Goal: Communication & Community: Answer question/provide support

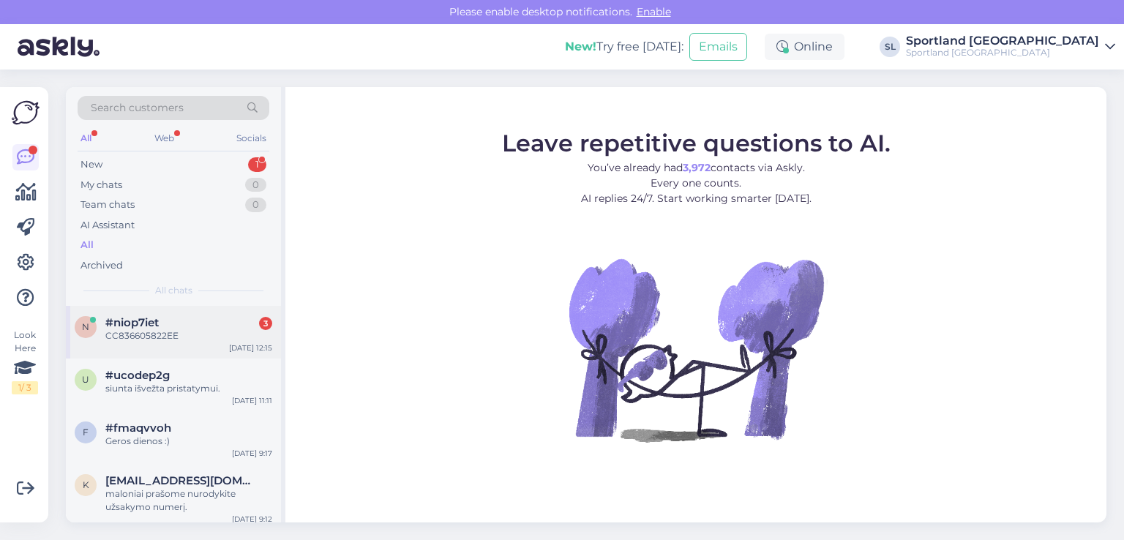
click at [115, 323] on span "#niop7iet" at bounding box center [131, 322] width 53 height 13
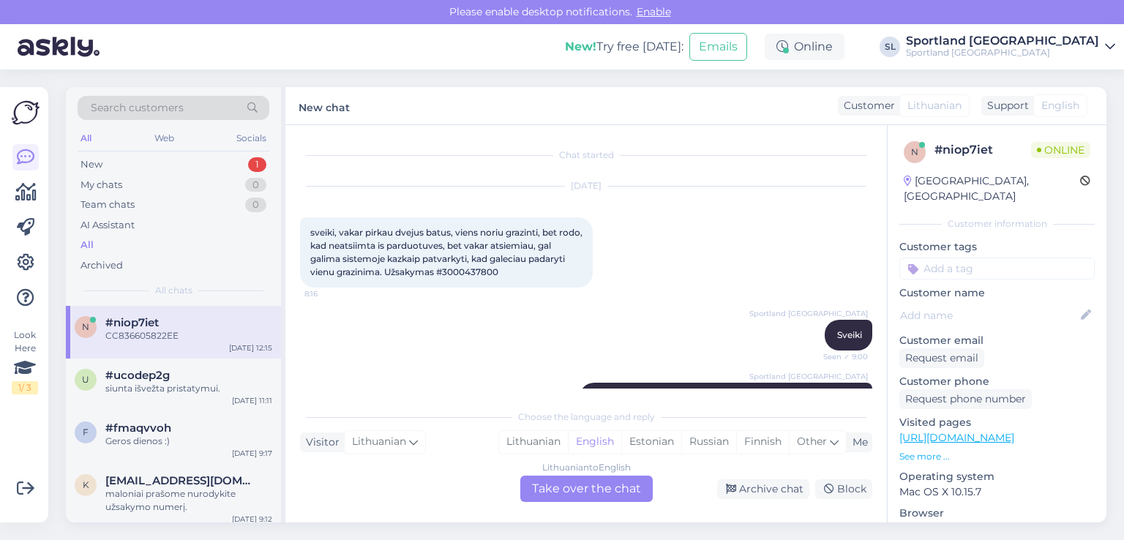
scroll to position [1323, 0]
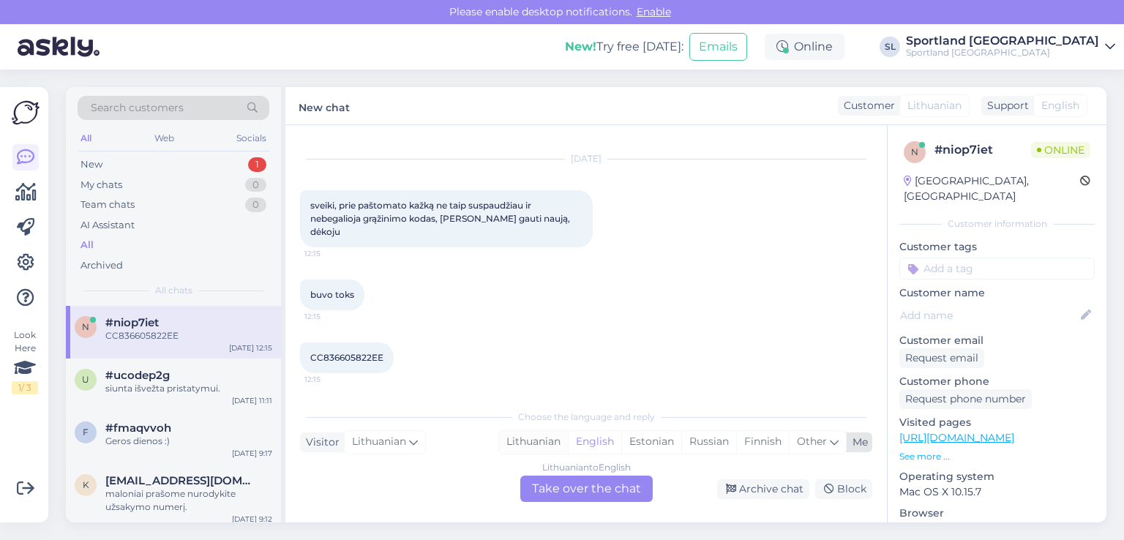
click at [518, 437] on div "Lithuanian" at bounding box center [533, 442] width 69 height 22
click at [568, 487] on div "Lithuanian to Lithuanian Take over the chat" at bounding box center [586, 488] width 132 height 26
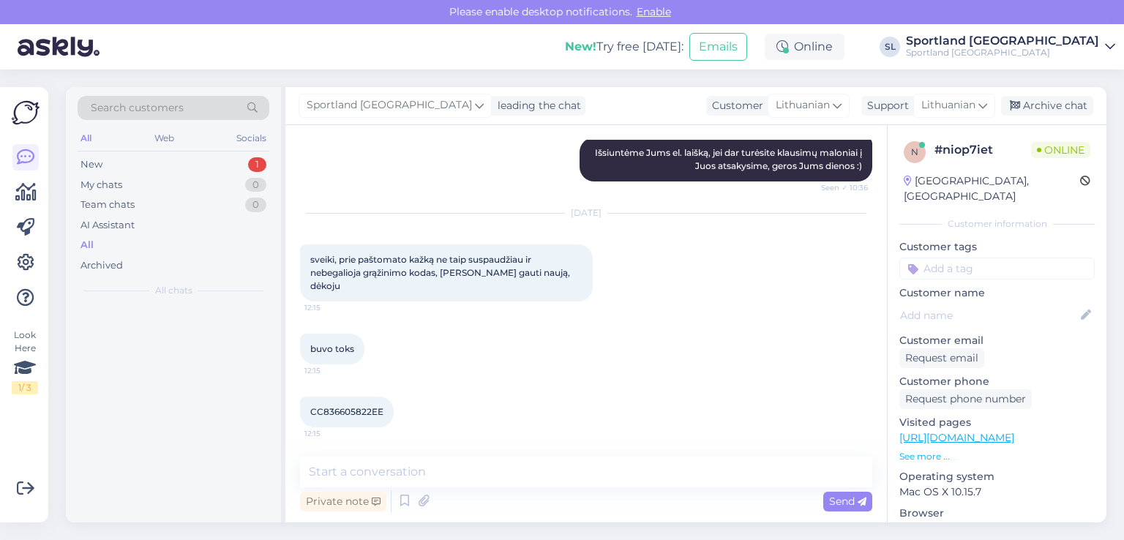
scroll to position [1268, 0]
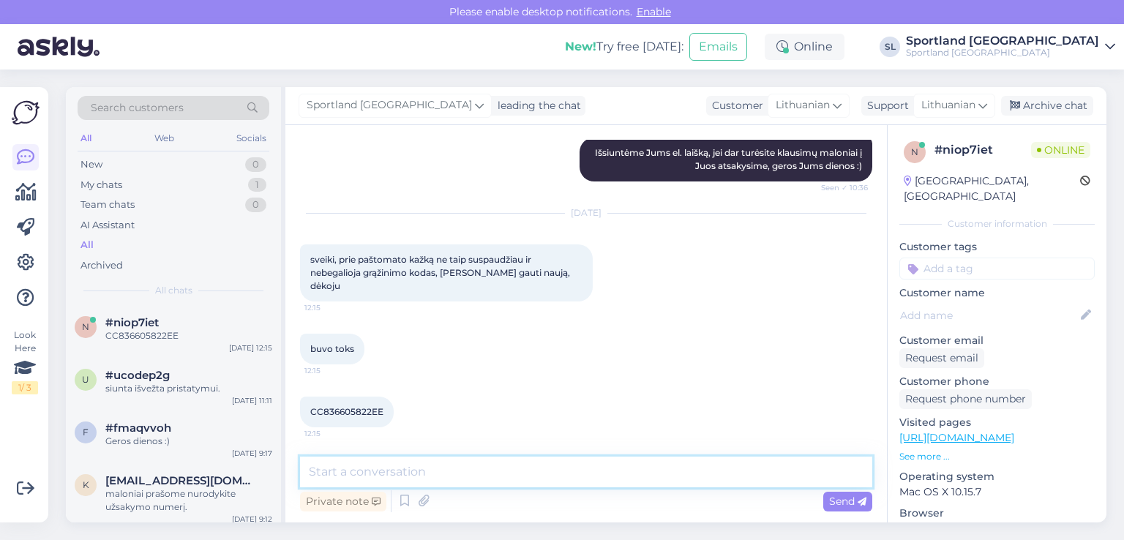
click at [505, 473] on textarea at bounding box center [586, 471] width 572 height 31
type textarea "Sveiki"
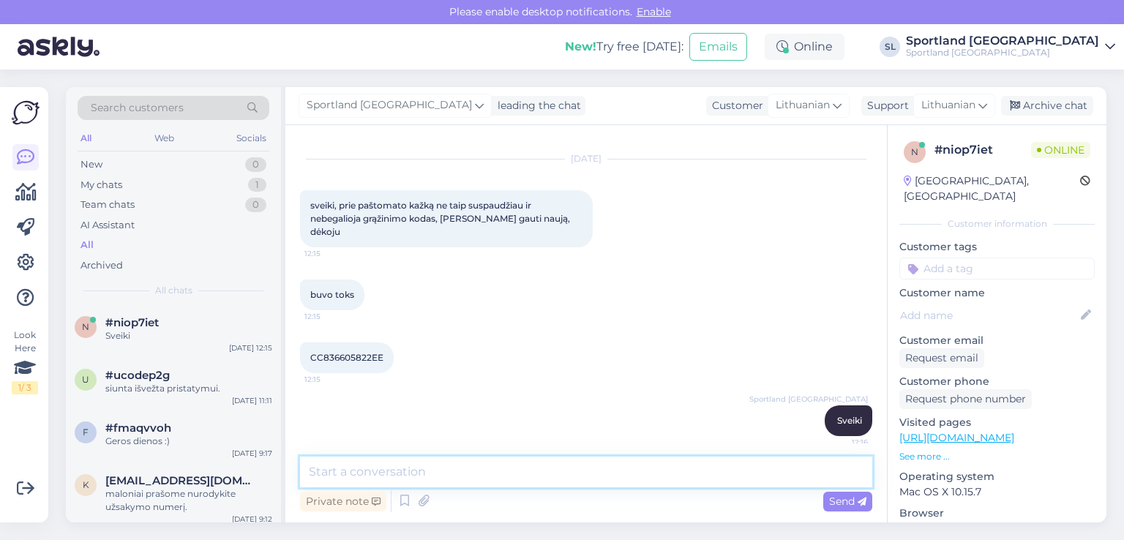
scroll to position [1331, 0]
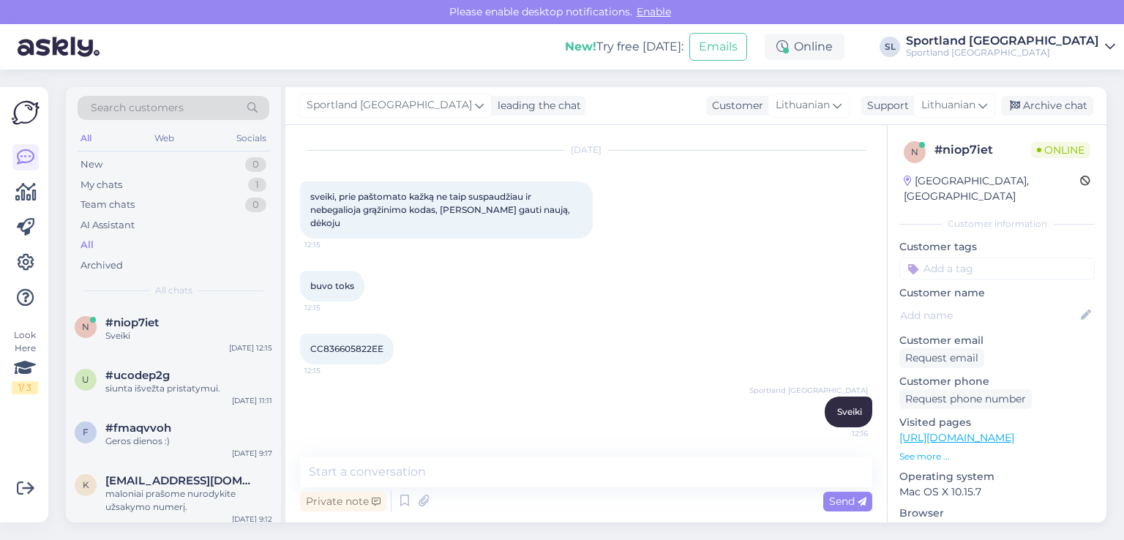
click at [345, 343] on span "CC836605822EE" at bounding box center [346, 348] width 73 height 11
copy div "CC836605822EE 12:15"
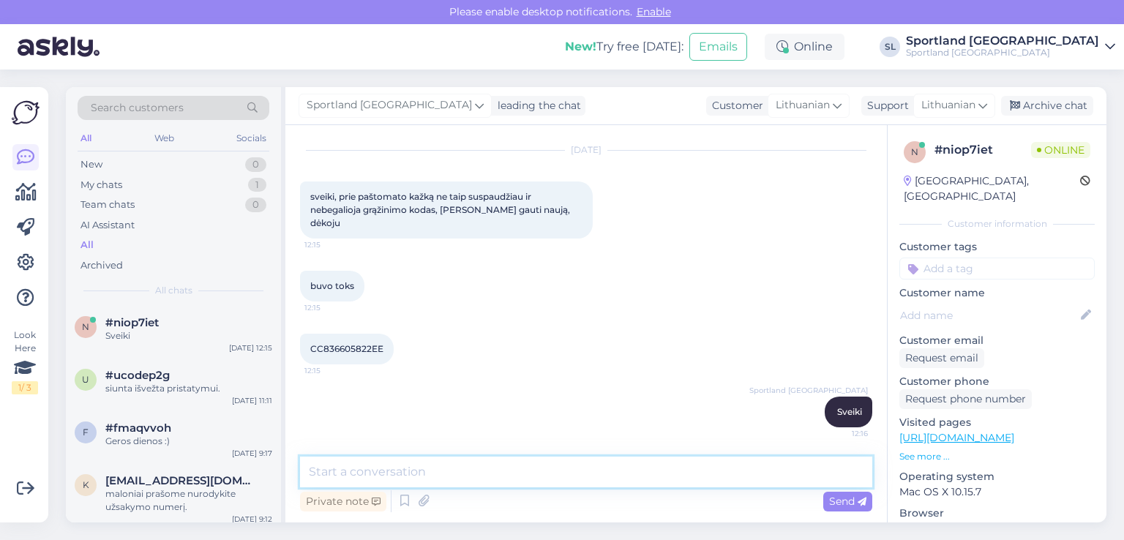
click at [516, 470] on textarea at bounding box center [586, 471] width 572 height 31
type textarea "e"
type textarea "D"
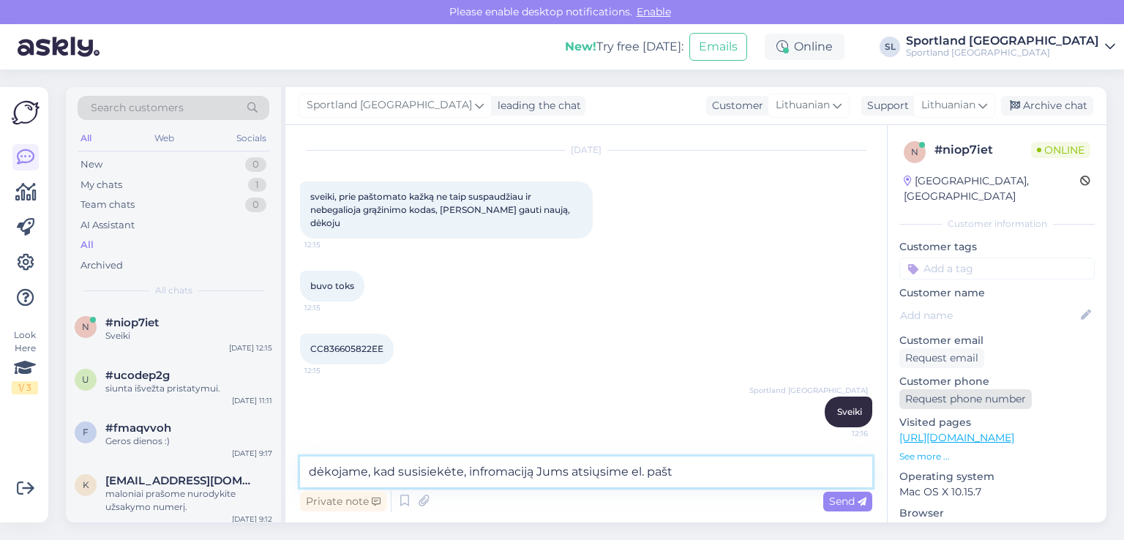
type textarea "dėkojame, kad susisiekėte, infromaciją Jums atsiųsime el. paštu"
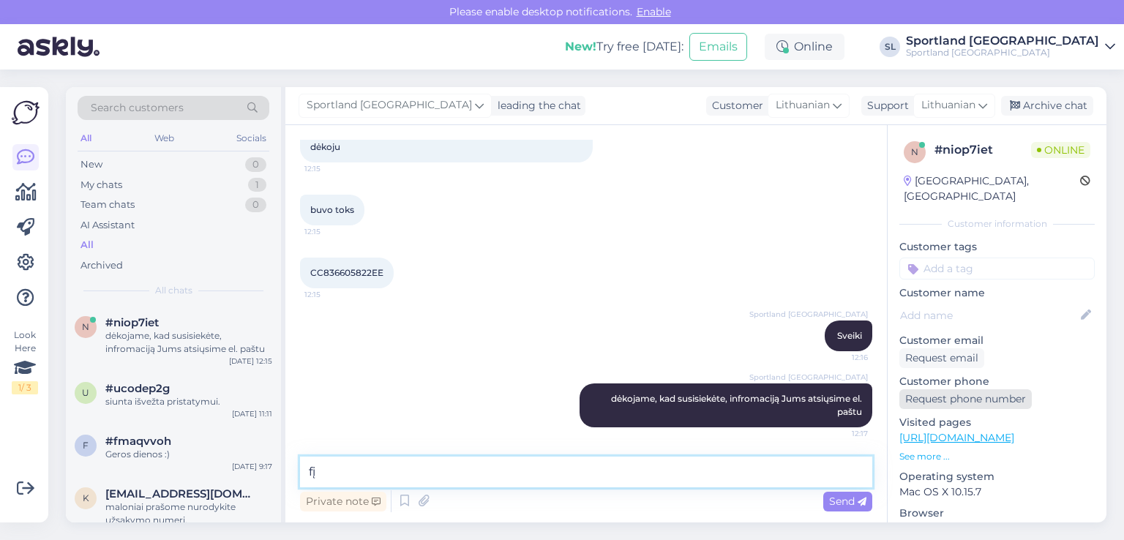
type textarea "f"
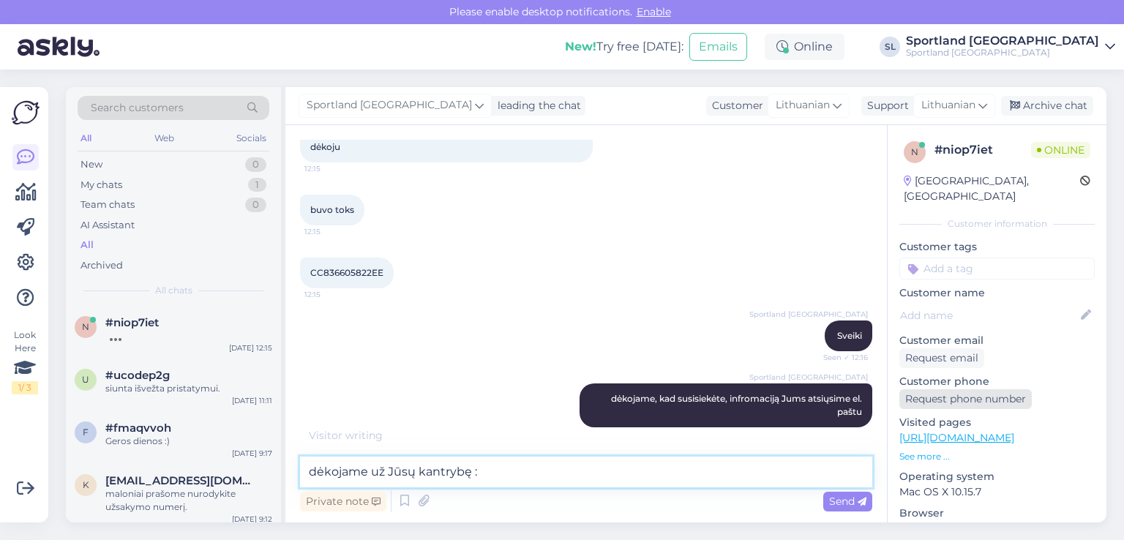
type textarea "dėkojame už Jūsų kantrybę :)"
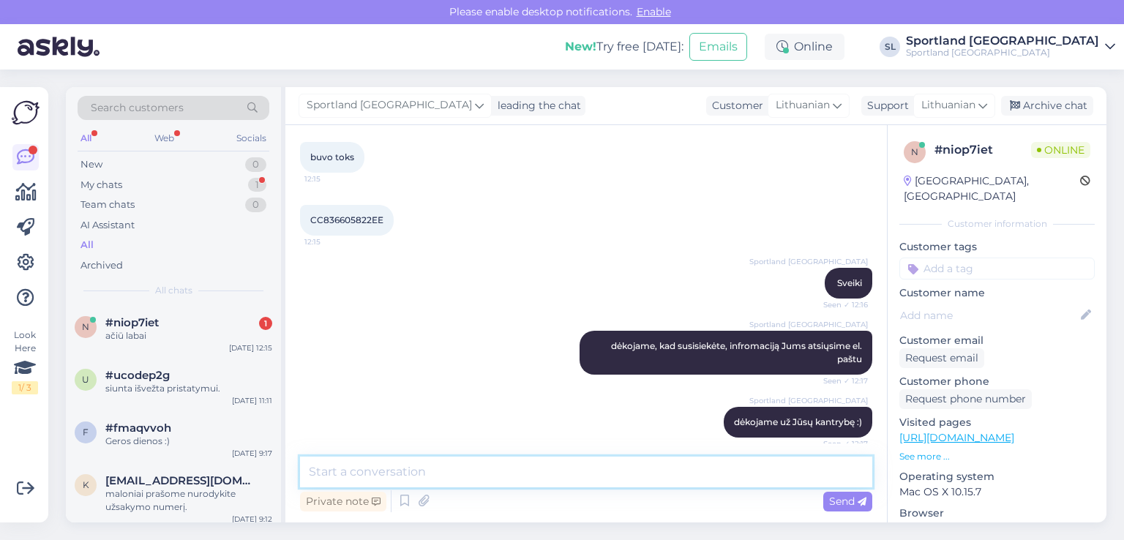
scroll to position [1533, 0]
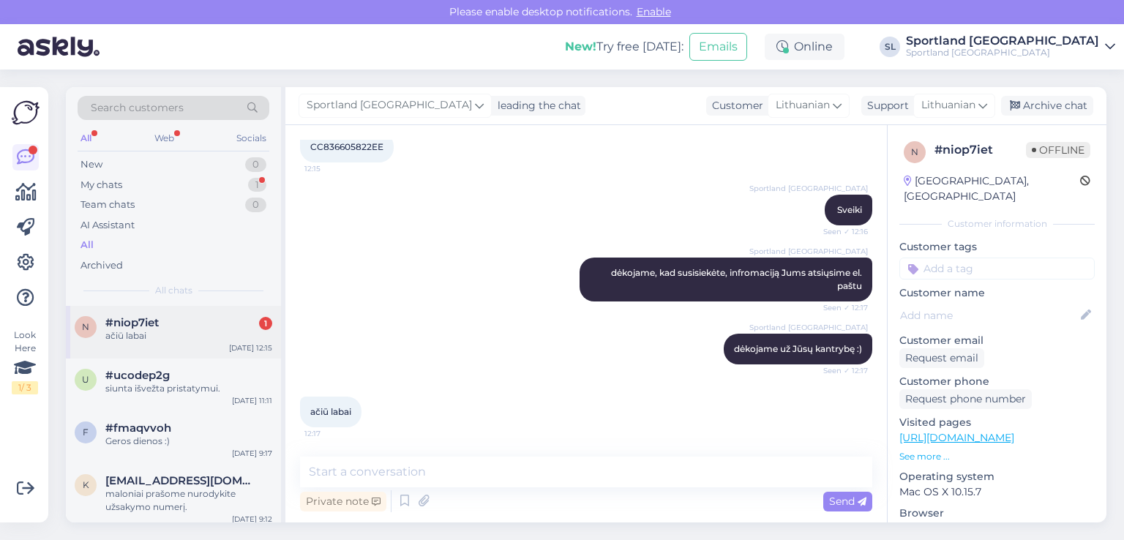
click at [176, 333] on div "ačiū labai" at bounding box center [188, 335] width 167 height 13
click at [135, 181] on div "My chats 1" at bounding box center [174, 185] width 192 height 20
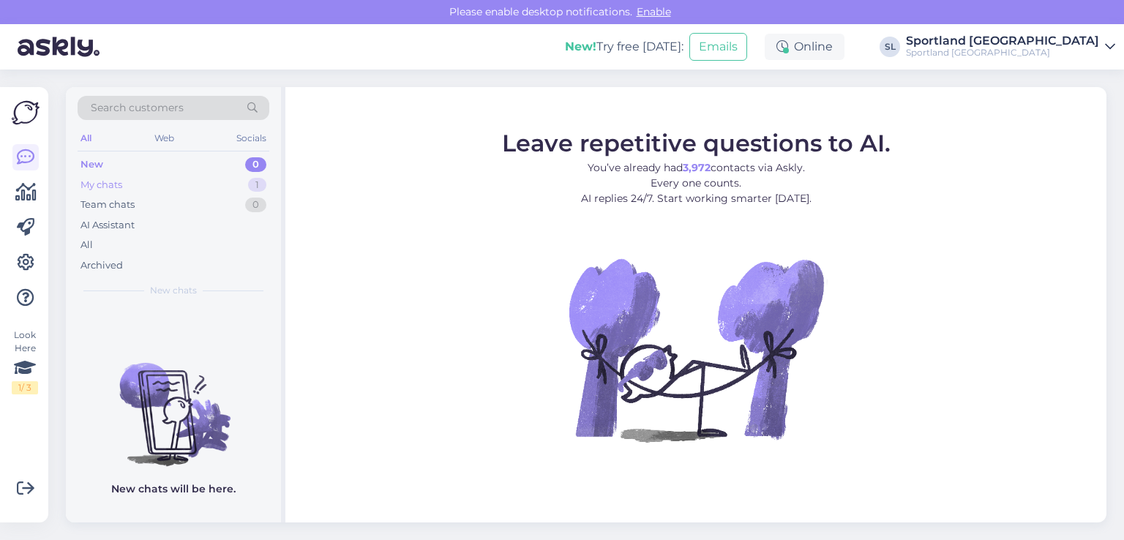
click at [127, 179] on div "My chats 1" at bounding box center [174, 185] width 192 height 20
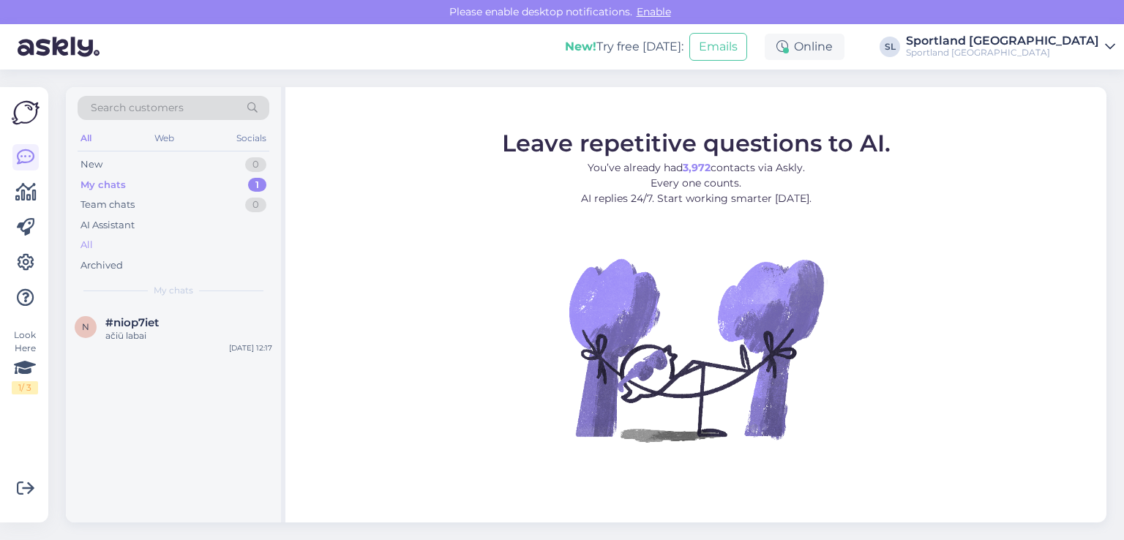
click at [94, 244] on div "All" at bounding box center [174, 245] width 192 height 20
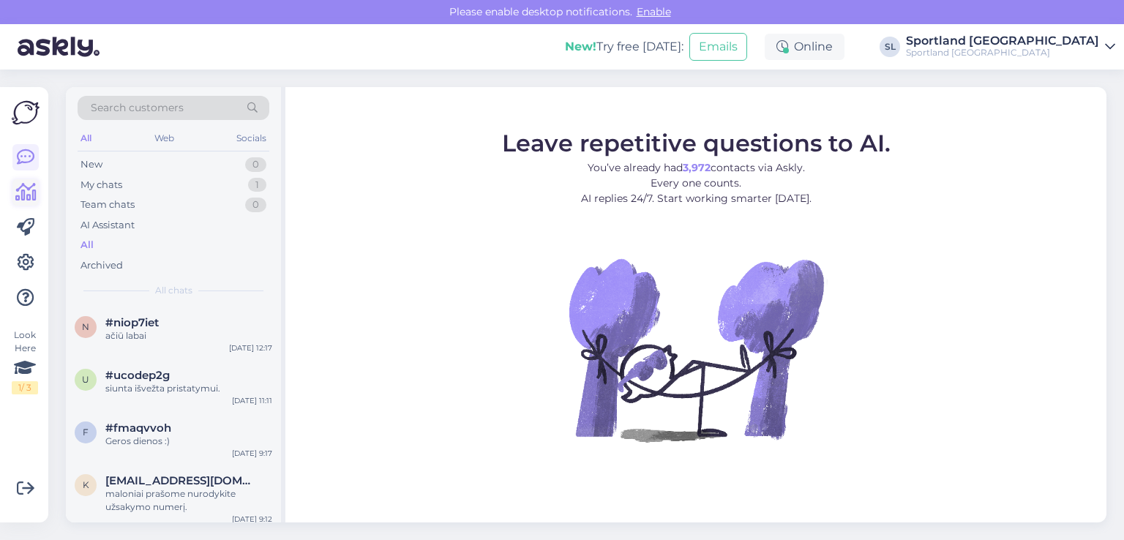
click at [31, 187] on icon at bounding box center [25, 193] width 21 height 18
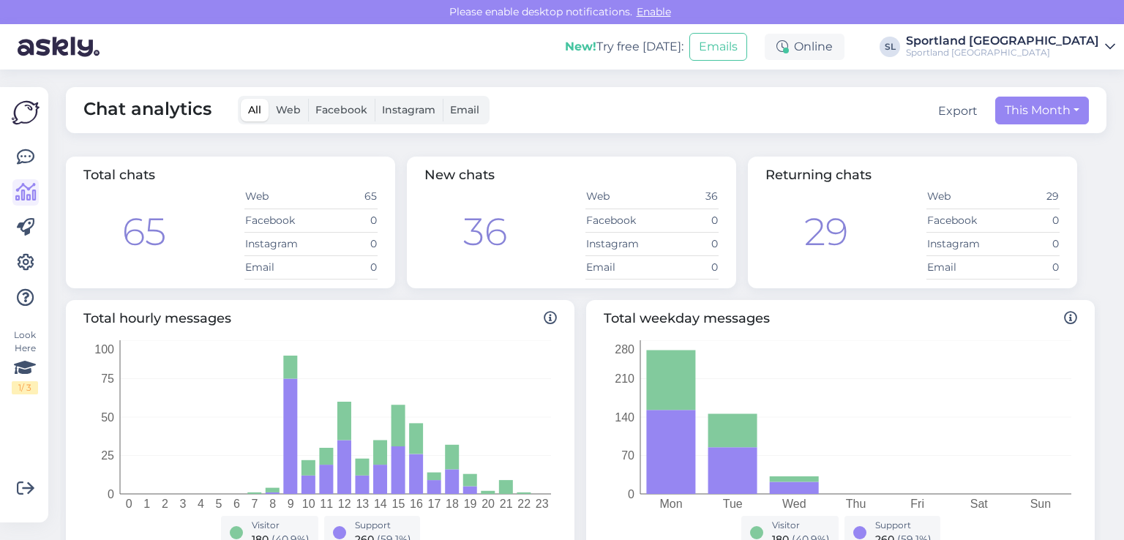
click at [45, 156] on div "Look Here 1 / 3 Get more Your checklist to get more value from Askly. Close Con…" at bounding box center [24, 304] width 48 height 435
click at [31, 159] on icon at bounding box center [26, 157] width 18 height 18
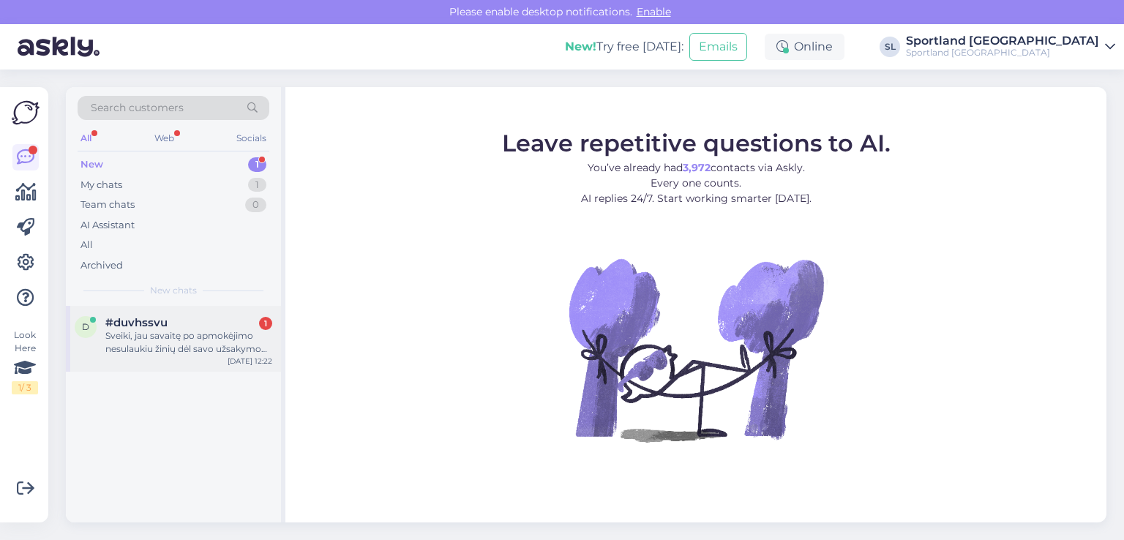
click at [168, 323] on div "#duvhssvu 1" at bounding box center [188, 322] width 167 height 13
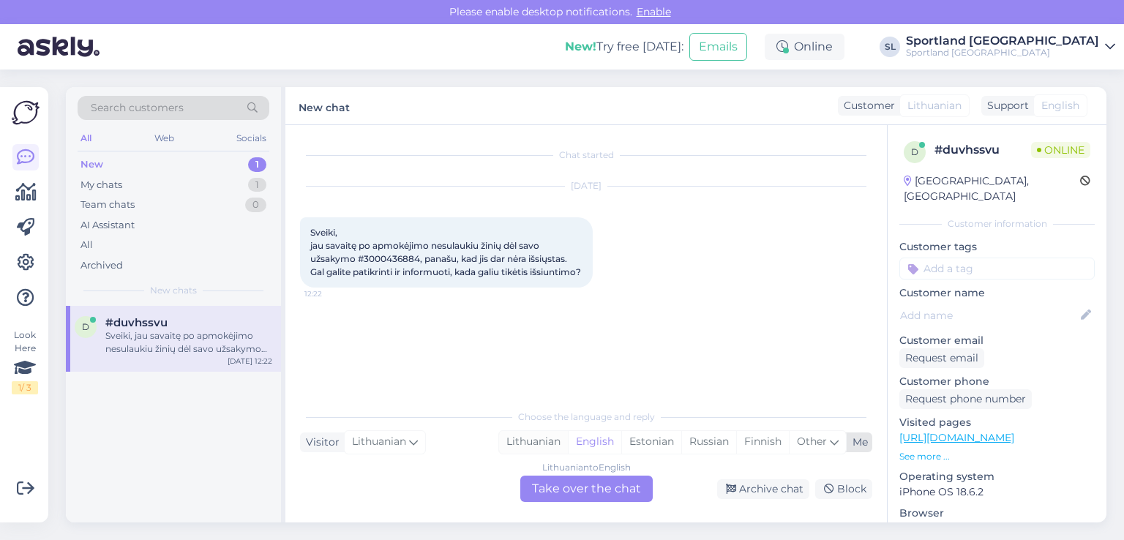
click at [530, 443] on div "Lithuanian" at bounding box center [533, 442] width 69 height 22
click at [582, 492] on div "Lithuanian to Lithuanian Take over the chat" at bounding box center [586, 488] width 132 height 26
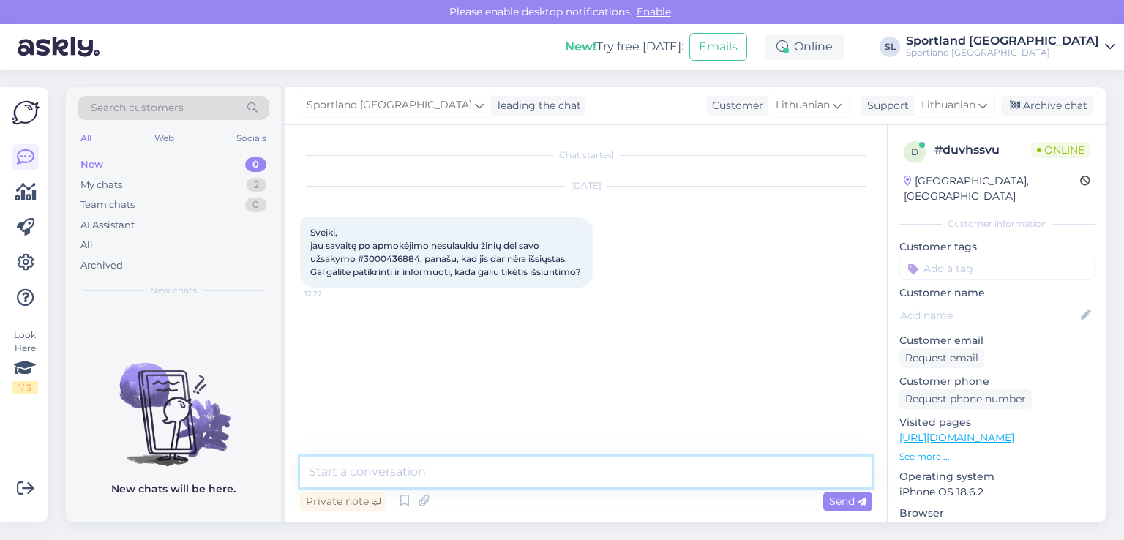
click at [494, 474] on textarea at bounding box center [586, 471] width 572 height 31
type textarea "Sveiki"
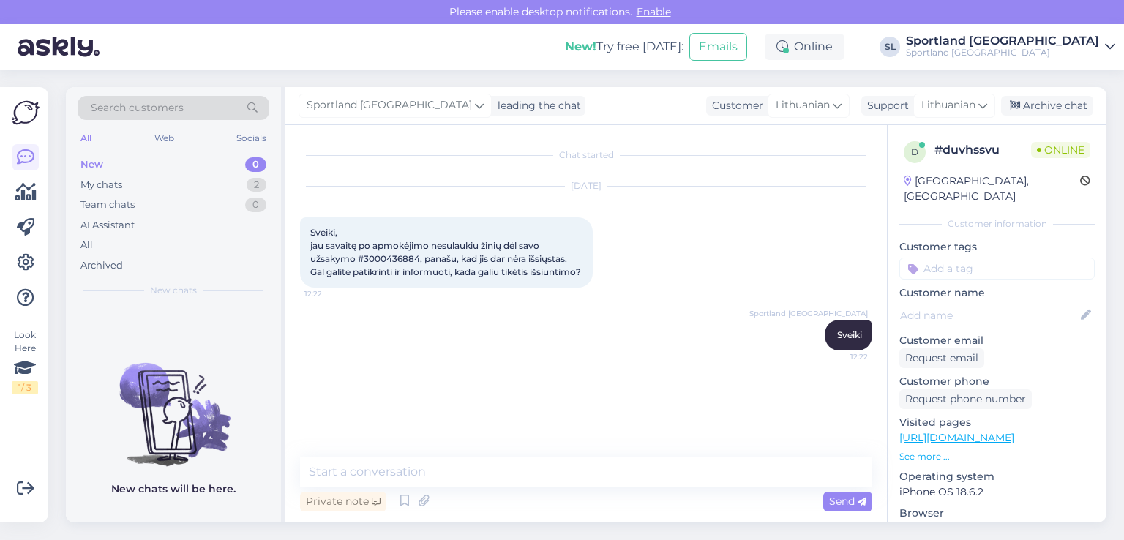
click at [388, 252] on div "Sveiki, jau savaitę po apmokėjimo nesulaukiu žinių dėl savo užsakymo #300043688…" at bounding box center [446, 252] width 293 height 70
click at [386, 257] on span "Sveiki, jau savaitę po apmokėjimo nesulaukiu žinių dėl savo užsakymo #300043688…" at bounding box center [445, 252] width 271 height 50
copy span "3000436884"
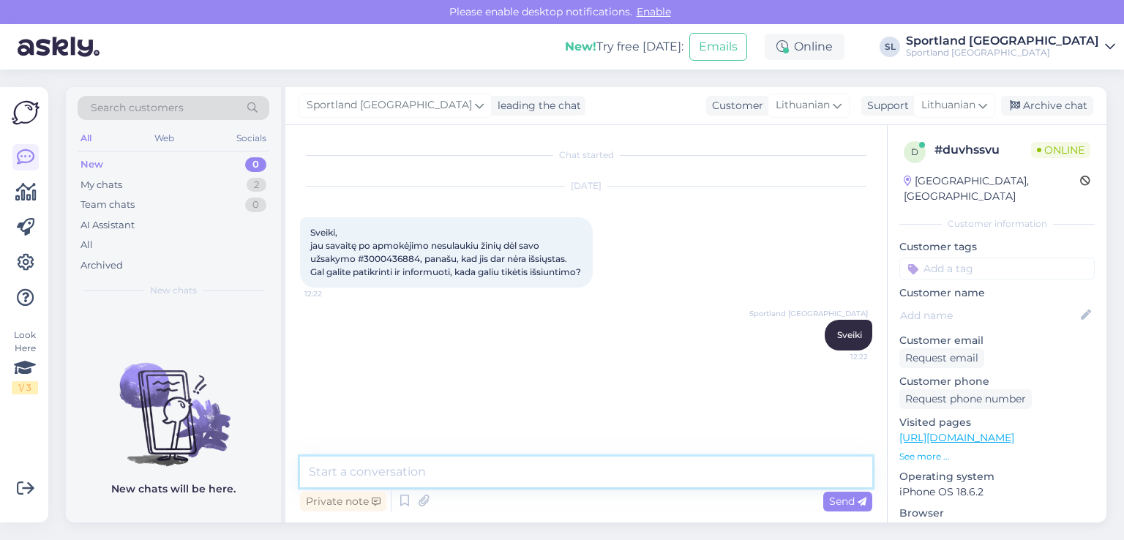
click at [493, 469] on textarea at bounding box center [586, 471] width 572 height 31
paste textarea "05805115808621"
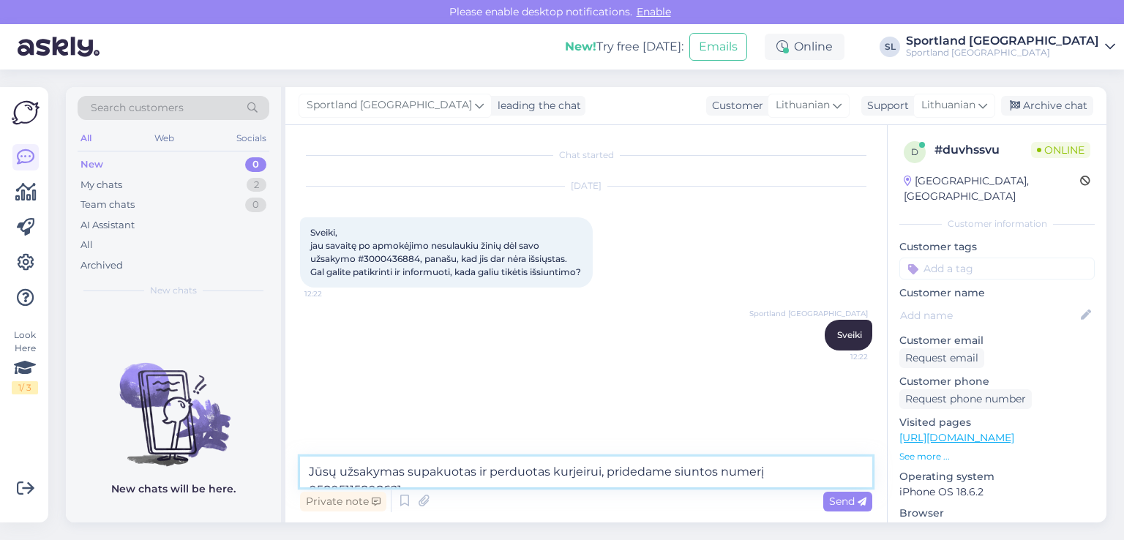
type textarea "Jūsų užsakymas supakuotas ir perduotas kurjeirui, pridedame siuntos numerį 0580…"
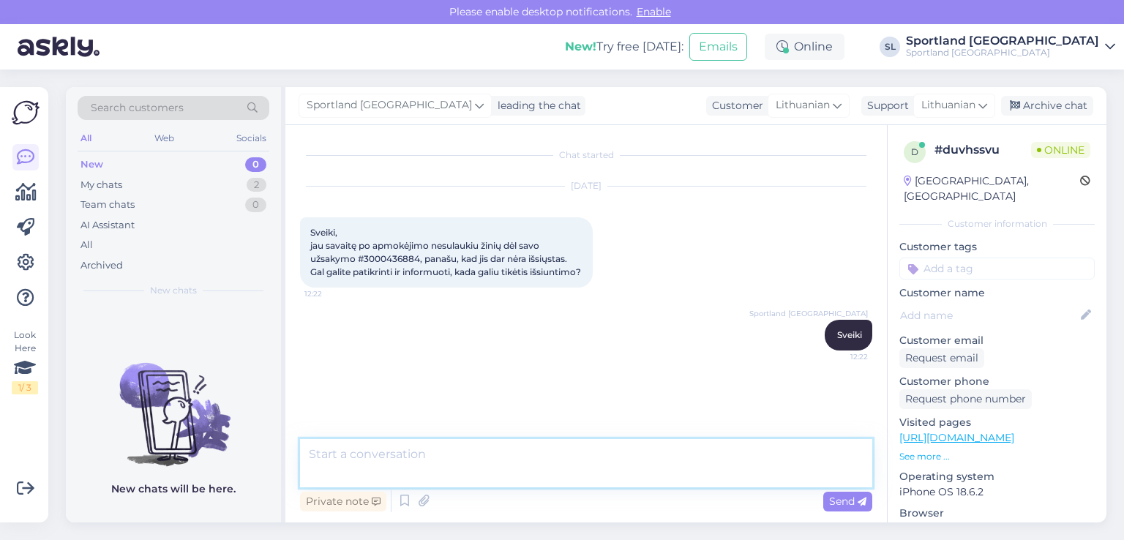
scroll to position [12, 0]
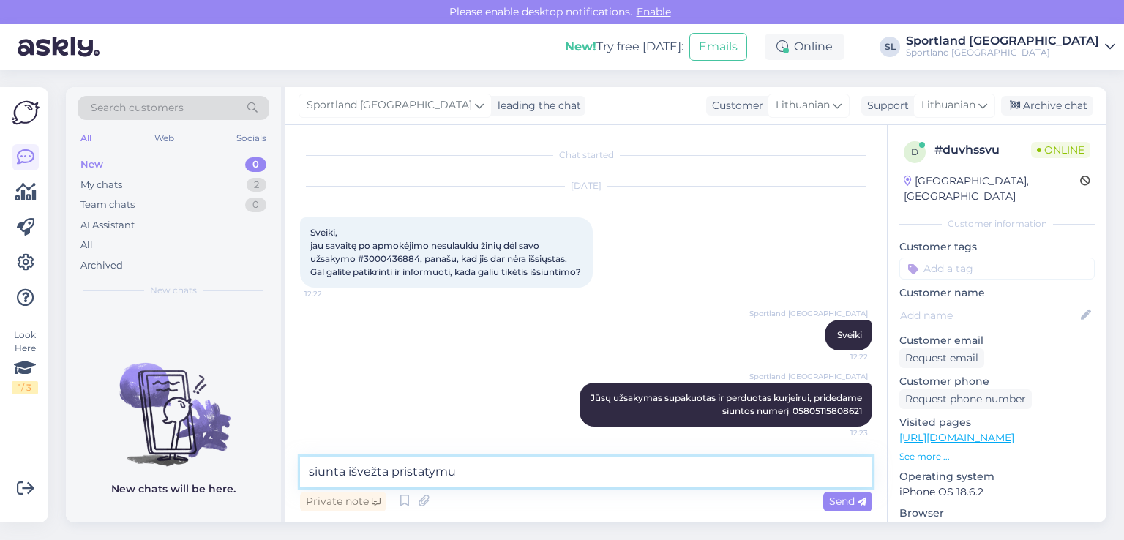
type textarea "siunta išvežta pristatymui"
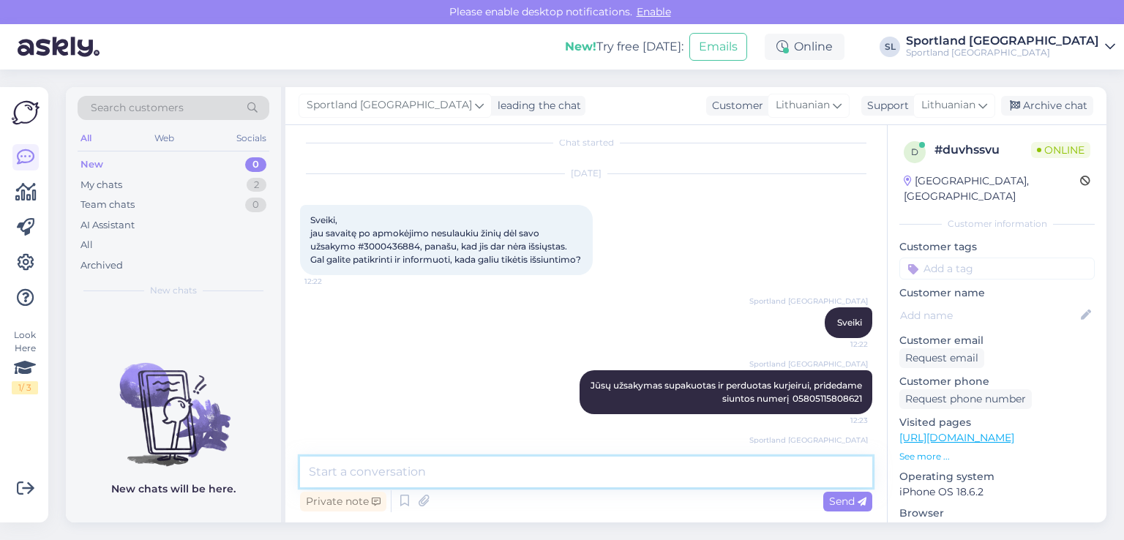
scroll to position [76, 0]
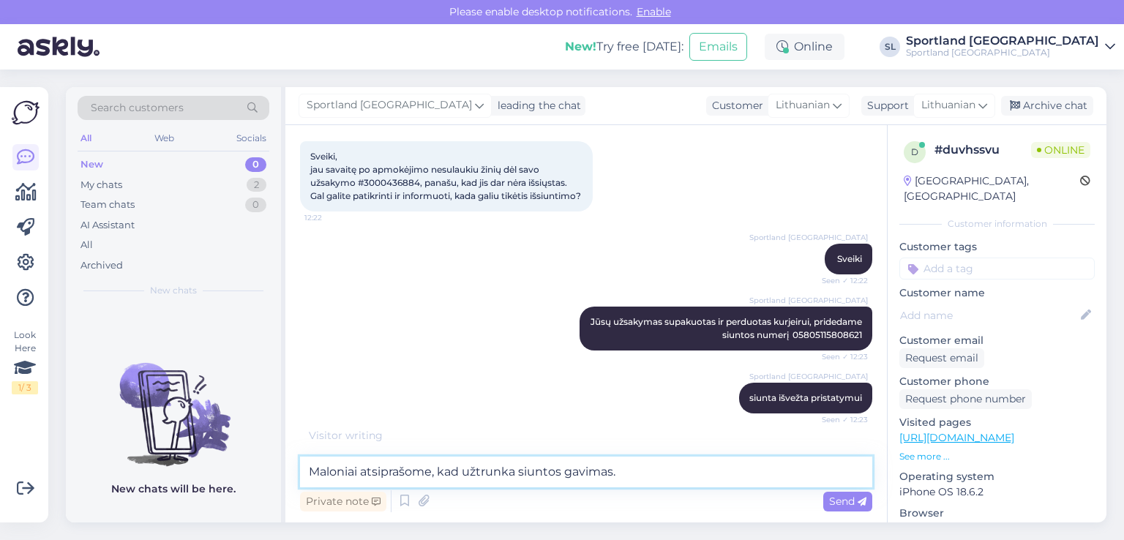
type textarea "Maloniai atsiprašome, kad užtrunka siuntos gavimas."
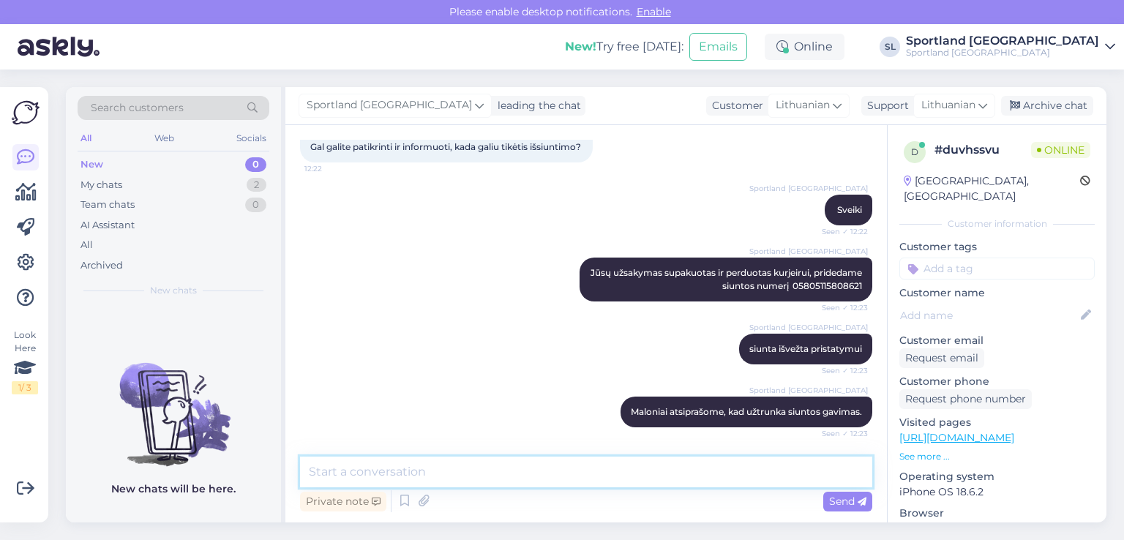
type textarea "d"
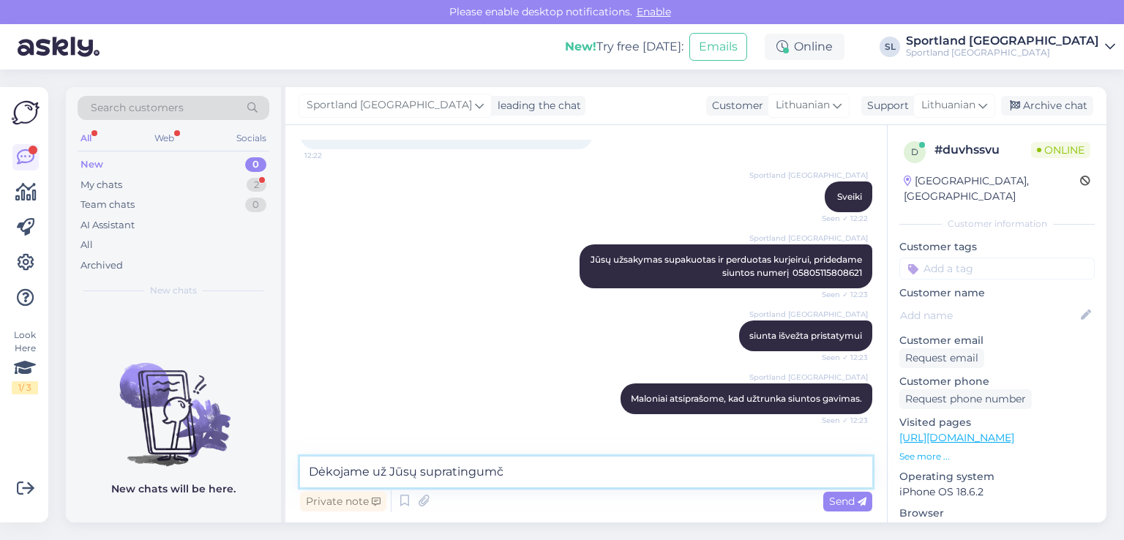
scroll to position [214, 0]
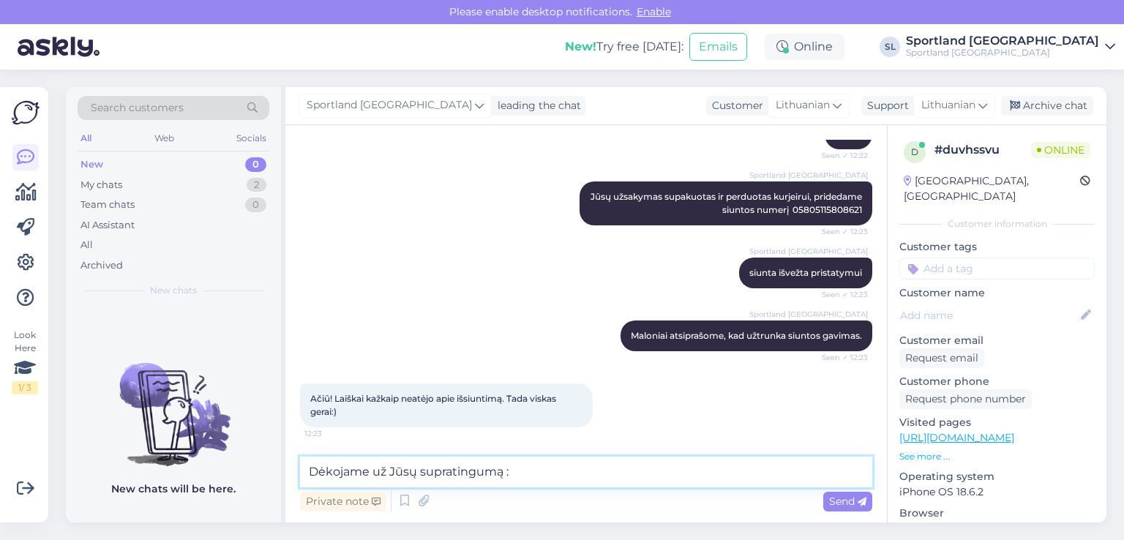
type textarea "Dėkojame už Jūsų supratingumą :)"
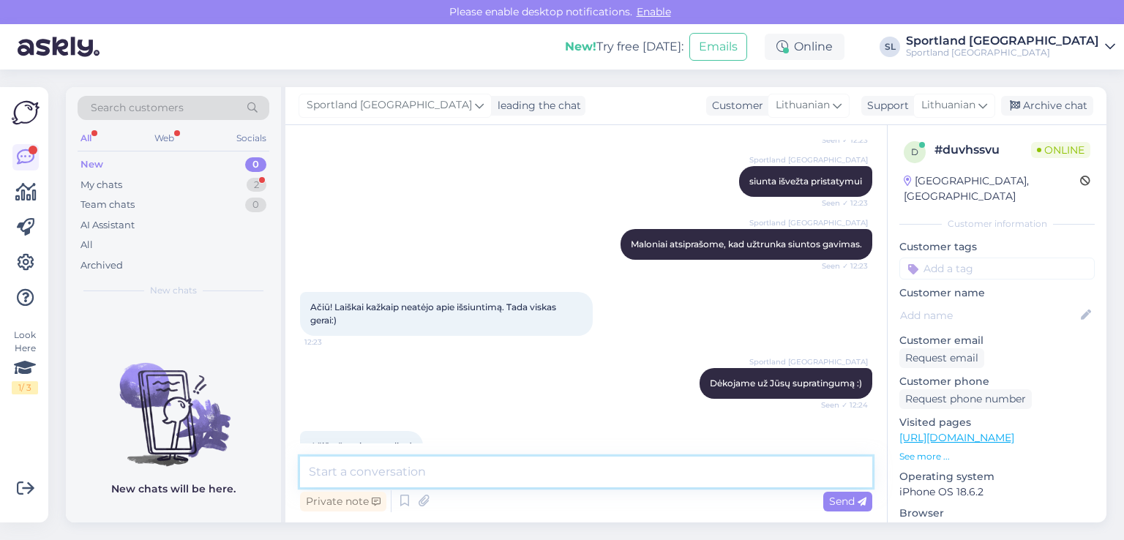
scroll to position [340, 0]
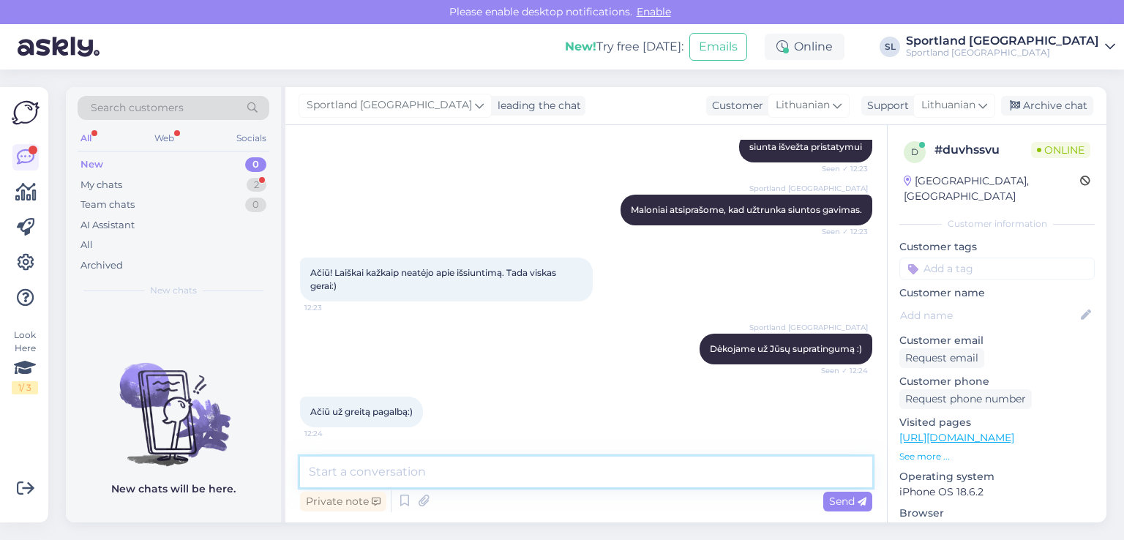
click at [560, 470] on textarea at bounding box center [586, 471] width 572 height 31
type textarea "Dėkojame Jums, Geros dienos :)"
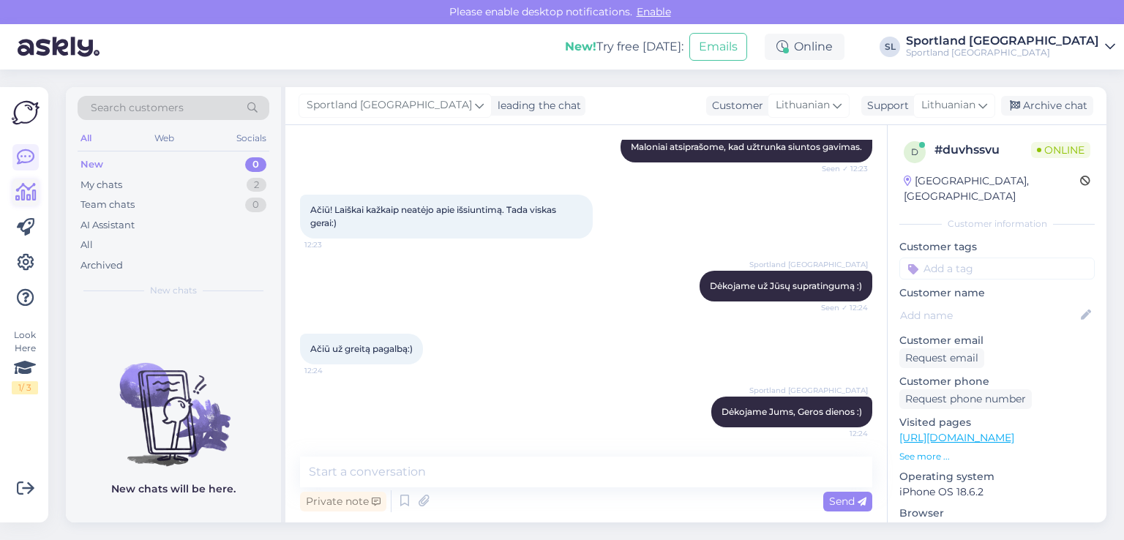
click at [20, 193] on icon at bounding box center [25, 193] width 21 height 18
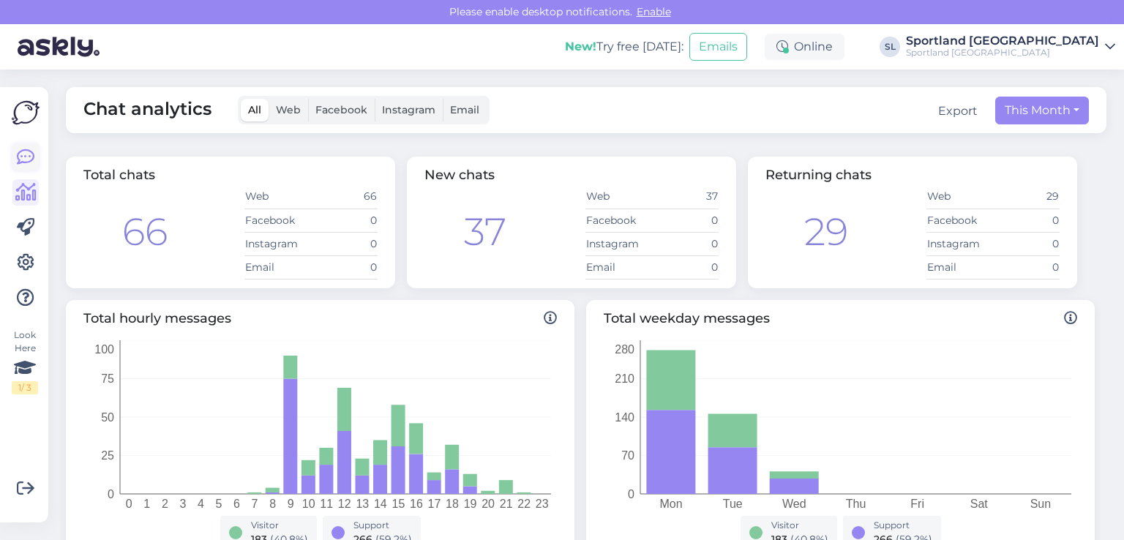
click at [38, 154] on link at bounding box center [25, 157] width 26 height 26
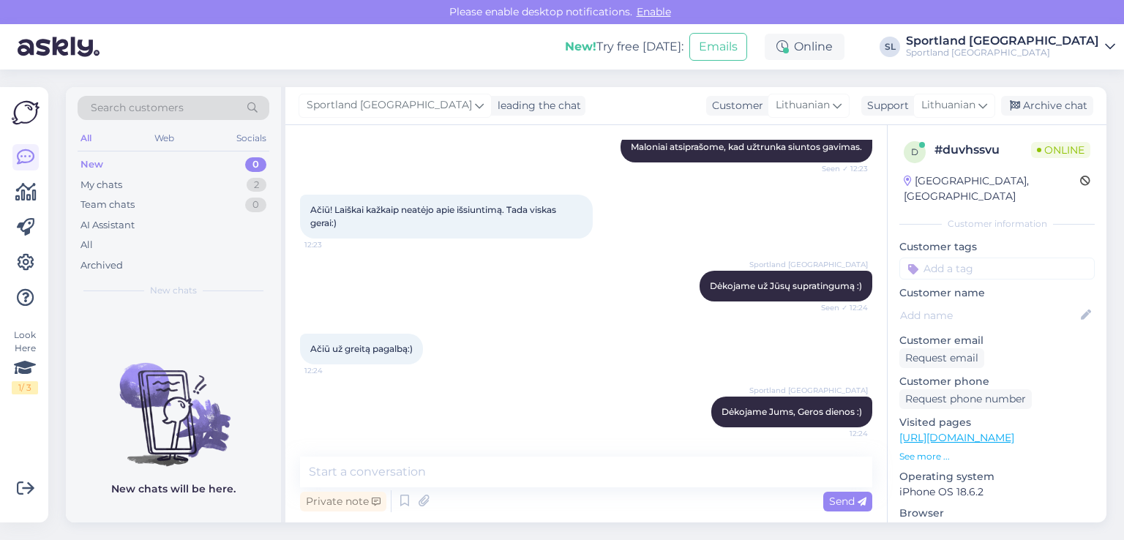
scroll to position [403, 0]
click at [1061, 103] on div "Archive chat" at bounding box center [1047, 106] width 92 height 20
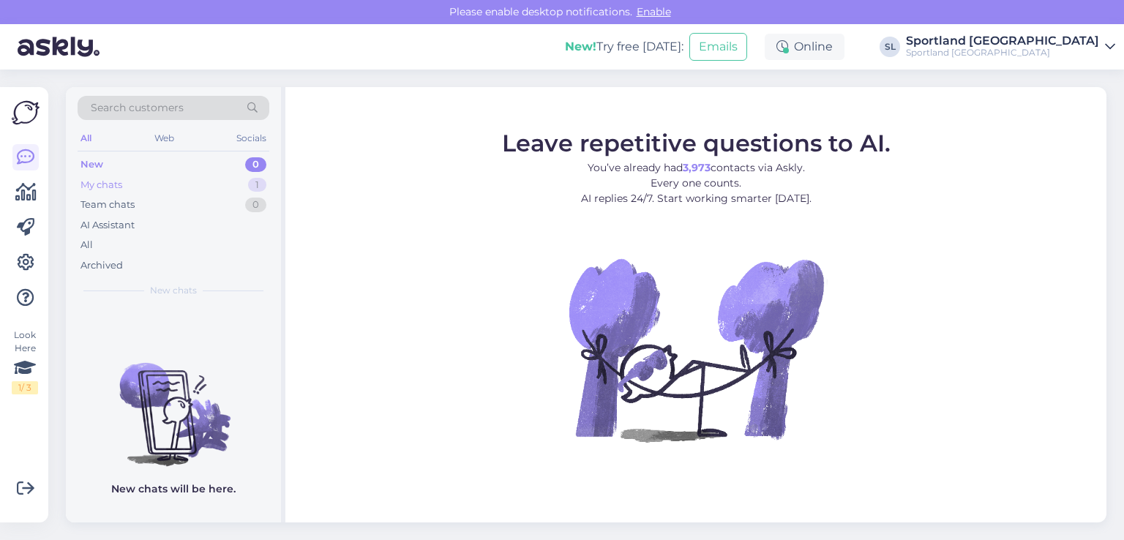
click at [138, 180] on div "My chats 1" at bounding box center [174, 185] width 192 height 20
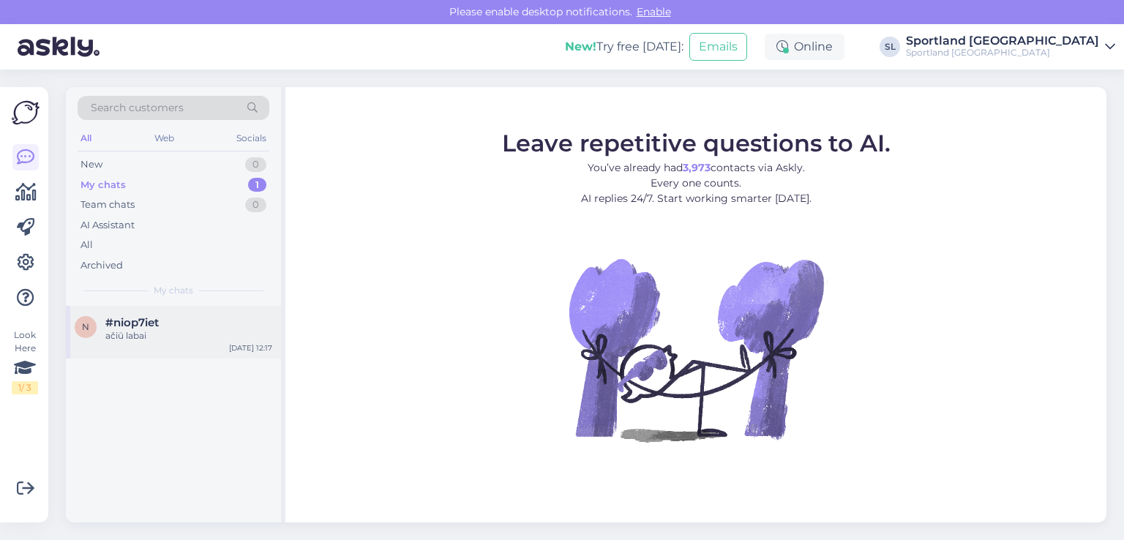
click at [168, 312] on div "n #niop7iet ačiū labai [DATE] 12:17" at bounding box center [173, 332] width 215 height 53
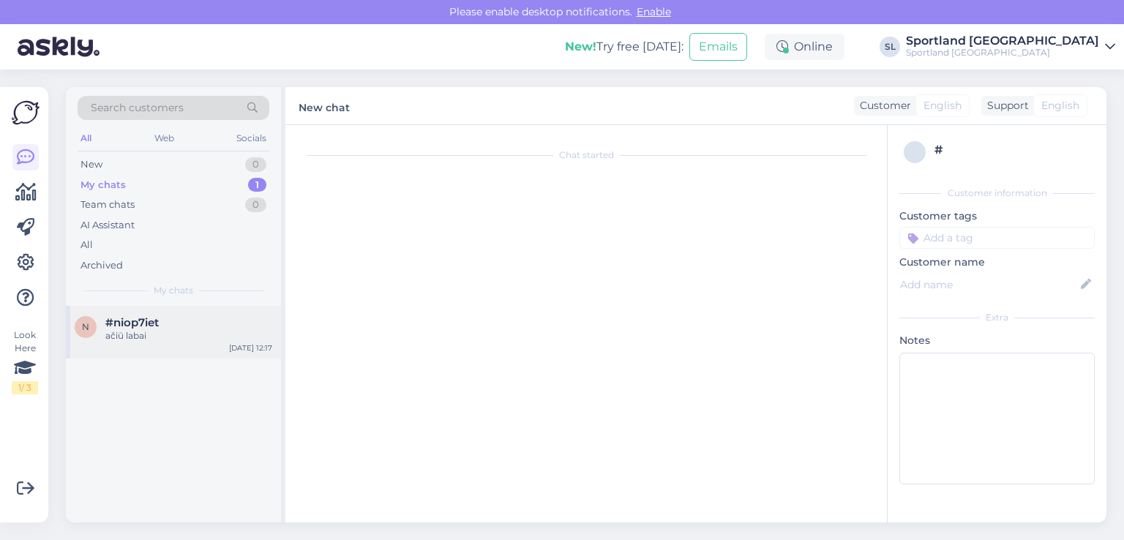
scroll to position [1533, 0]
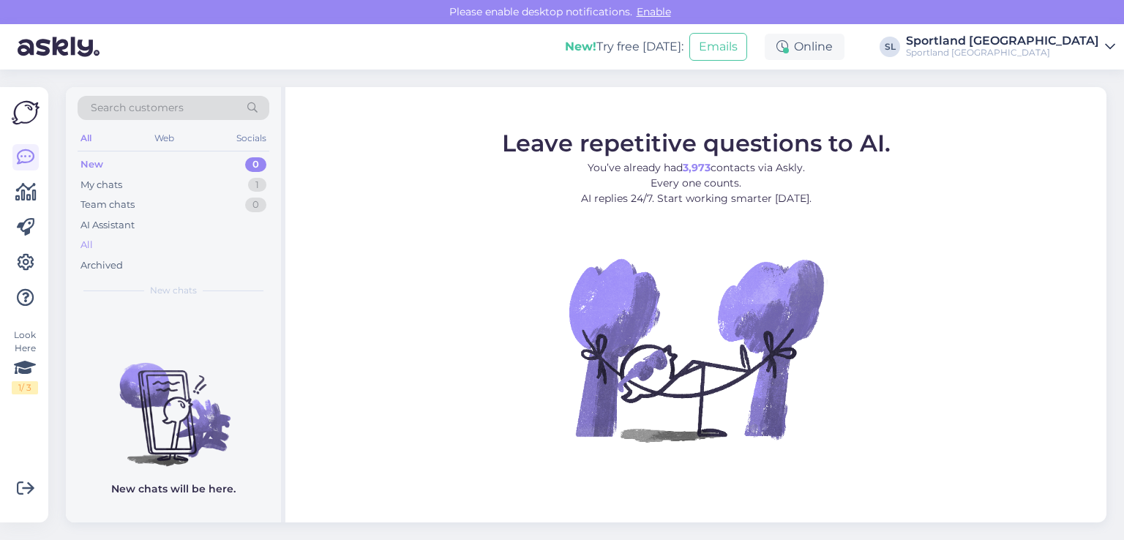
click at [114, 245] on div "All" at bounding box center [174, 245] width 192 height 20
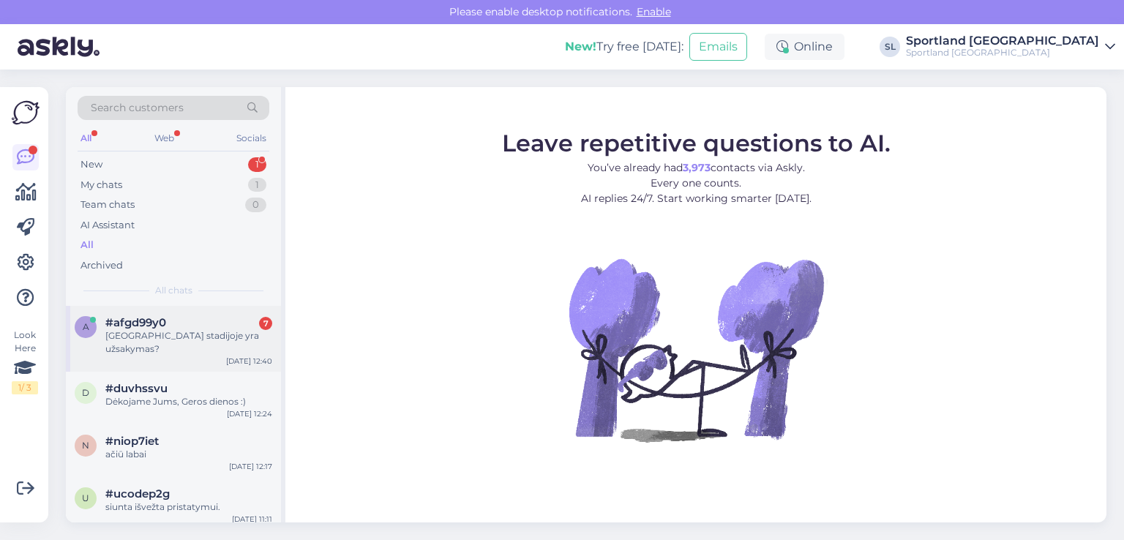
click at [151, 344] on div "a #afgd99y0 7 kokioje stadijoje yra užsakymas? Sep 3 12:40" at bounding box center [173, 339] width 215 height 66
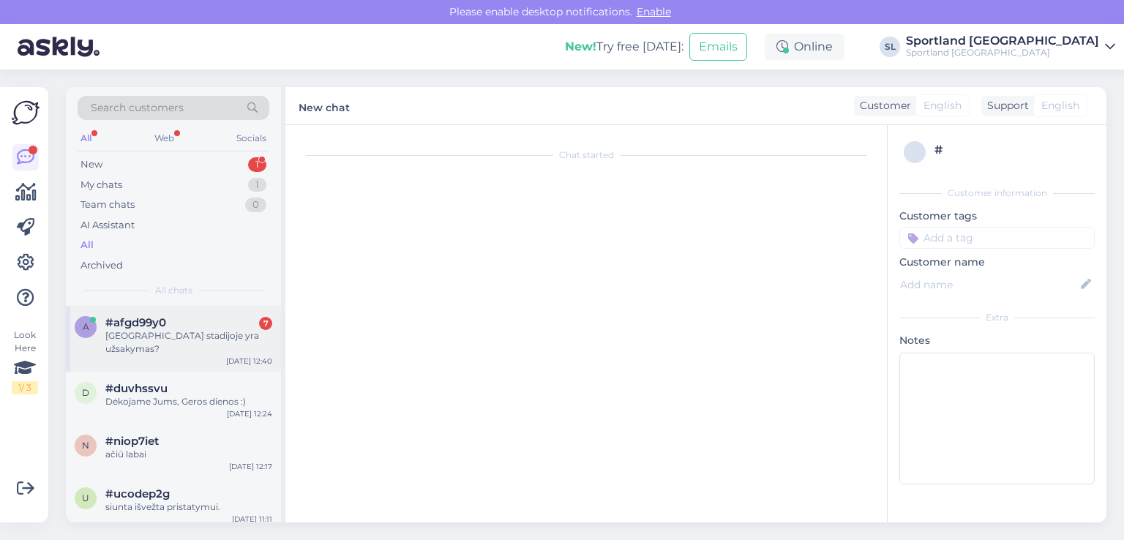
scroll to position [31, 0]
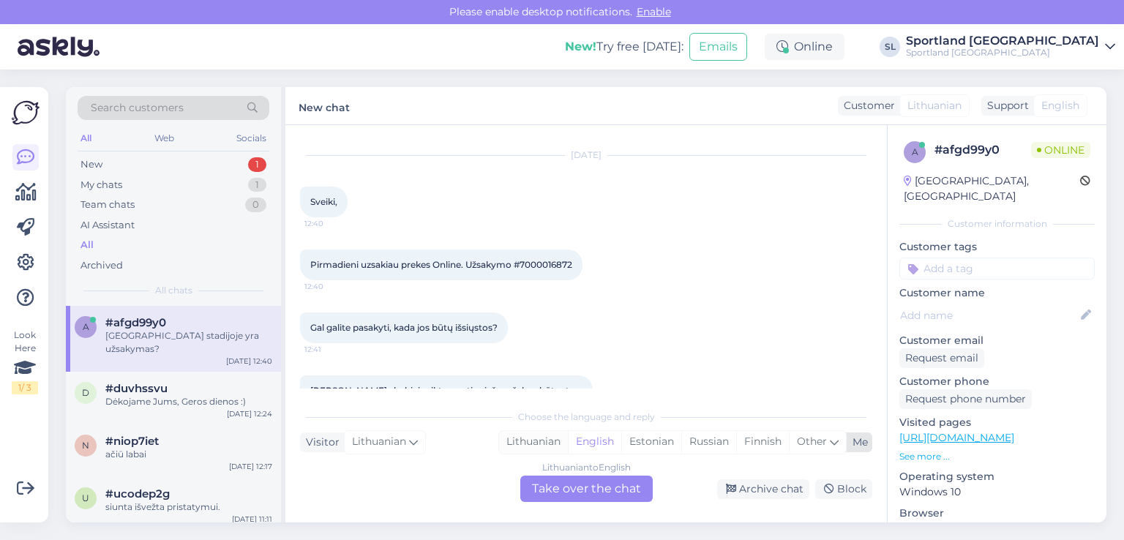
click at [535, 443] on div "Lithuanian" at bounding box center [533, 442] width 69 height 22
click at [554, 495] on div "Lithuanian to Lithuanian Take over the chat" at bounding box center [586, 488] width 132 height 26
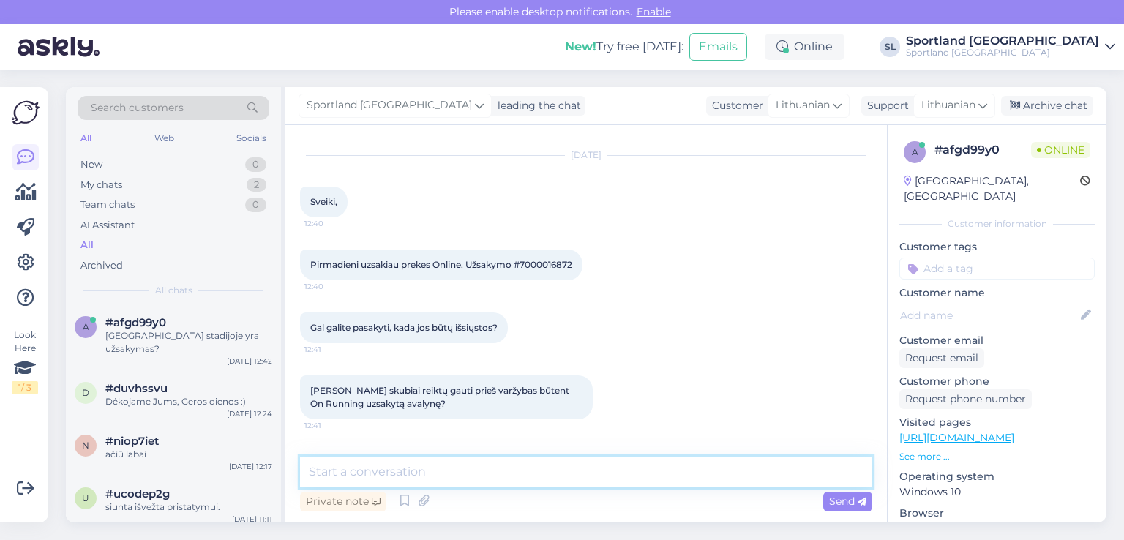
click at [521, 474] on textarea at bounding box center [586, 471] width 572 height 31
type textarea "Sveiki"
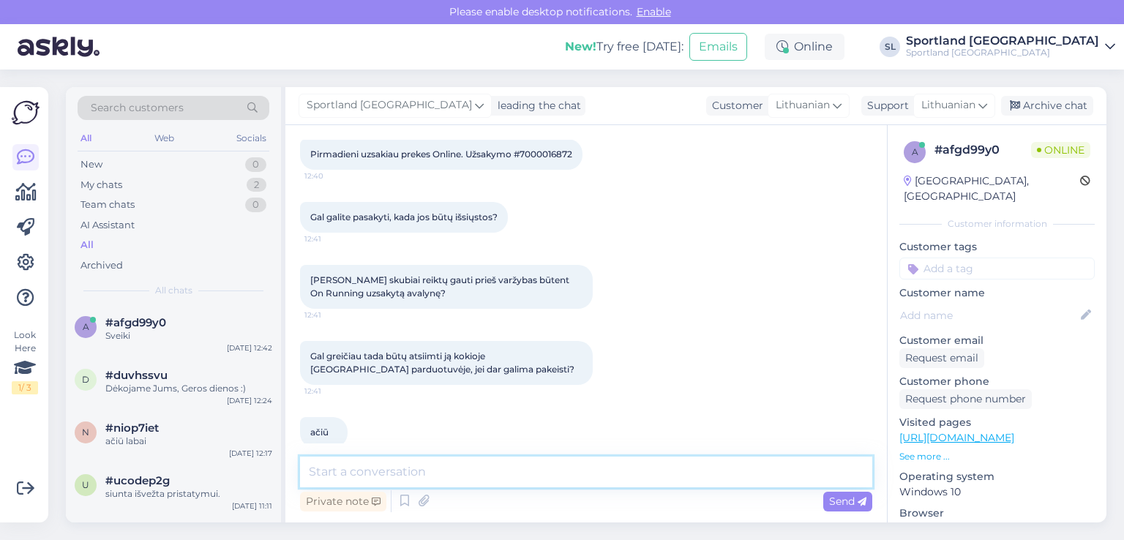
scroll to position [0, 0]
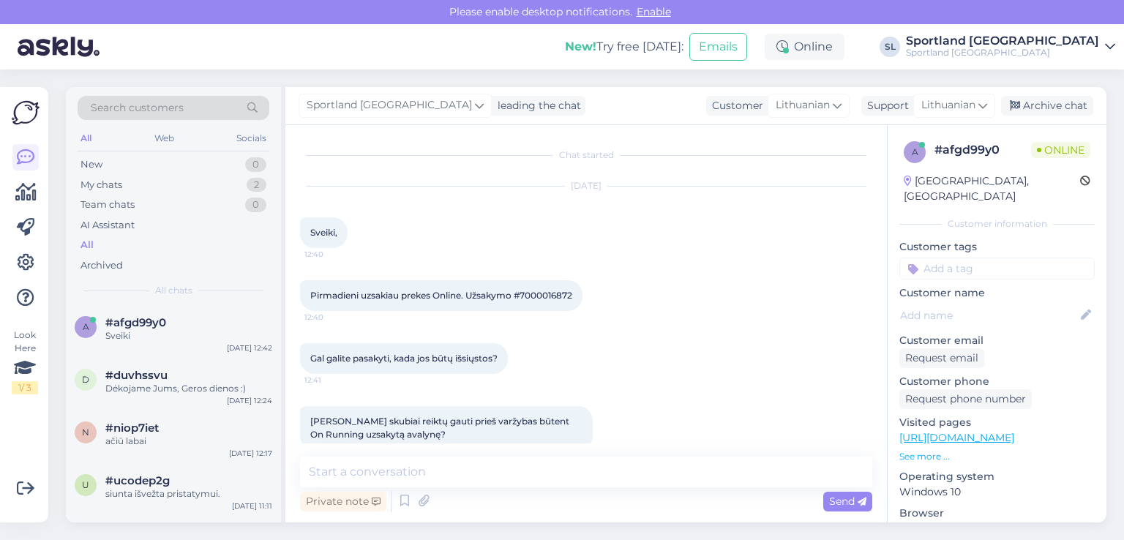
click at [557, 296] on span "Pirmadieni uzsakiau prekes Online. Užsakymo #7000016872" at bounding box center [441, 295] width 262 height 11
copy div "7000016872 12:40"
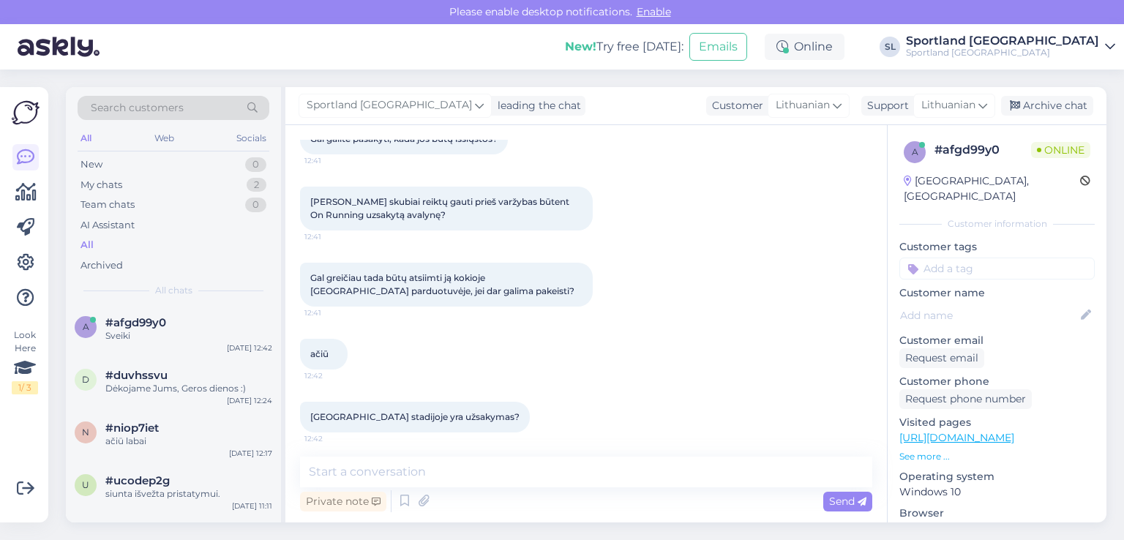
scroll to position [287, 0]
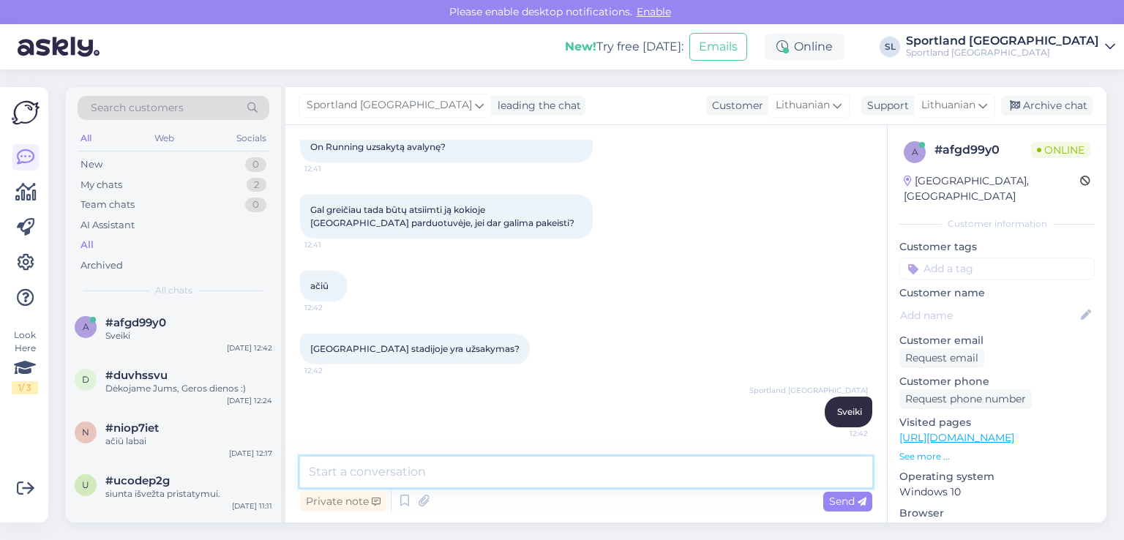
click at [512, 480] on textarea at bounding box center [586, 471] width 572 height 31
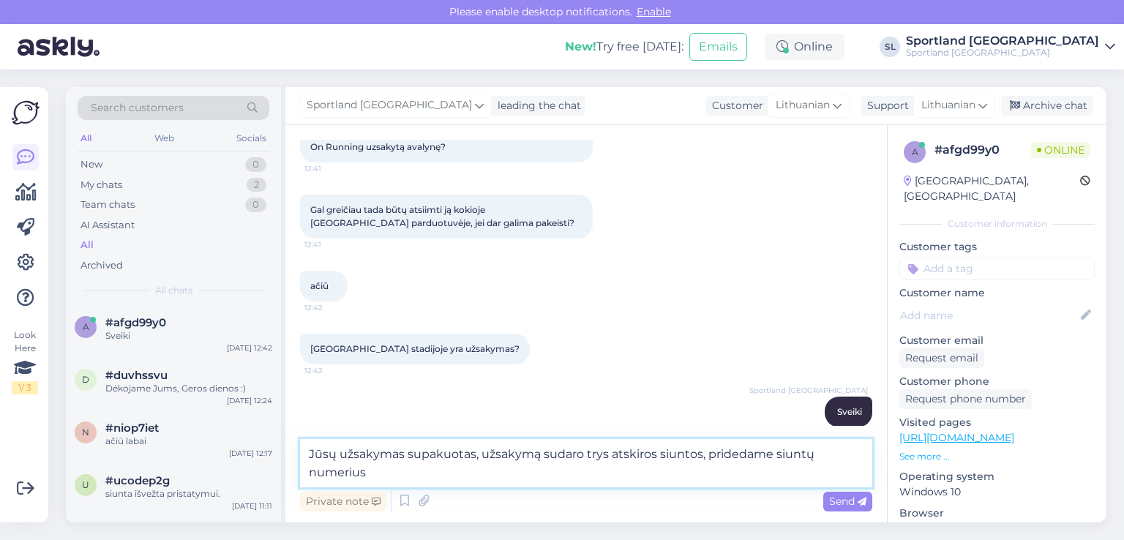
paste textarea "CC836716474EE"
paste textarea "CC836957719EE"
paste textarea "CC837164786EE"
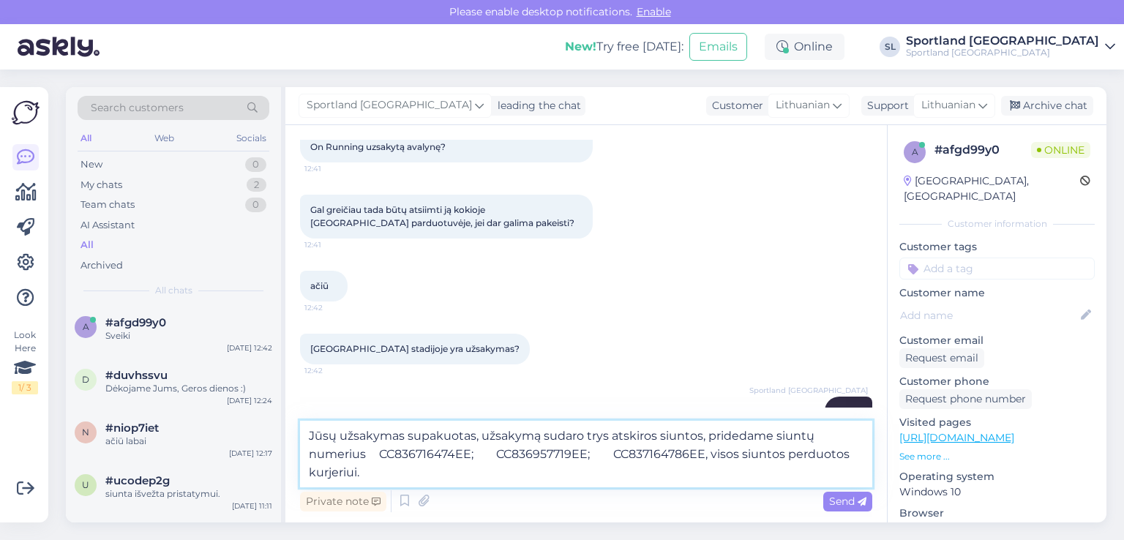
type textarea "Jūsų užsakymas supakuotas, užsakymą sudaro trys atskiros siuntos, pridedame siu…"
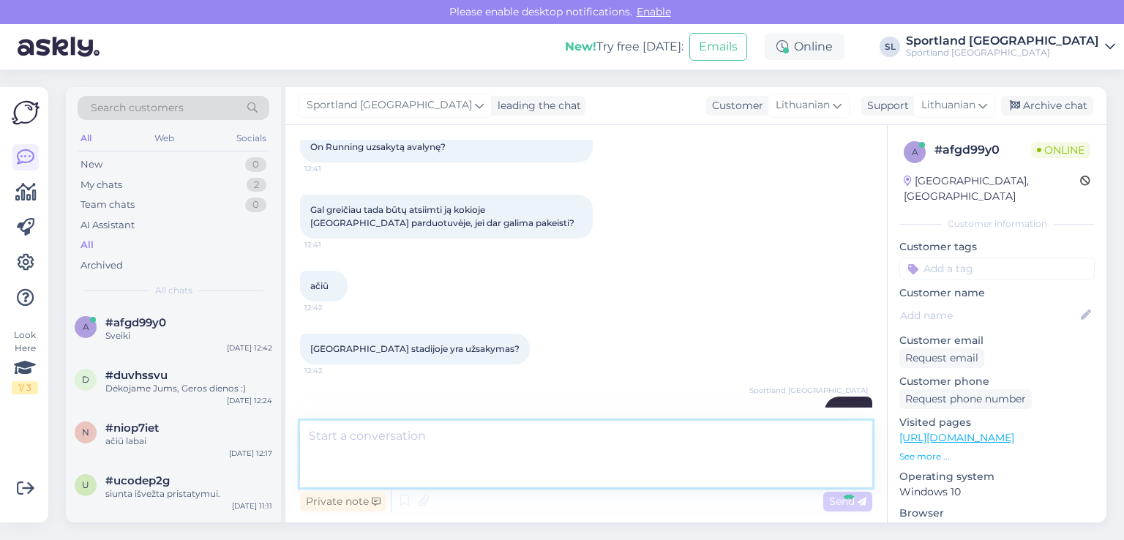
scroll to position [390, 0]
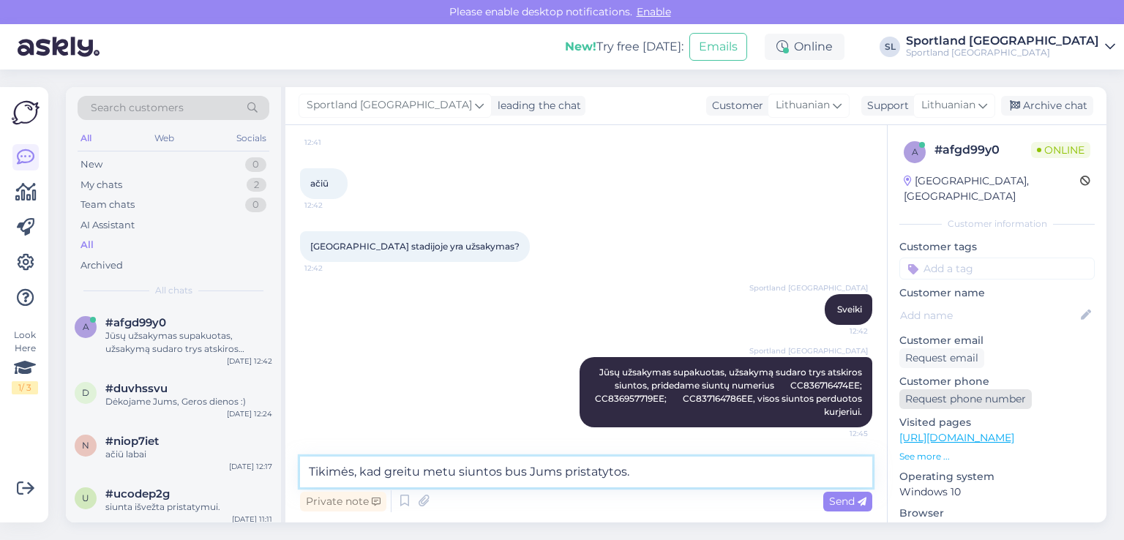
type textarea "Tikimės, kad greitu metu siuntos bus Jums pristatytos."
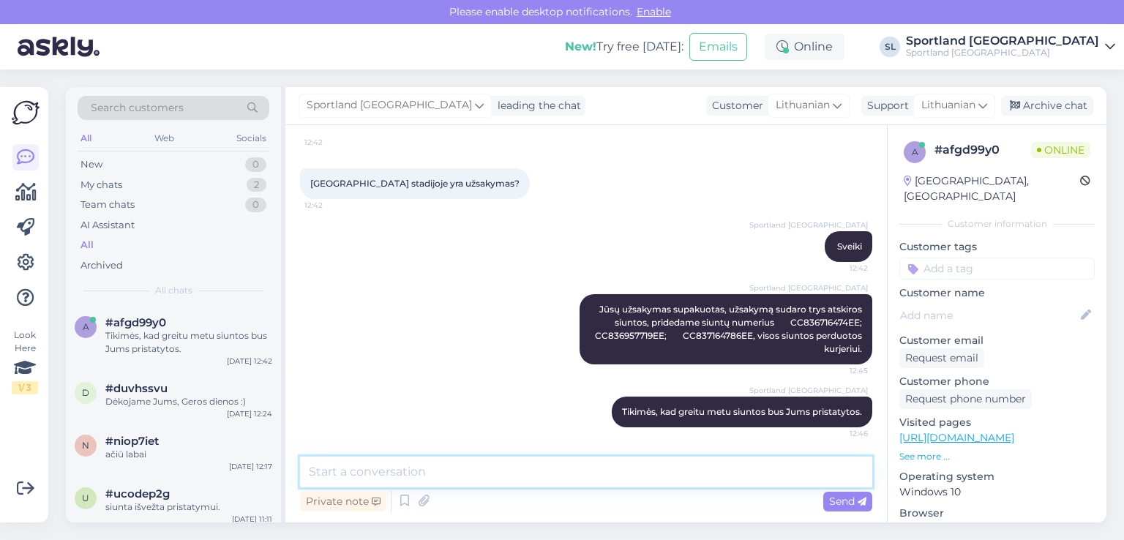
scroll to position [453, 0]
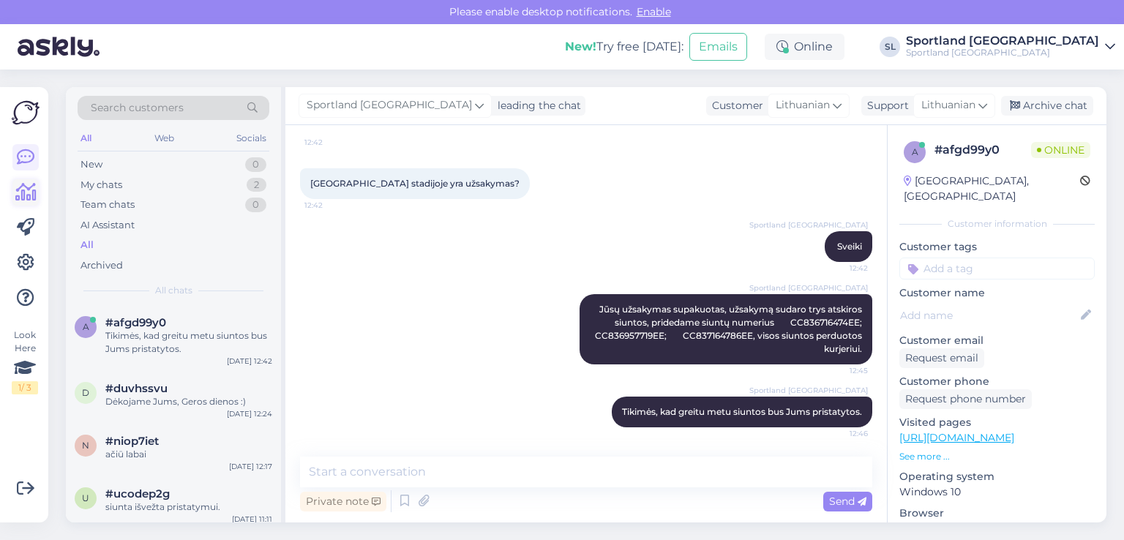
click at [20, 195] on icon at bounding box center [25, 193] width 21 height 18
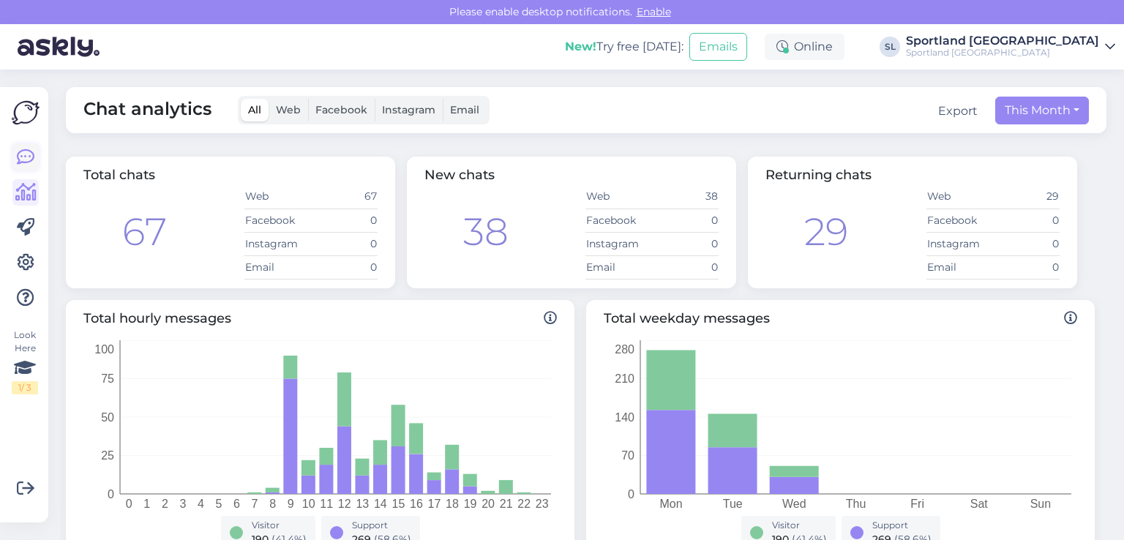
click at [31, 159] on icon at bounding box center [26, 157] width 18 height 18
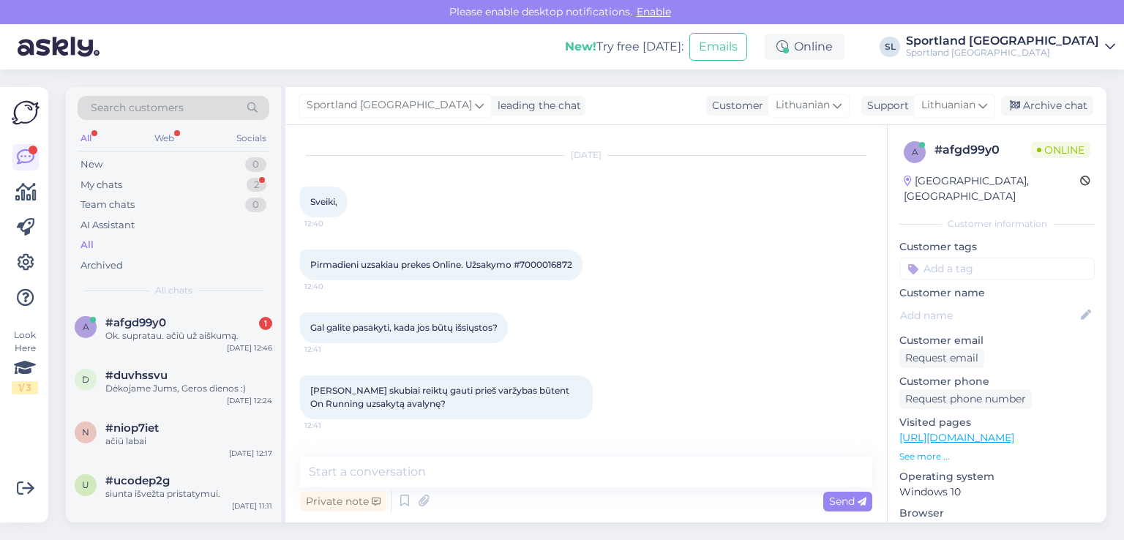
scroll to position [516, 0]
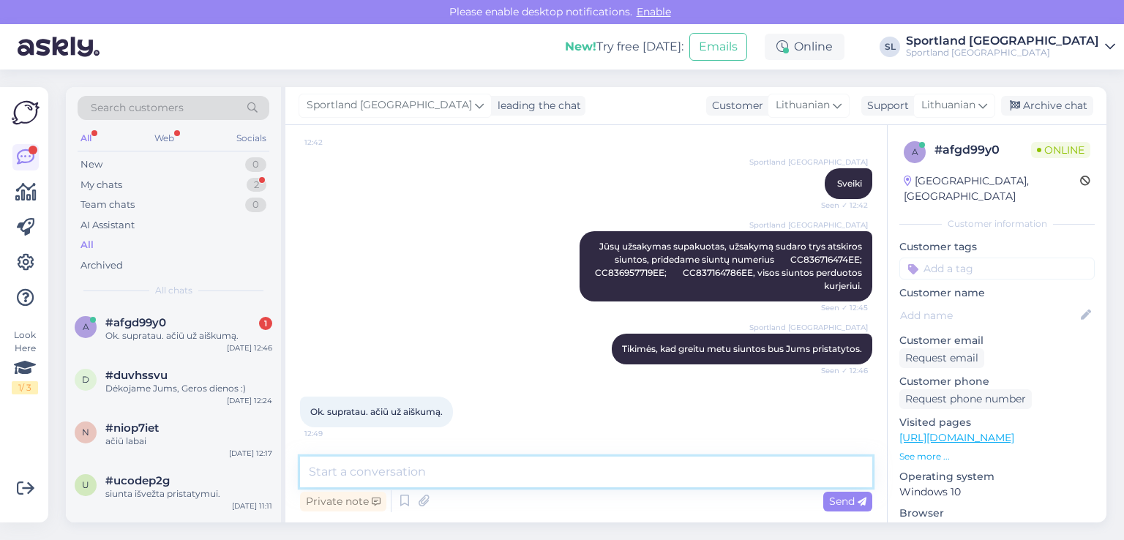
click at [522, 478] on textarea at bounding box center [586, 471] width 572 height 31
type textarea "G"
type textarea "Dėkojame Jums, geros dienos :)"
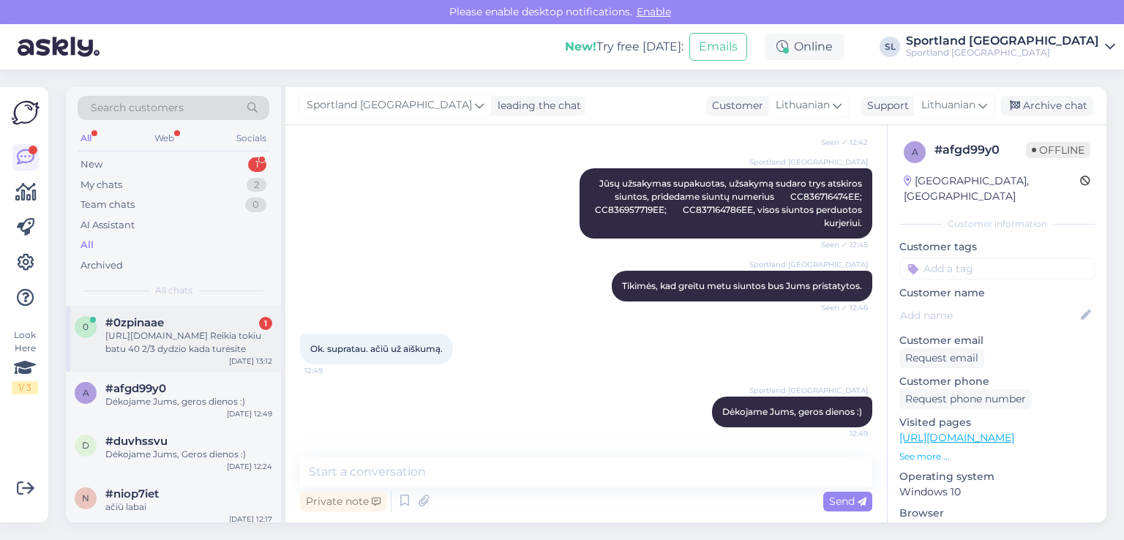
click at [172, 334] on div "https://sportland.lt/product/salomon_womens_x_ultra_5_mid_gore_tex_hiking_shoes…" at bounding box center [188, 342] width 167 height 26
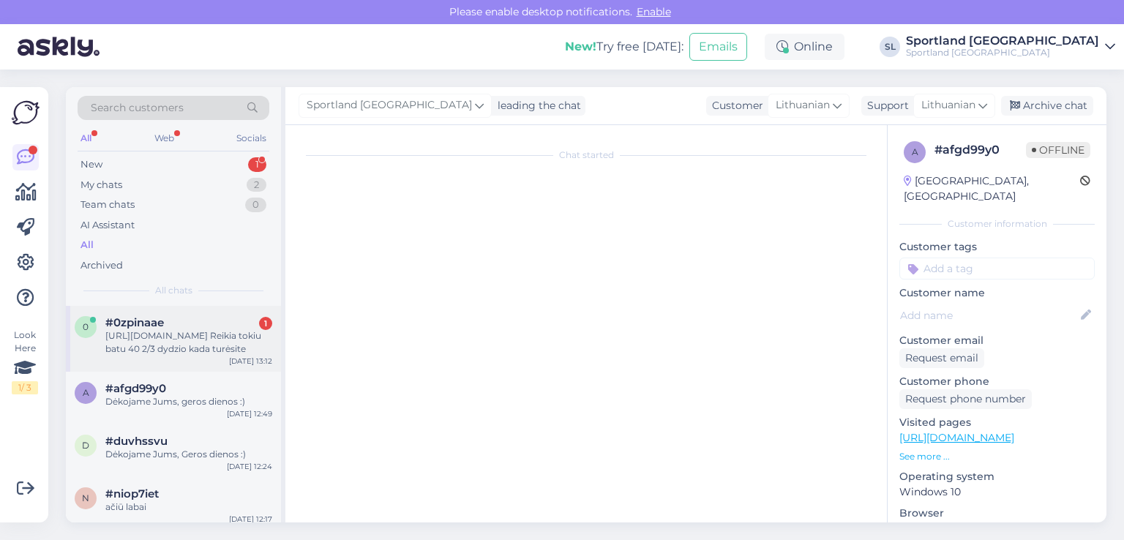
scroll to position [0, 0]
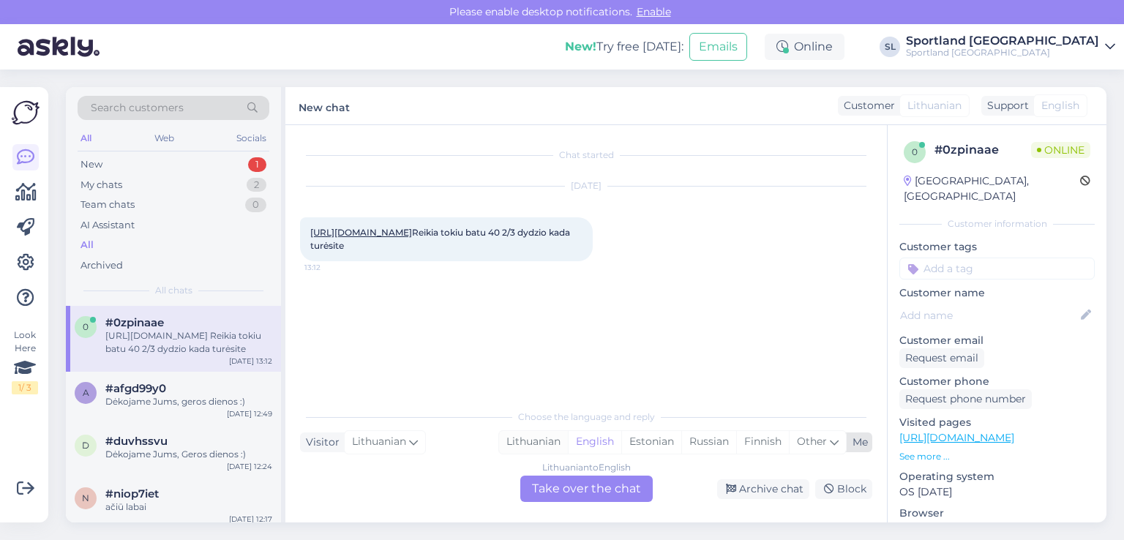
drag, startPoint x: 550, startPoint y: 437, endPoint x: 546, endPoint y: 444, distance: 8.2
click at [546, 444] on div "Lithuanian" at bounding box center [533, 442] width 69 height 22
click at [556, 440] on div "Lithuanian" at bounding box center [533, 442] width 69 height 22
click at [574, 483] on div "Lithuanian to Lithuanian Take over the chat" at bounding box center [586, 488] width 132 height 26
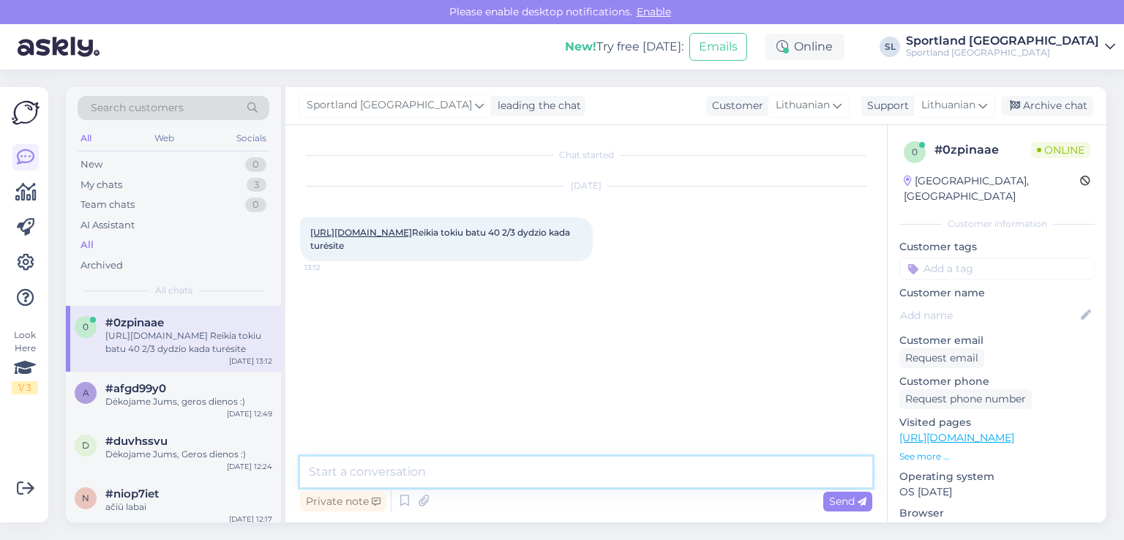
click at [509, 475] on textarea at bounding box center [586, 471] width 572 height 31
type textarea "Sveiki"
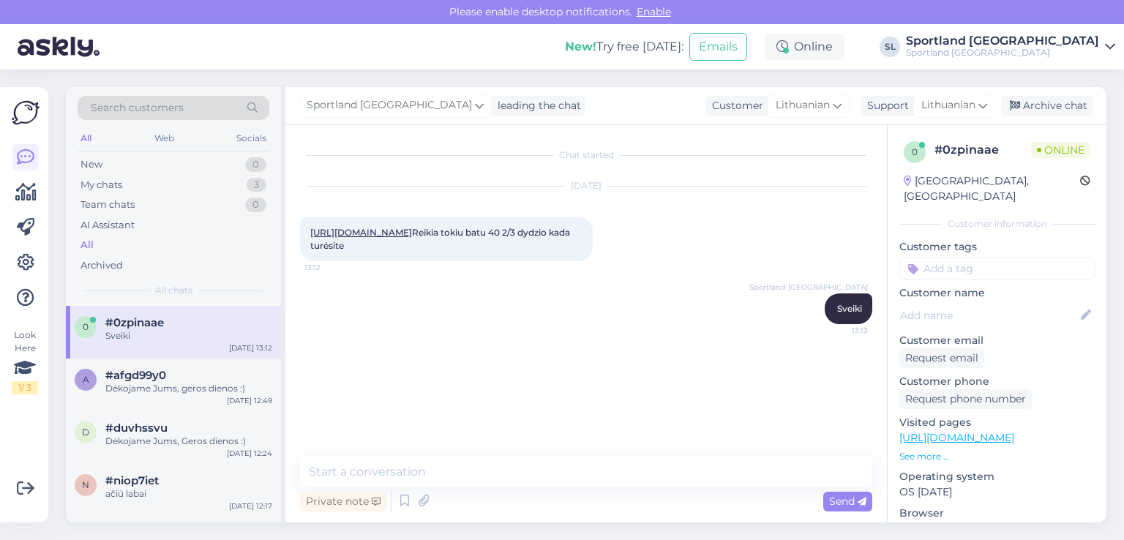
click at [412, 238] on link "https://sportland.lt/product/salomon_womens_x_ultra_5_mid_gore_tex_hiking_shoes…" at bounding box center [361, 232] width 102 height 11
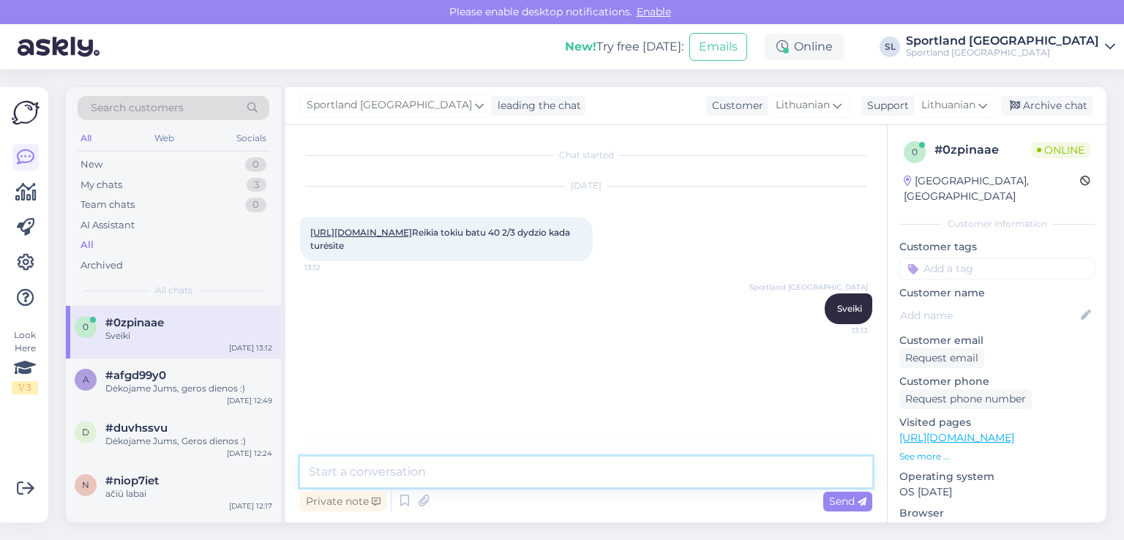
click at [434, 472] on textarea at bounding box center [586, 471] width 572 height 31
type textarea "apgailestaujame, tačiau apie konkrečių prekių papildymą infromacijos neturime."
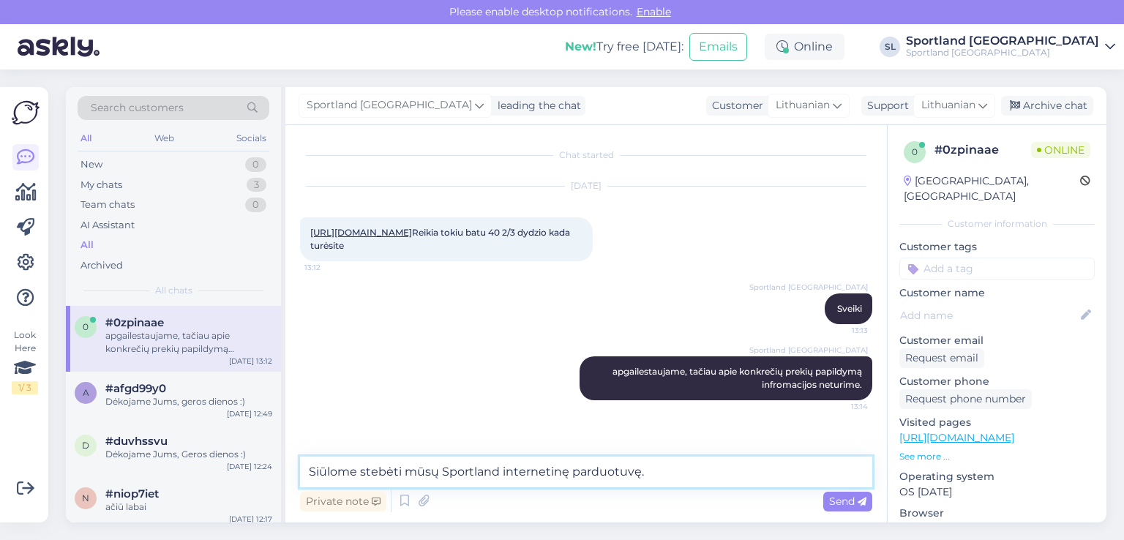
type textarea "Siūlome stebėti mūsų Sportland internetinę parduotuvę."
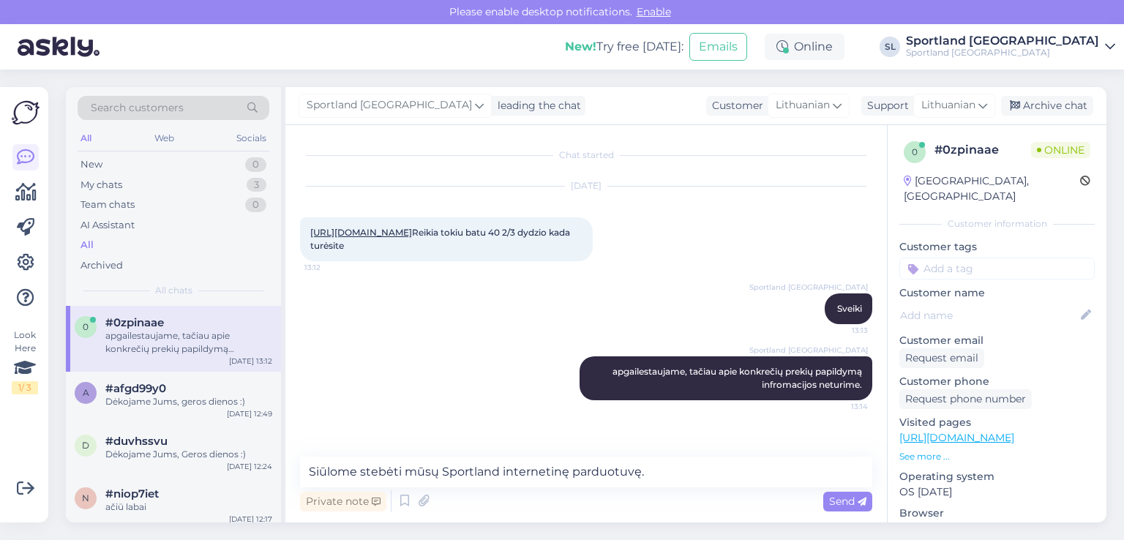
click at [830, 498] on span "Send" at bounding box center [847, 501] width 37 height 13
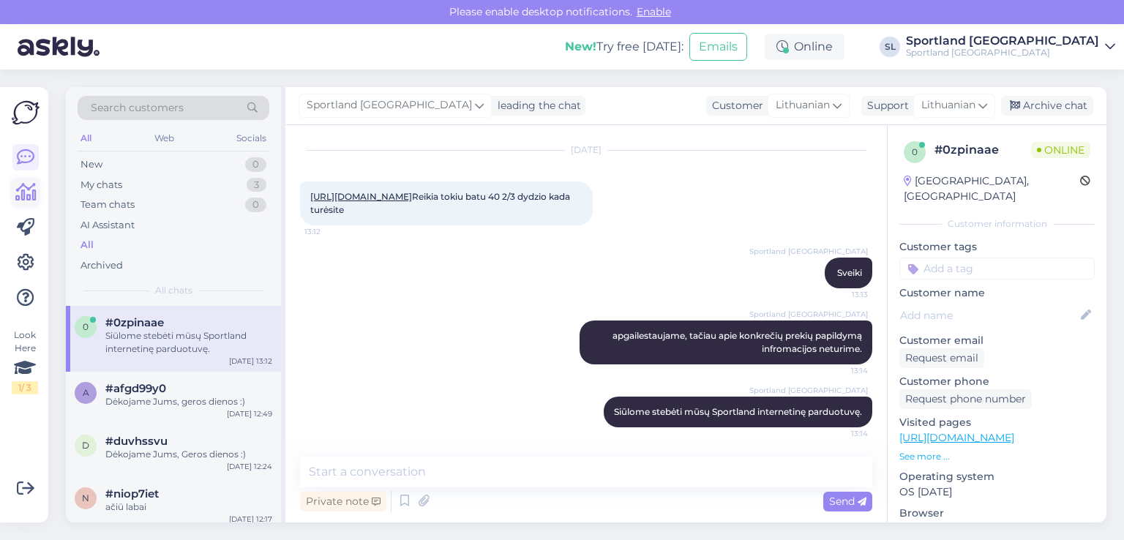
click at [35, 188] on icon at bounding box center [25, 193] width 21 height 18
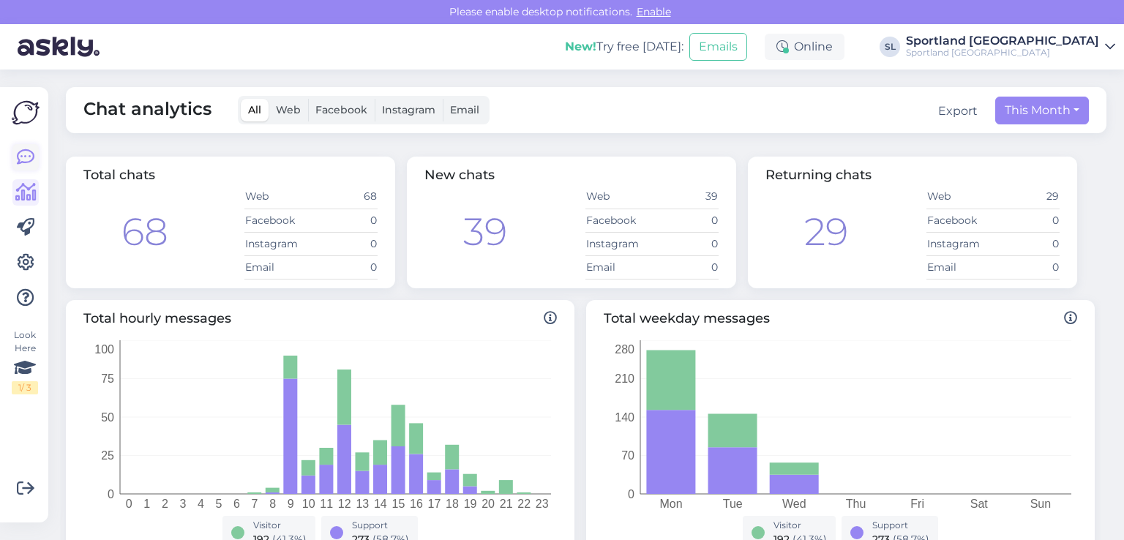
click at [18, 151] on icon at bounding box center [26, 157] width 18 height 18
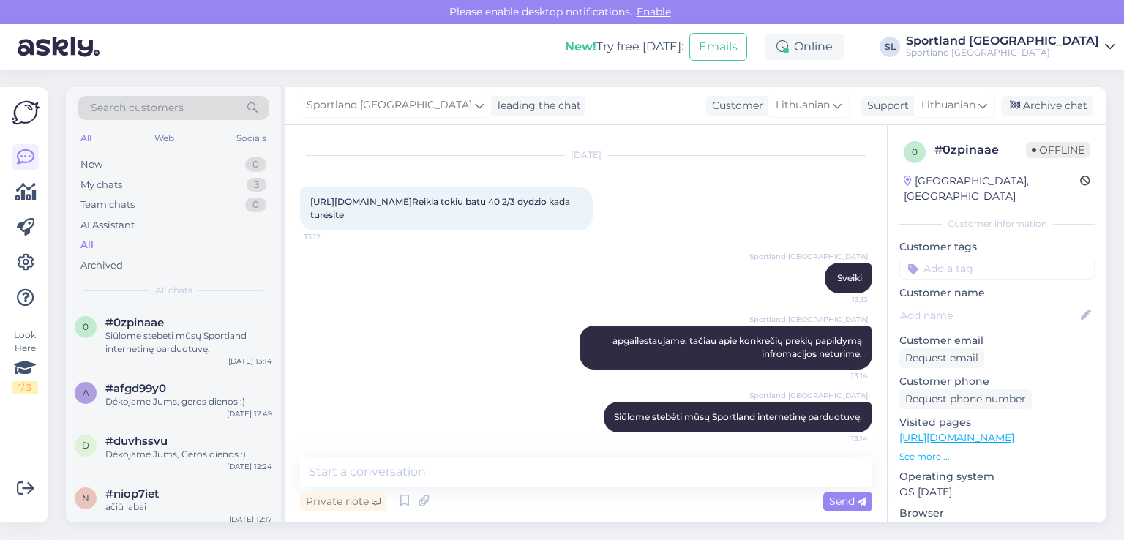
scroll to position [49, 0]
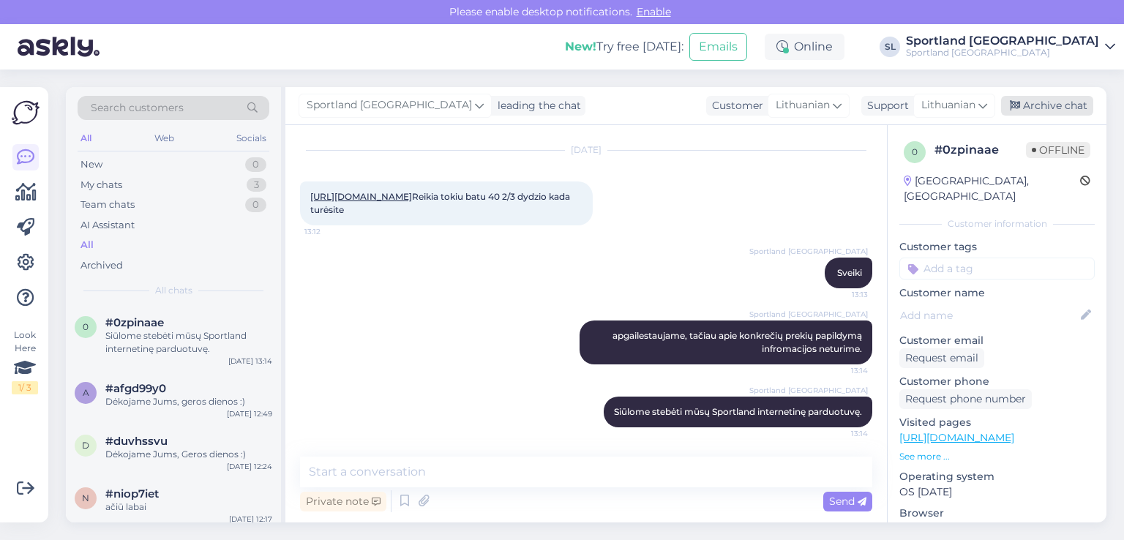
click at [1059, 100] on div "Archive chat" at bounding box center [1047, 106] width 92 height 20
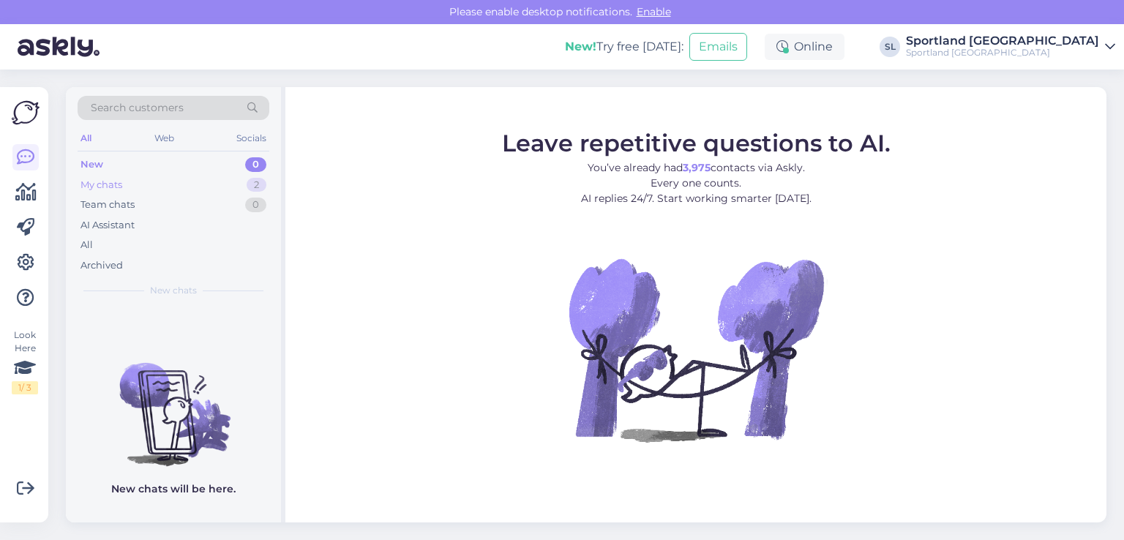
click at [138, 192] on div "My chats 2" at bounding box center [174, 185] width 192 height 20
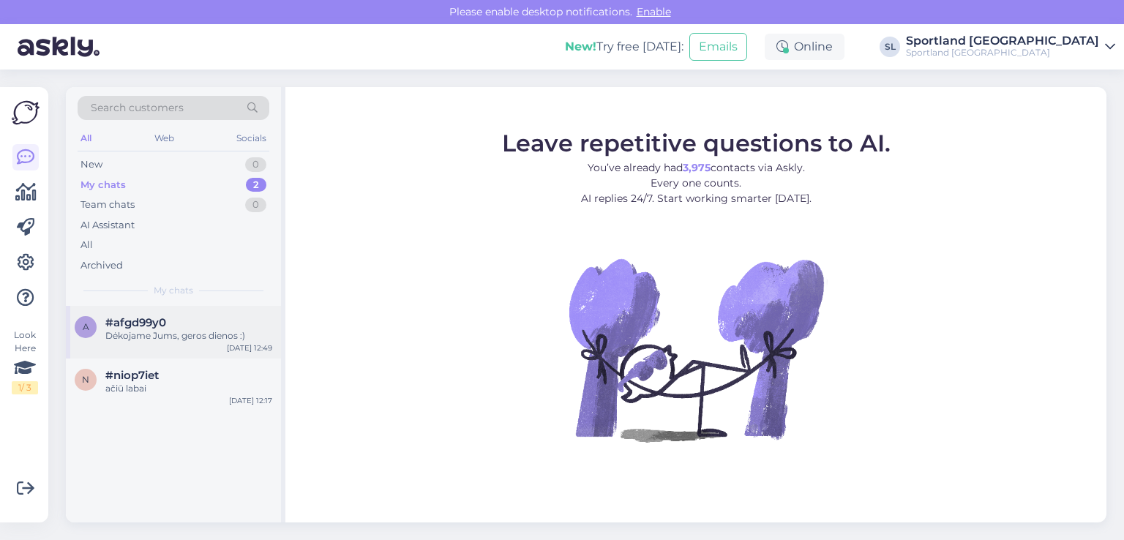
click at [135, 344] on div "a #afgd99y0 Dėkojame Jums, geros dienos :) [DATE] 12:49" at bounding box center [173, 332] width 215 height 53
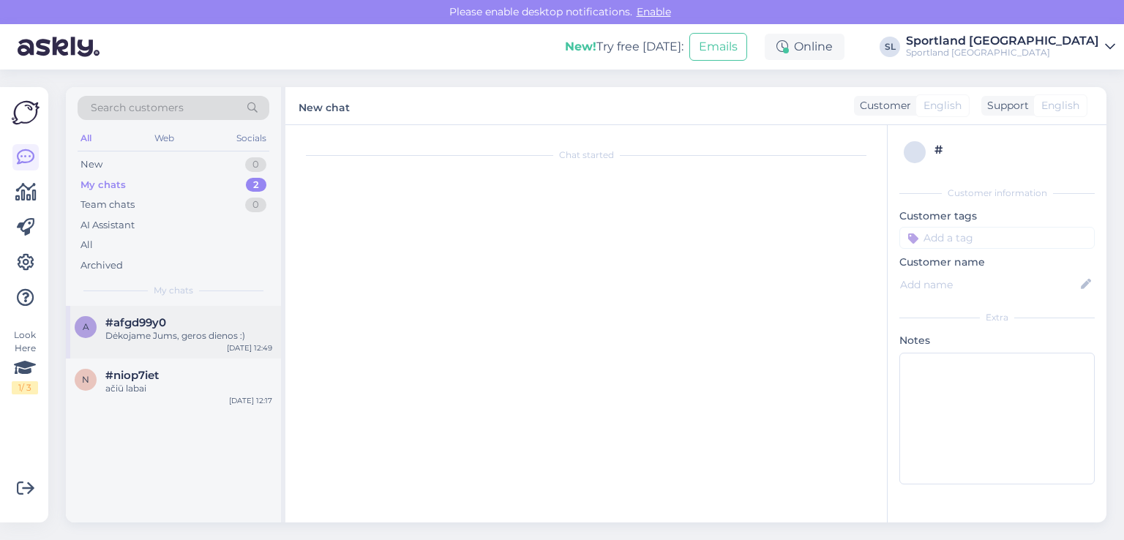
scroll to position [579, 0]
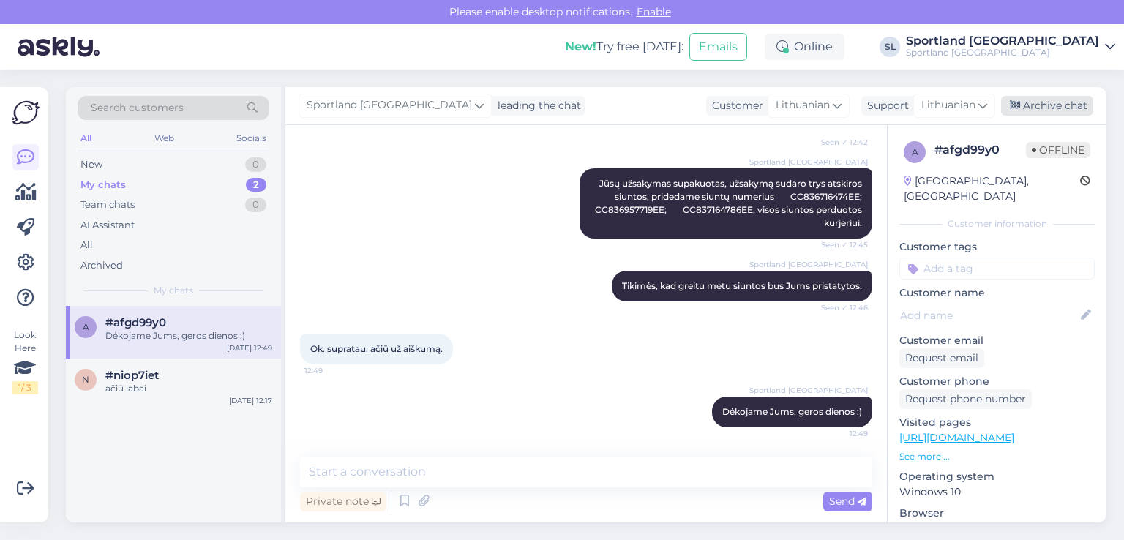
click at [1026, 104] on div "Archive chat" at bounding box center [1047, 106] width 92 height 20
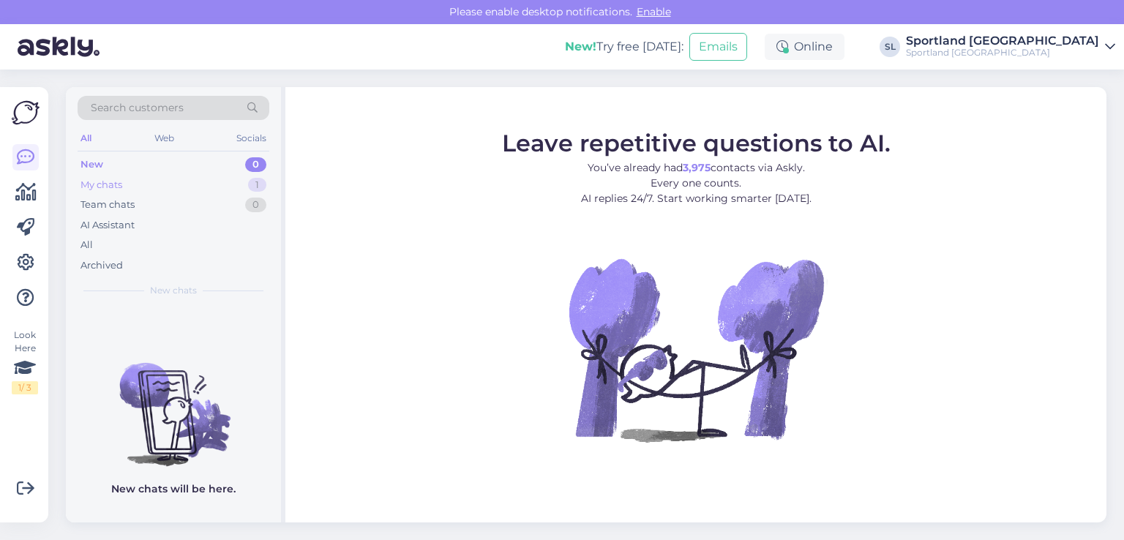
click at [143, 189] on div "My chats 1" at bounding box center [174, 185] width 192 height 20
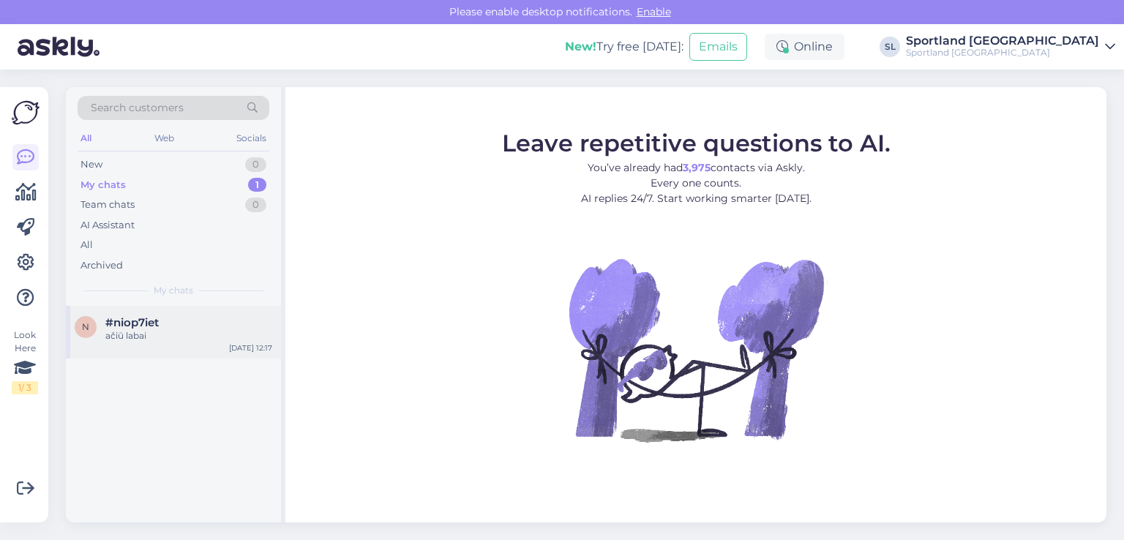
click at [154, 323] on span "#niop7iet" at bounding box center [131, 322] width 53 height 13
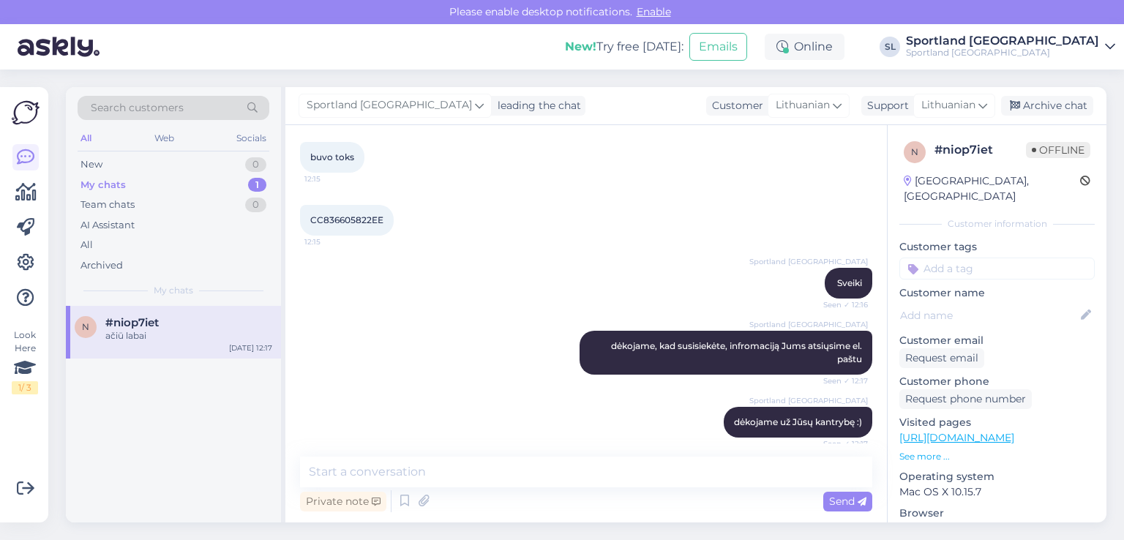
scroll to position [1533, 0]
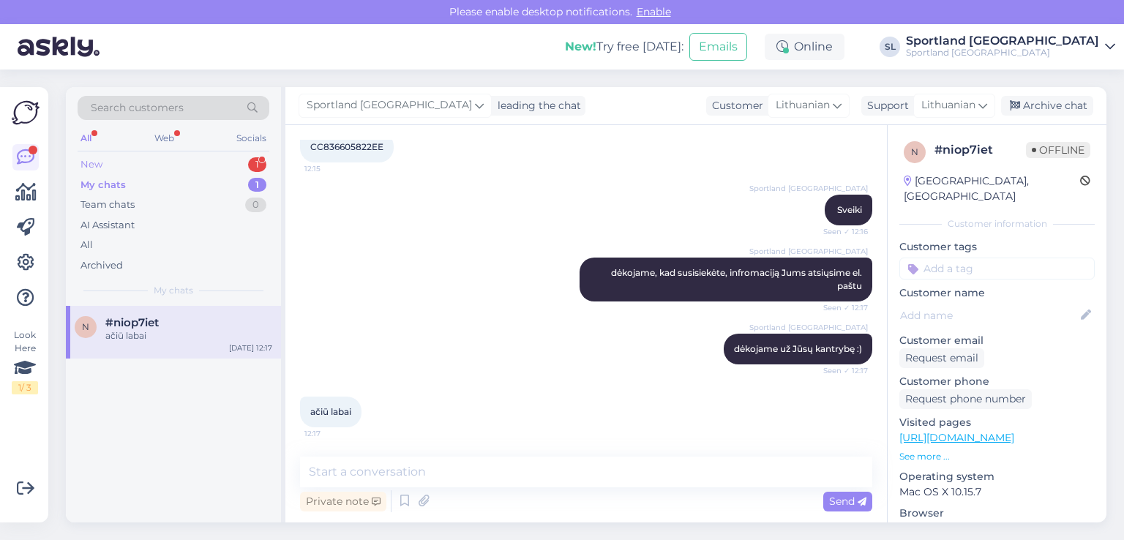
click at [161, 162] on div "New 1" at bounding box center [174, 164] width 192 height 20
click at [180, 331] on div "3000429409" at bounding box center [188, 335] width 167 height 13
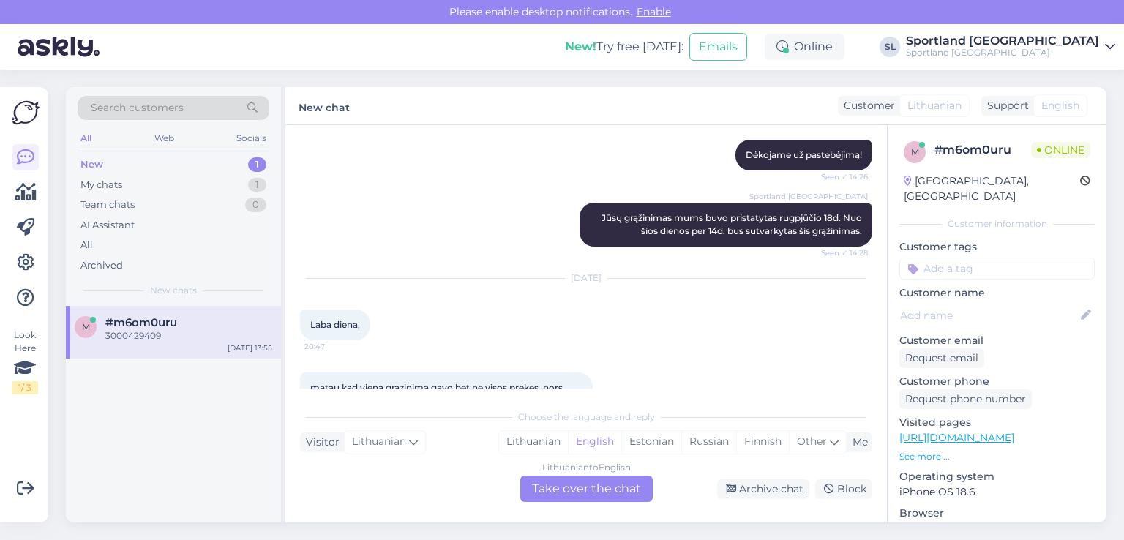
scroll to position [2590, 0]
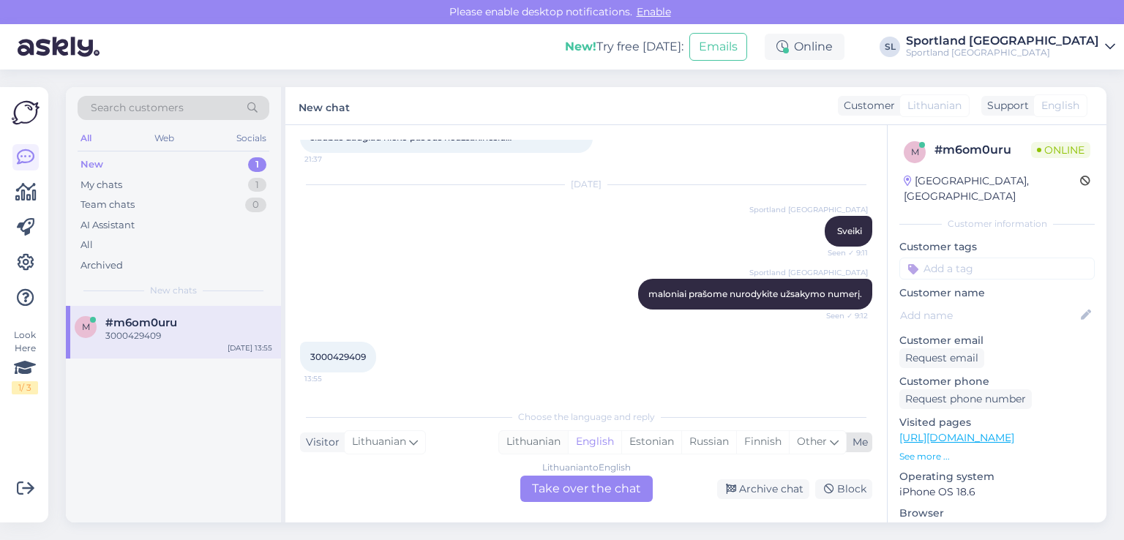
click at [530, 435] on div "Lithuanian" at bounding box center [533, 442] width 69 height 22
click at [569, 483] on div "Lithuanian to Lithuanian Take over the chat" at bounding box center [586, 488] width 132 height 26
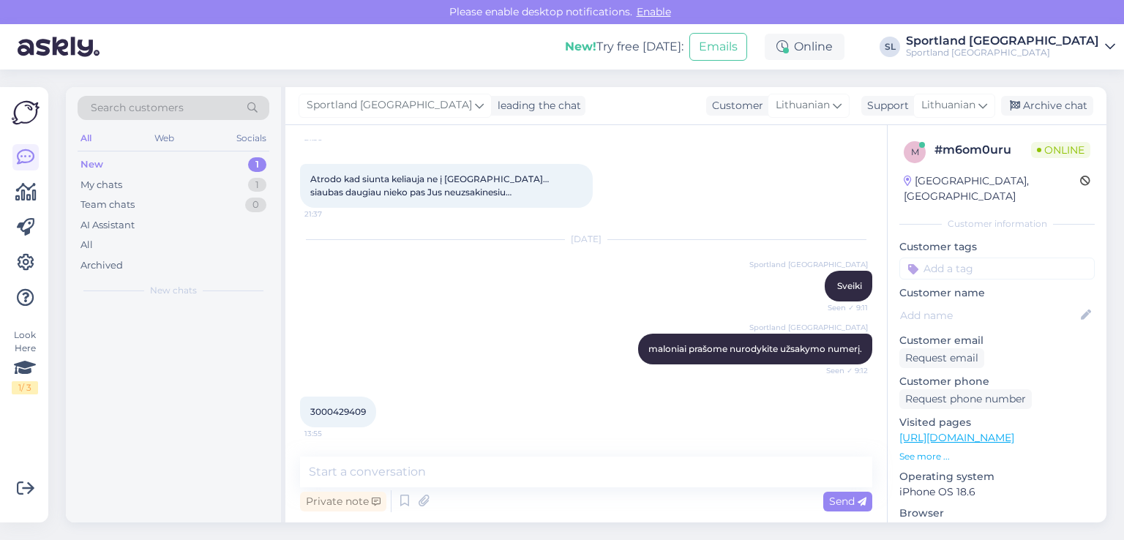
scroll to position [2535, 0]
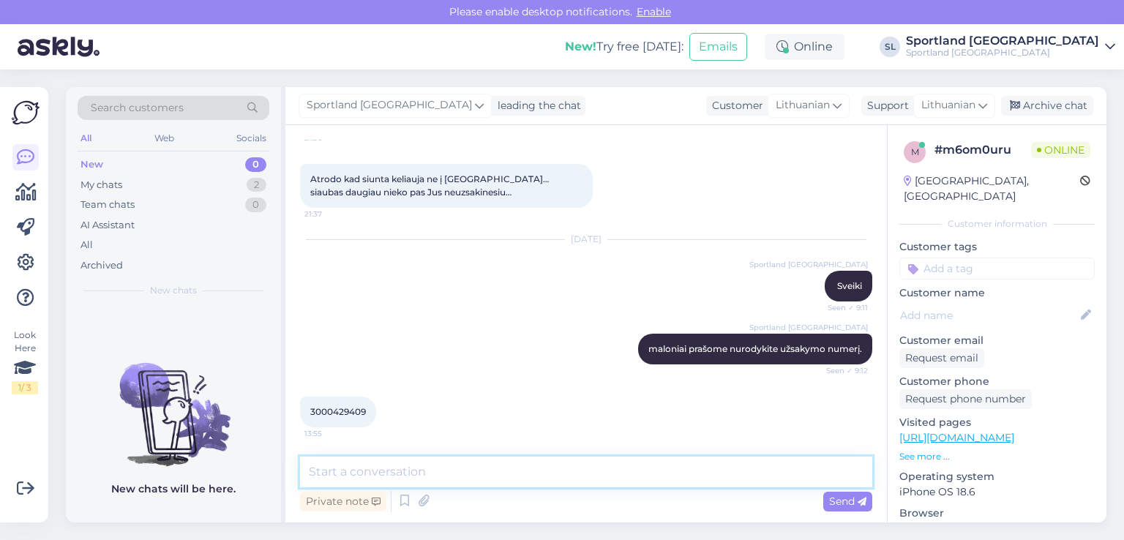
click at [521, 465] on textarea at bounding box center [586, 471] width 572 height 31
type textarea "Sveiki"
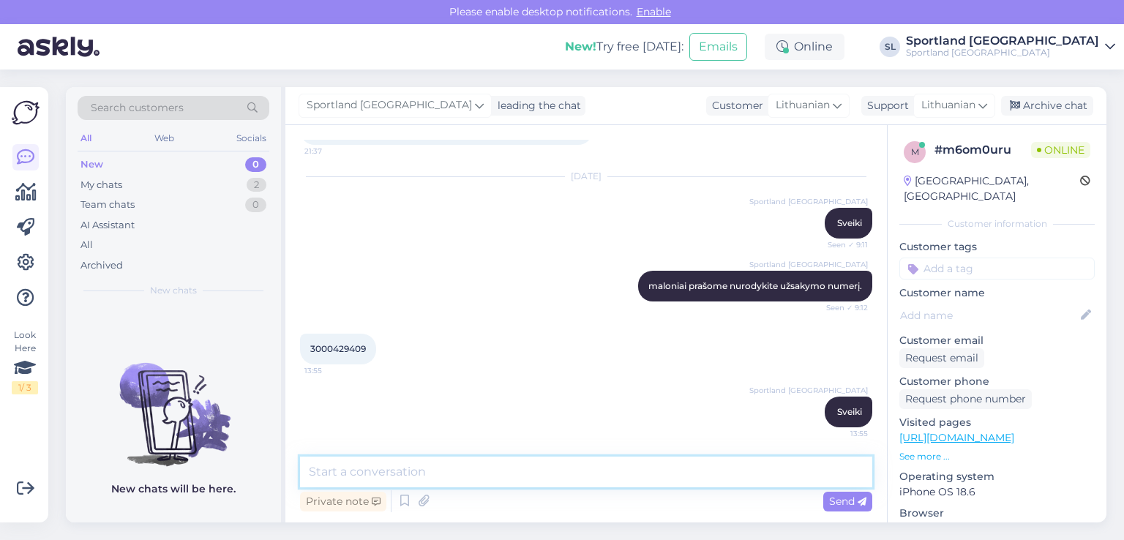
scroll to position [2598, 0]
click at [524, 469] on textarea at bounding box center [586, 471] width 572 height 31
type textarea "p"
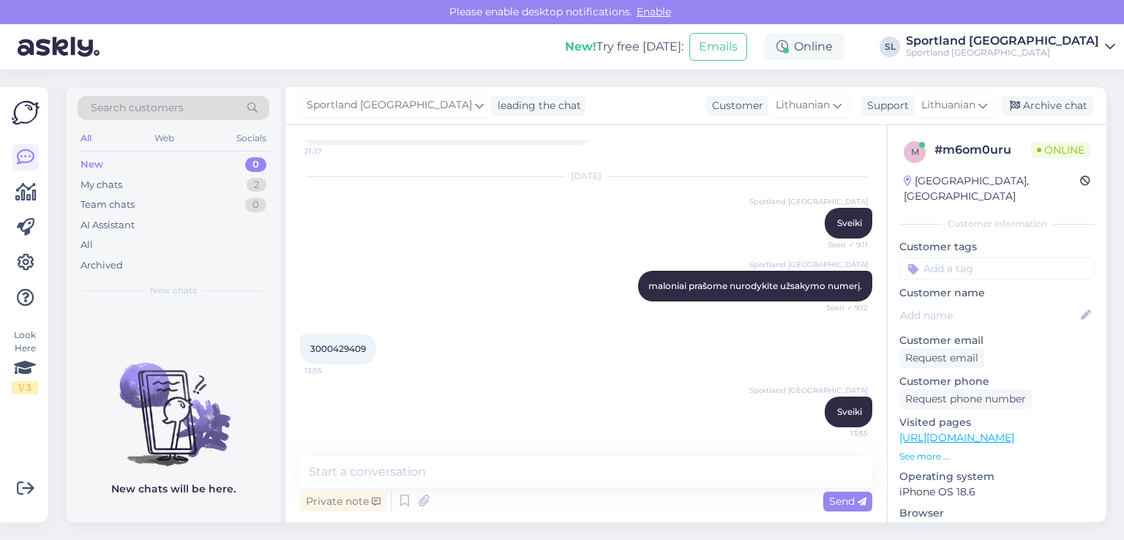
click at [356, 349] on span "3000429409" at bounding box center [338, 348] width 56 height 11
copy div "3000429409 13:55"
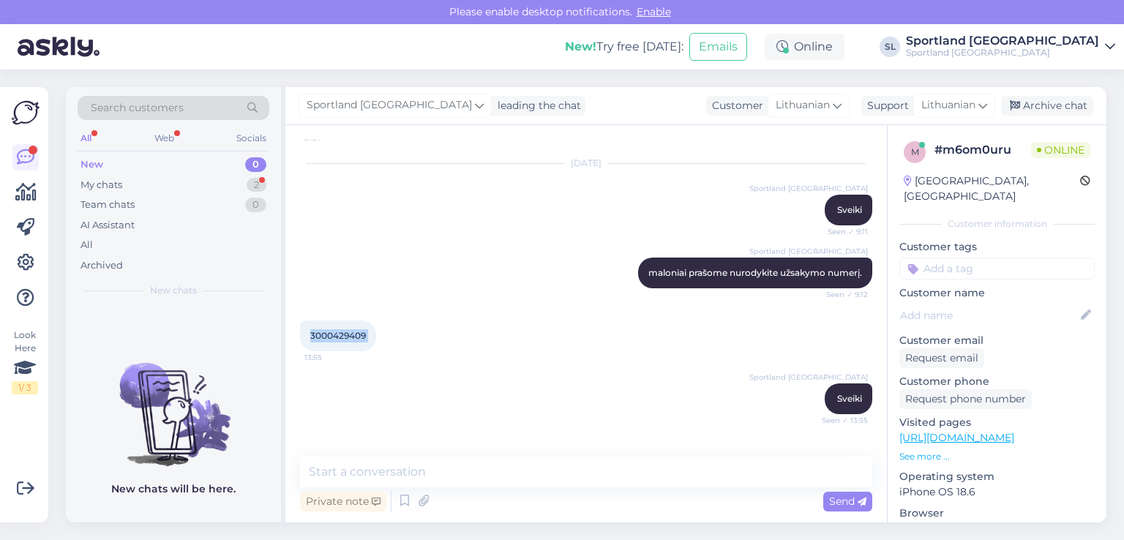
scroll to position [2661, 0]
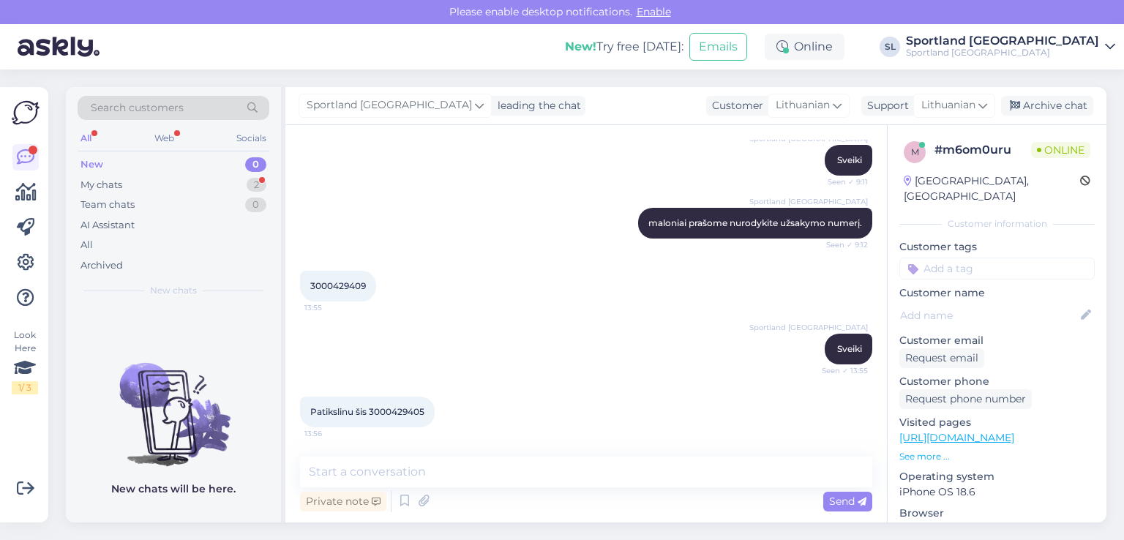
click at [407, 407] on span "Patikslinu šis 3000429405" at bounding box center [367, 411] width 114 height 11
copy div "3000429405 13:56"
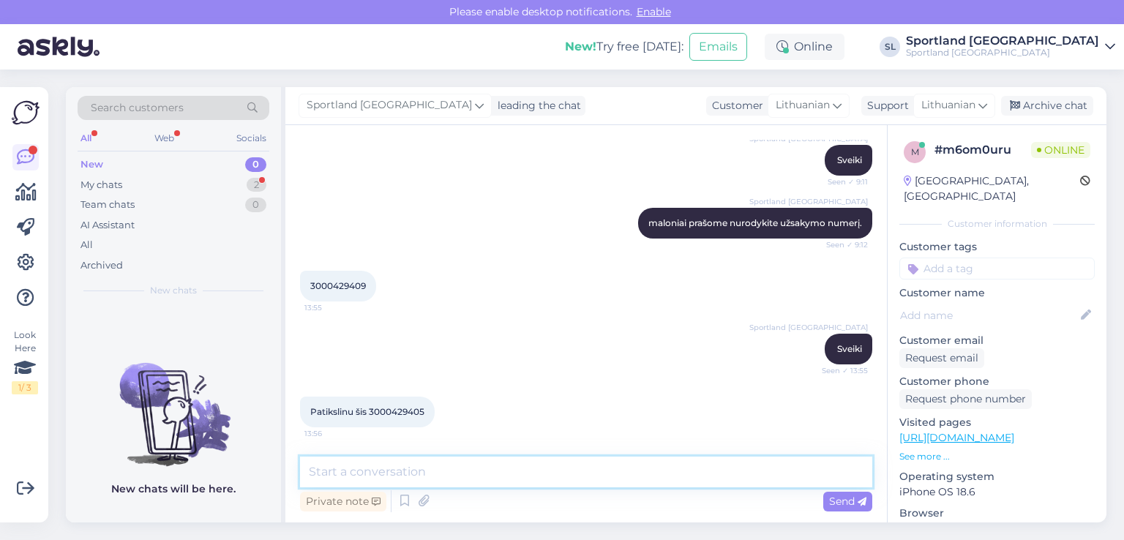
click at [451, 469] on textarea at bounding box center [586, 471] width 572 height 31
type textarea "p"
type textarea "Dėkojame, patikrinsime"
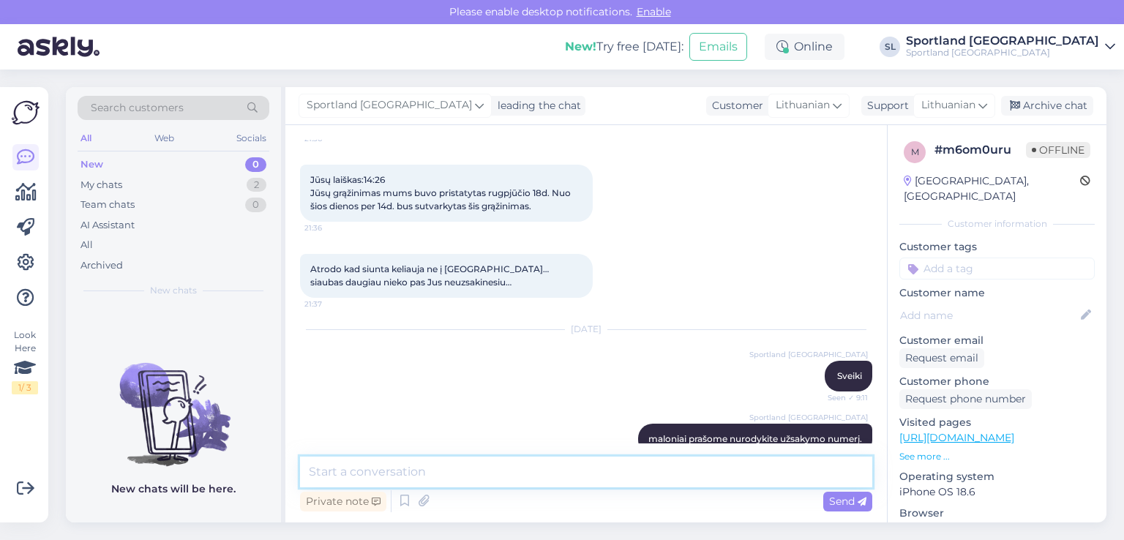
scroll to position [2431, 0]
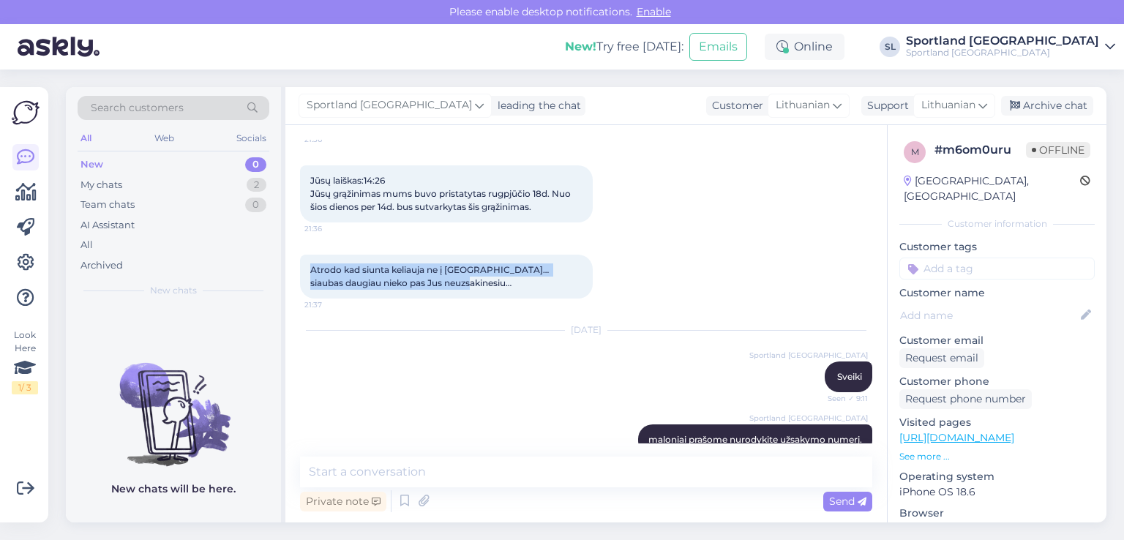
drag, startPoint x: 458, startPoint y: 300, endPoint x: 305, endPoint y: 280, distance: 154.2
click at [305, 280] on div "Atrodo kad siunta keliauja ne į Lietuvą… siaubas daugiau nieko pas Jus neuzsaki…" at bounding box center [446, 277] width 293 height 44
copy span "Atrodo kad siunta keliauja ne į Lietuvą… siaubas daugiau nieko pas Jus neuzsaki…"
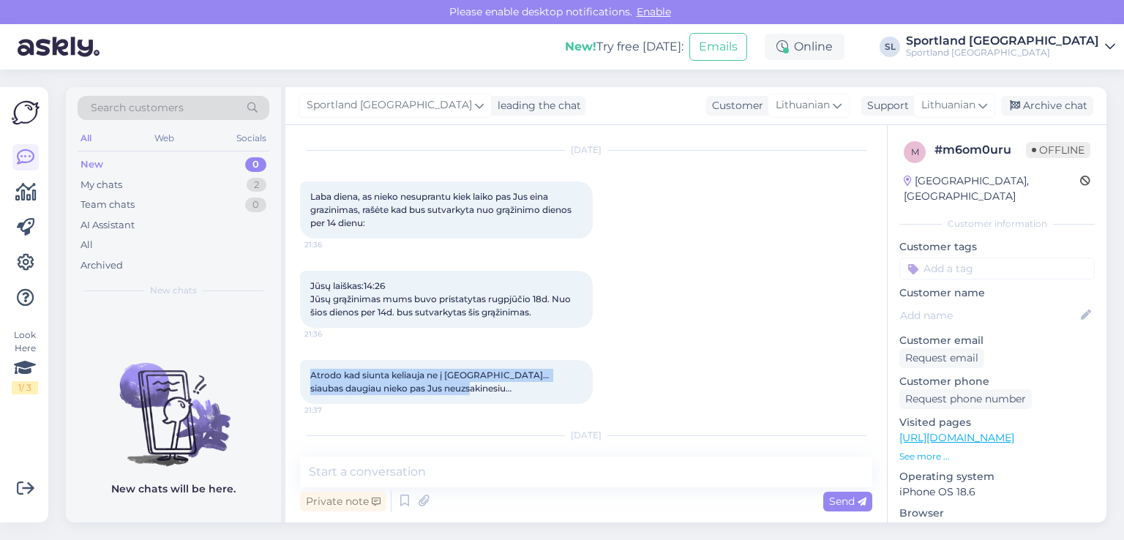
scroll to position [2358, 0]
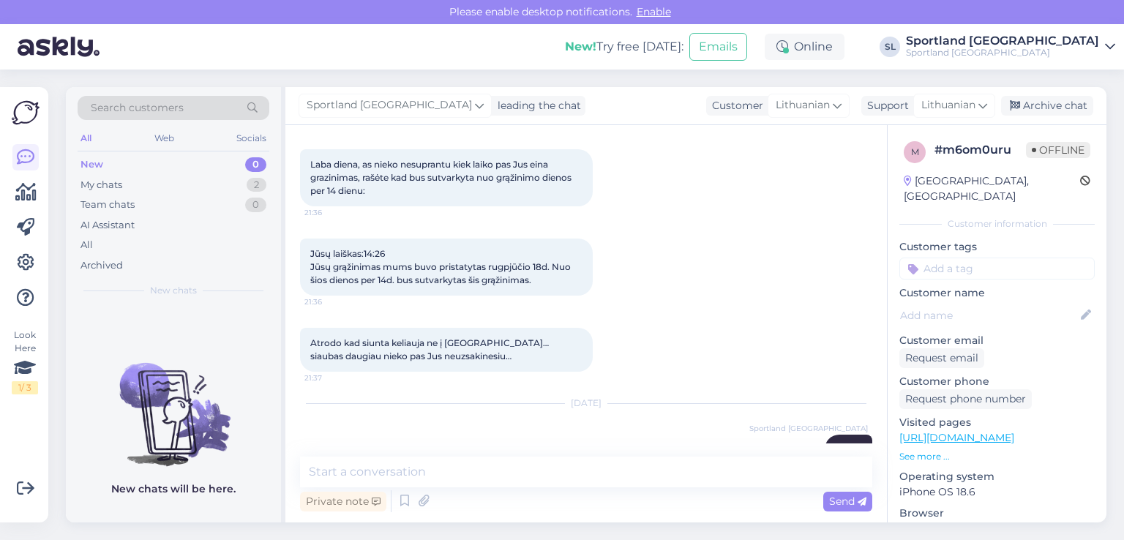
click at [664, 290] on div "Jūsų laiškas:14:26 Jūsų grąžinimas mums buvo pristatytas rugpjūčio 18d. Nuo šio…" at bounding box center [586, 266] width 572 height 89
drag, startPoint x: 388, startPoint y: 377, endPoint x: 306, endPoint y: 358, distance: 83.9
click at [306, 358] on div "Atrodo kad siunta keliauja ne į Lietuvą… siaubas daugiau nieko pas Jus neuzsaki…" at bounding box center [446, 350] width 293 height 44
click at [647, 310] on div "Jūsų laiškas:14:26 Jūsų grąžinimas mums buvo pristatytas rugpjūčio 18d. Nuo šio…" at bounding box center [586, 266] width 572 height 89
drag, startPoint x: 445, startPoint y: 368, endPoint x: 307, endPoint y: 355, distance: 138.9
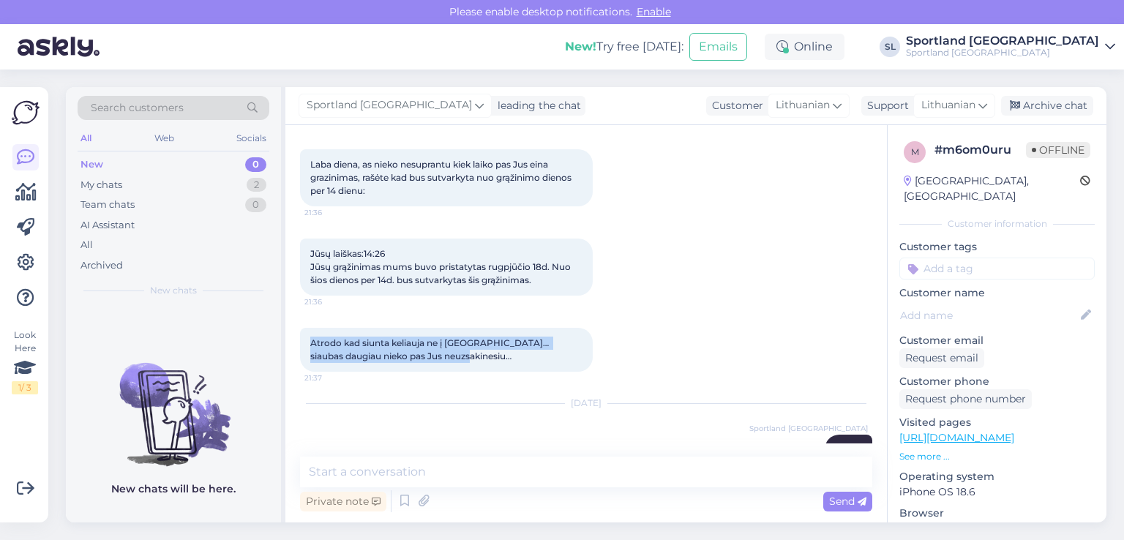
click at [307, 355] on div "Atrodo kad siunta keliauja ne į Lietuvą… siaubas daugiau nieko pas Jus neuzsaki…" at bounding box center [446, 350] width 293 height 44
copy span "Atrodo kad siunta keliauja ne į Lietuvą… siaubas daugiau nieko pas Jus neuzsaki…"
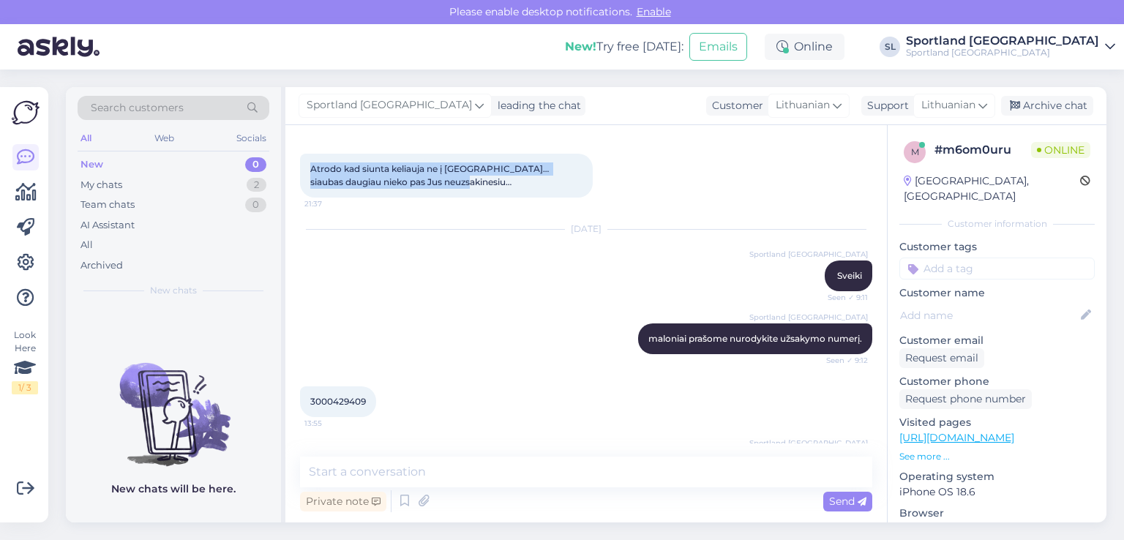
scroll to position [2723, 0]
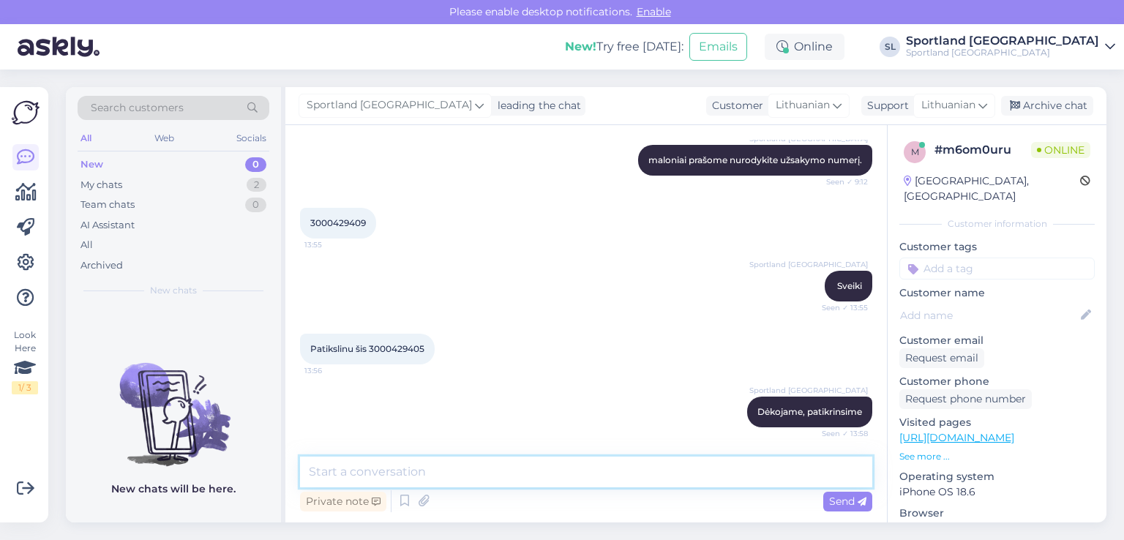
click at [579, 471] on textarea at bounding box center [586, 471] width 572 height 31
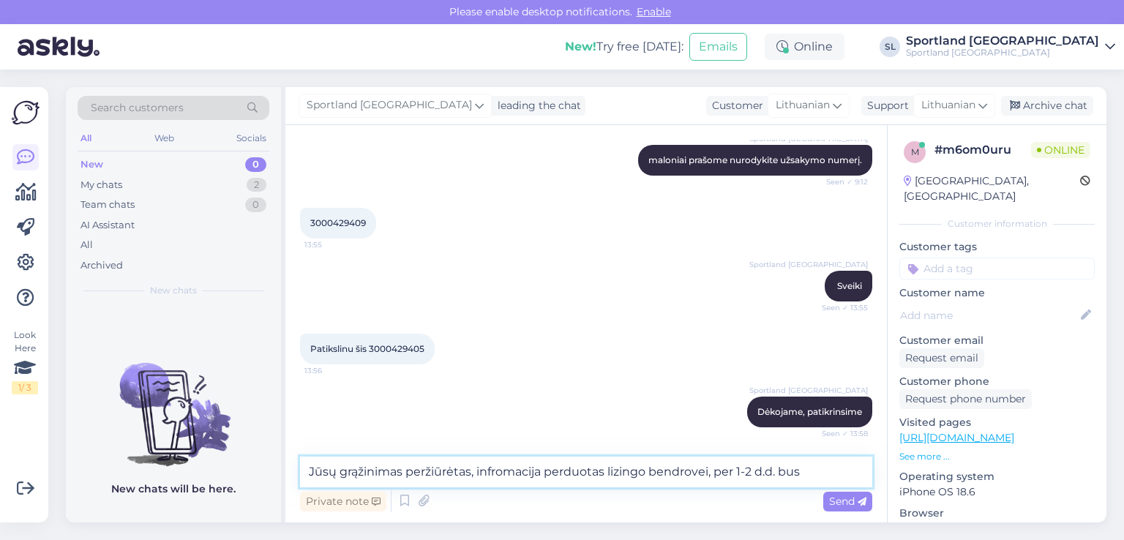
click at [598, 473] on textarea "Jūsų grąžinimas peržiūrėtas, infromacija perduotas lizingo bendrovei, per 1-2 d…" at bounding box center [586, 471] width 572 height 31
click at [828, 463] on textarea "Jūsų grąžinimas peržiūrėtas, infromacija perduots lizingo bendrovei, per 1-2 d.…" at bounding box center [586, 471] width 572 height 31
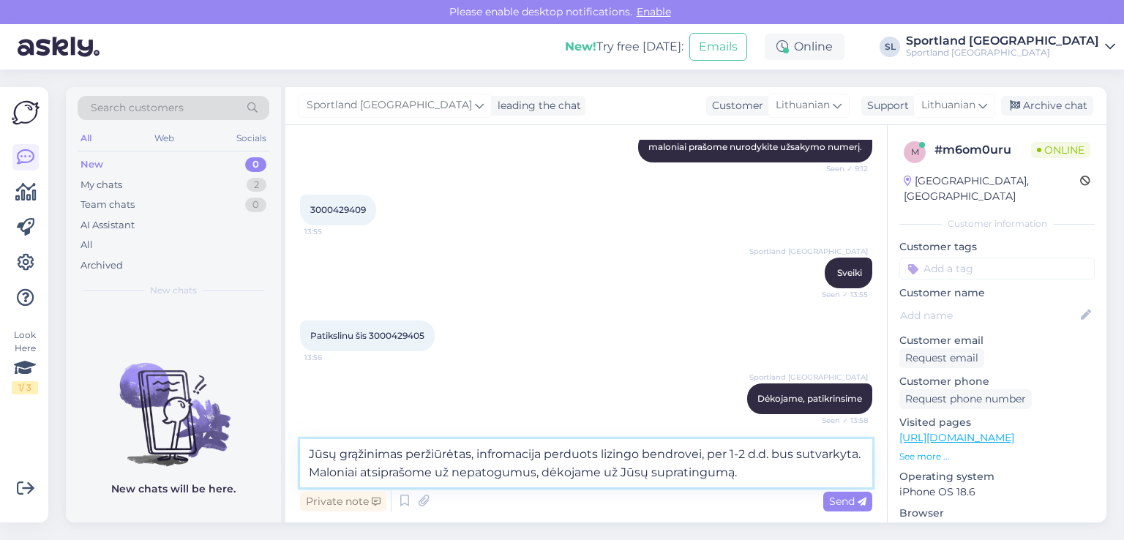
click at [854, 453] on textarea "Jūsų grąžinimas peržiūrėtas, infromacija perduots lizingo bendrovei, per 1-2 d.…" at bounding box center [586, 463] width 572 height 48
click at [595, 459] on textarea "Jūsų grąžinimas peržiūrėtas, infromacija perduots lizingo bendrovei, per 1-2 d.…" at bounding box center [586, 463] width 572 height 48
click at [800, 454] on textarea "Jūsų grąžinimas peržiūrėtas, infromacija perduota lizingo bendrovei, per 1-2 d.…" at bounding box center [586, 463] width 572 height 48
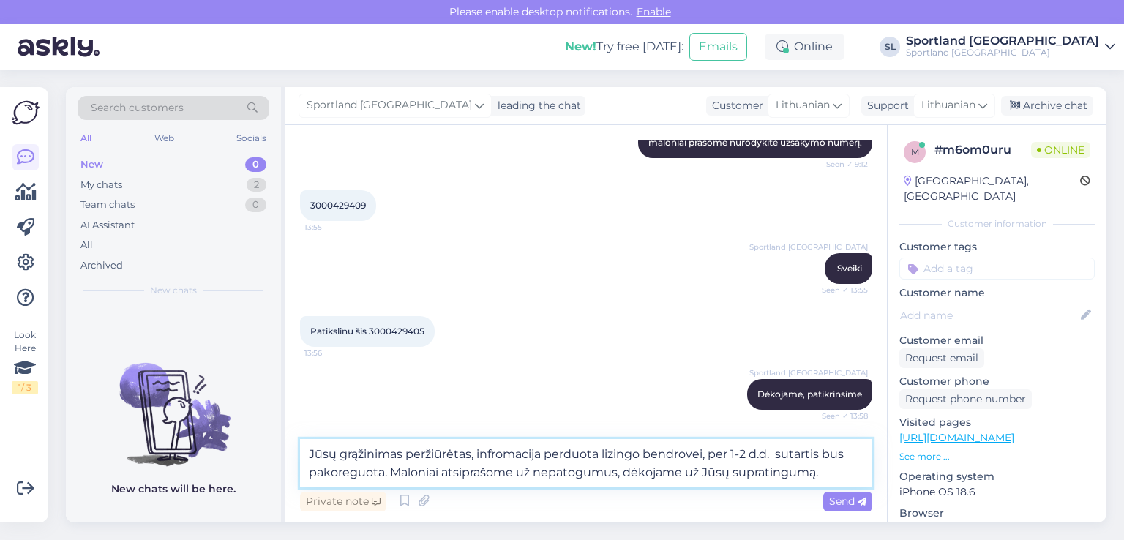
scroll to position [2741, 0]
type textarea "Jūsų grąžinimas peržiūrėtas, infromacija perduota lizingo bendrovei, per 1-2 d.…"
click at [853, 497] on span "Send" at bounding box center [847, 501] width 37 height 13
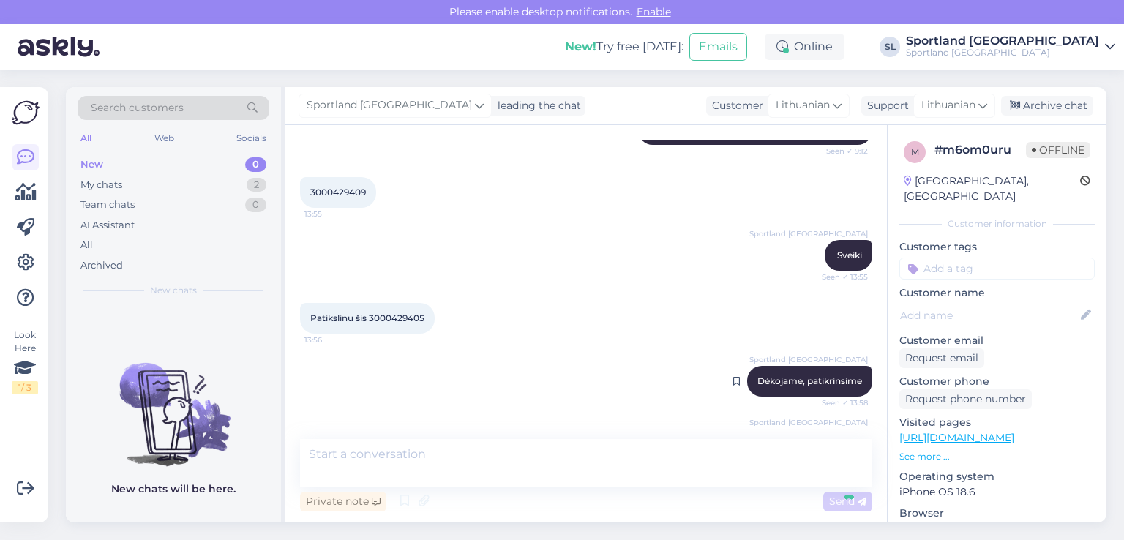
scroll to position [2826, 0]
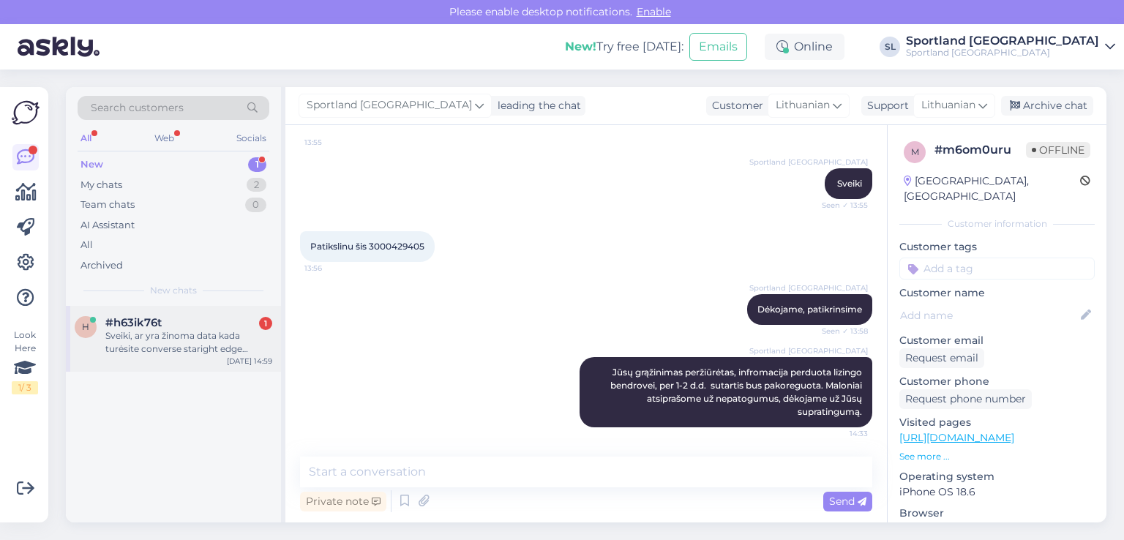
click at [170, 325] on div "#h63ik76t 1" at bounding box center [188, 322] width 167 height 13
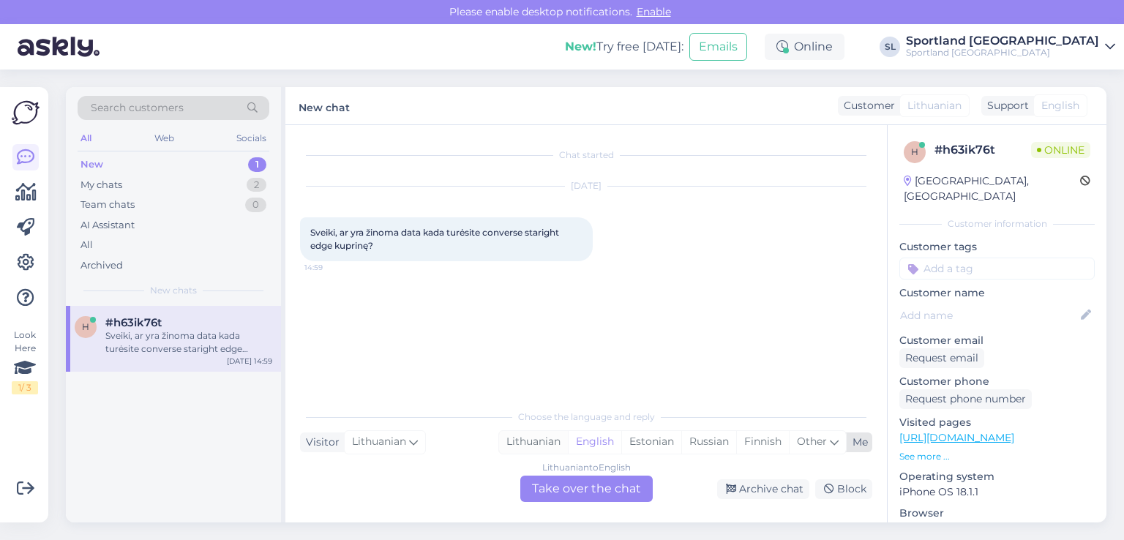
click at [550, 444] on div "Lithuanian" at bounding box center [533, 442] width 69 height 22
click at [557, 478] on div "Lithuanian to Lithuanian Take over the chat" at bounding box center [586, 488] width 132 height 26
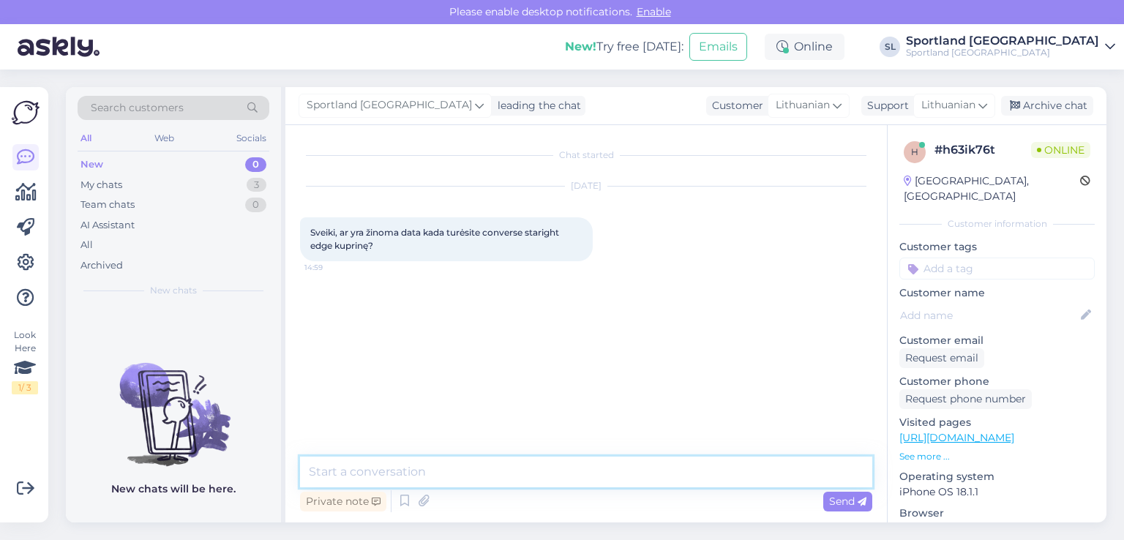
click at [538, 467] on textarea at bounding box center [586, 471] width 572 height 31
type textarea "Sveiki"
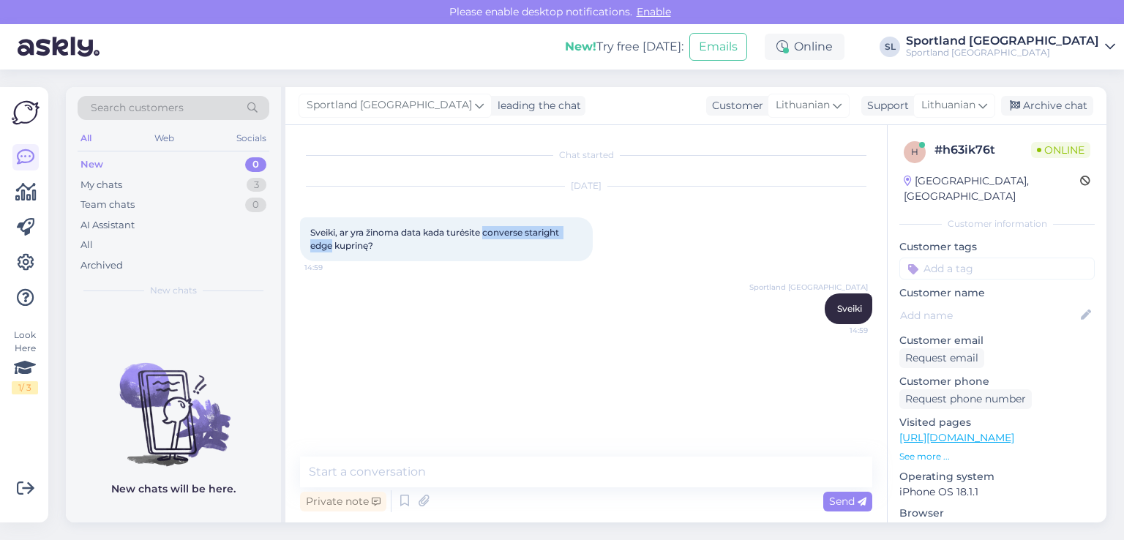
drag, startPoint x: 332, startPoint y: 245, endPoint x: 486, endPoint y: 235, distance: 154.7
click at [486, 235] on span "Sveiki, ar yra žinoma data kada turėsite converse staright edge kuprinę?" at bounding box center [435, 239] width 251 height 24
copy span "converse staright edge"
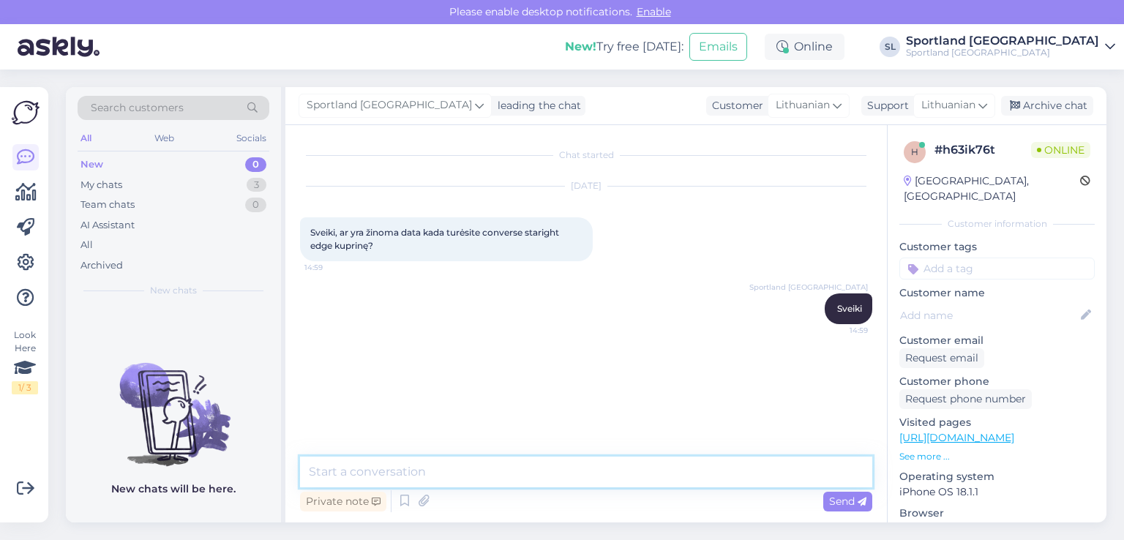
click at [453, 476] on textarea at bounding box center [586, 471] width 572 height 31
type textarea "Apgailestaujame, tačiau informacijos neturime."
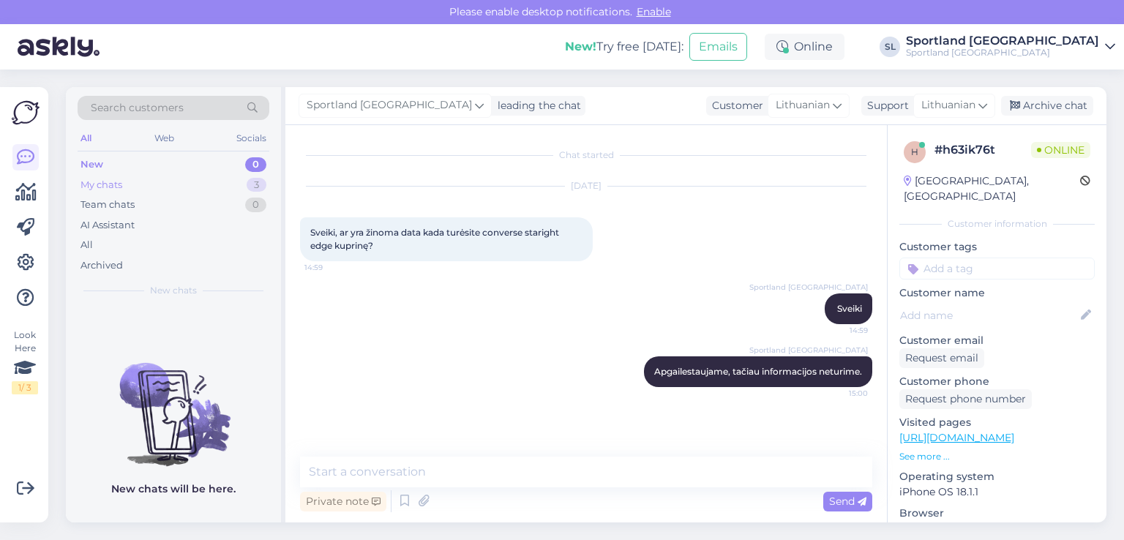
click at [124, 183] on div "My chats 3" at bounding box center [174, 185] width 192 height 20
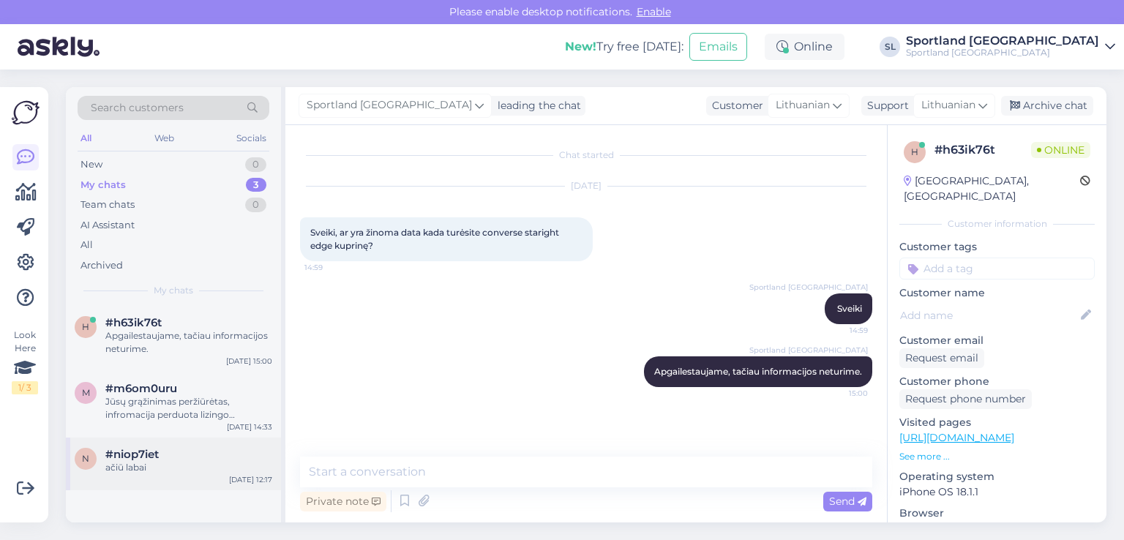
click at [156, 450] on span "#niop7iet" at bounding box center [131, 454] width 53 height 13
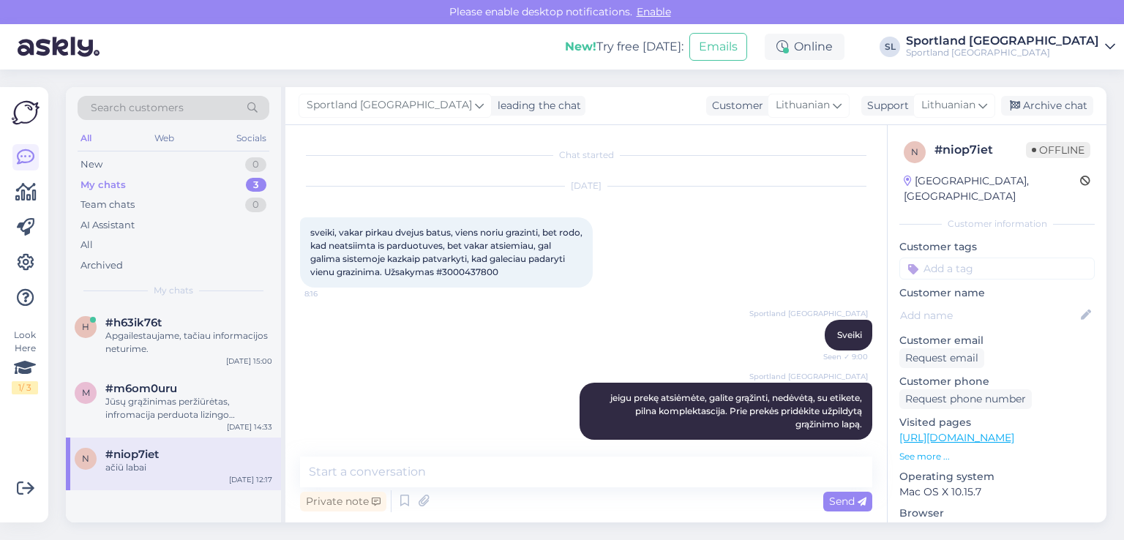
scroll to position [1533, 0]
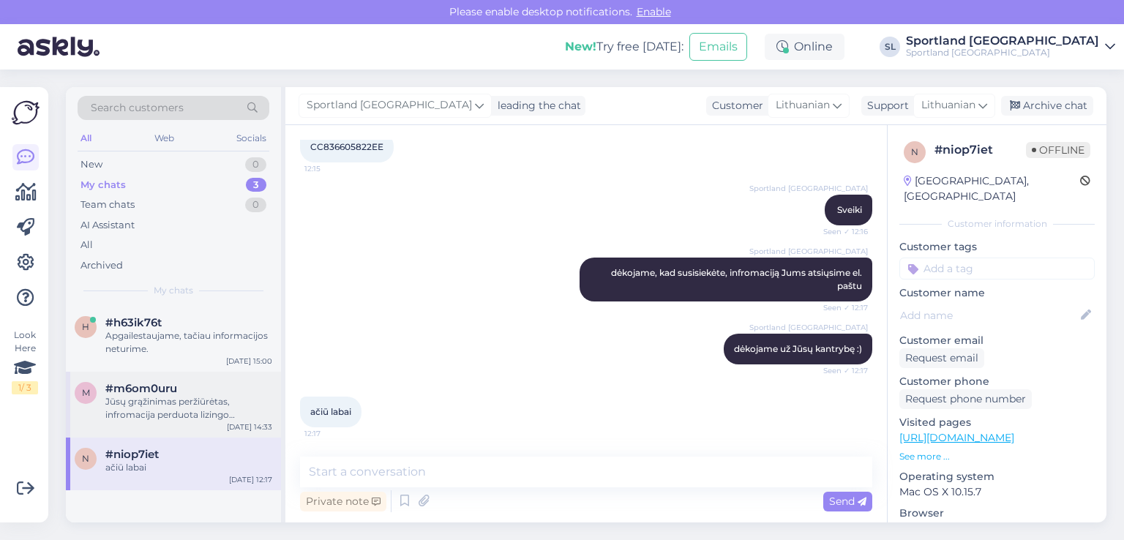
click at [160, 413] on div "Jūsų grąžinimas peržiūrėtas, infromacija perduota lizingo bendrovei, per 1-2 d.…" at bounding box center [188, 408] width 167 height 26
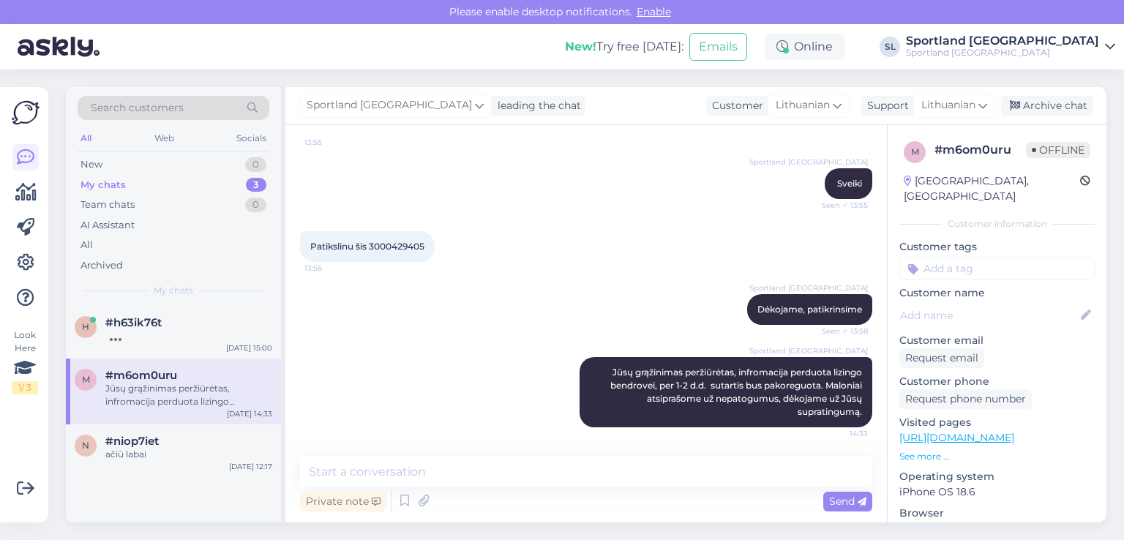
scroll to position [2826, 0]
click at [1058, 108] on div "Archive chat" at bounding box center [1047, 106] width 92 height 20
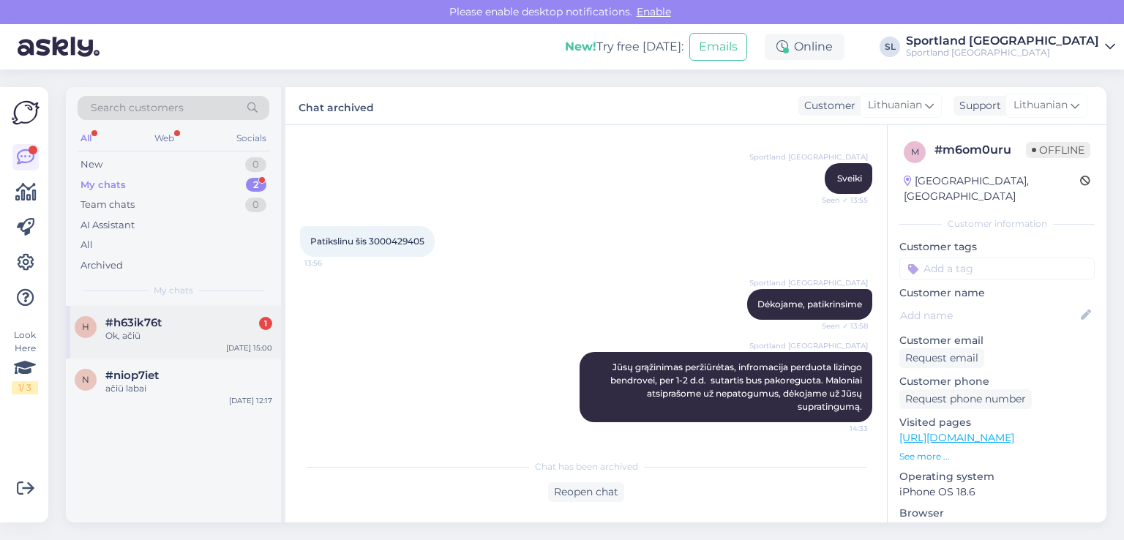
click at [132, 324] on span "#h63ik76t" at bounding box center [133, 322] width 56 height 13
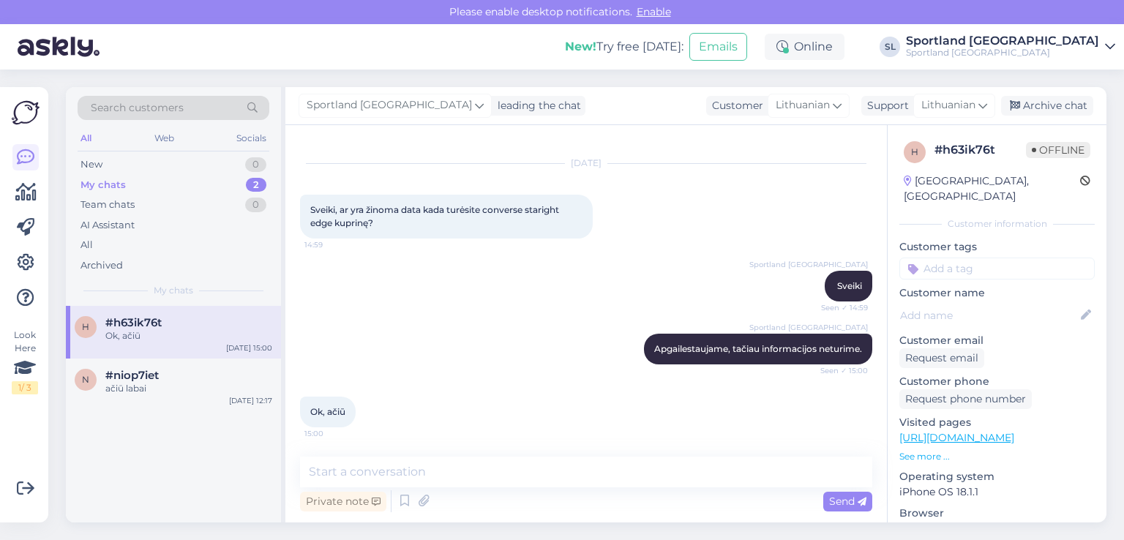
scroll to position [23, 0]
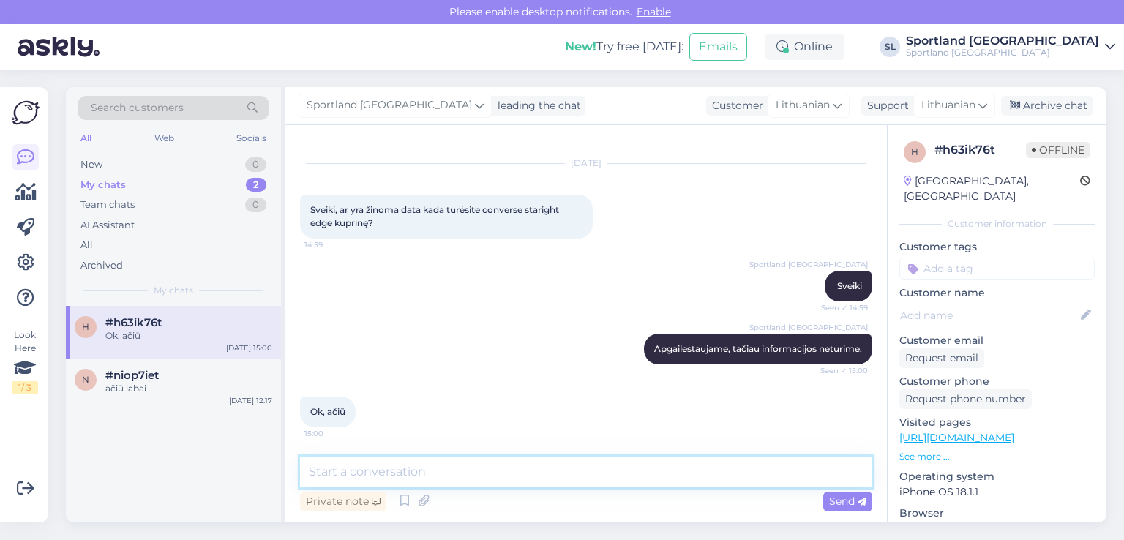
click at [545, 481] on textarea at bounding box center [586, 471] width 572 height 31
type textarea "Geros dienos."
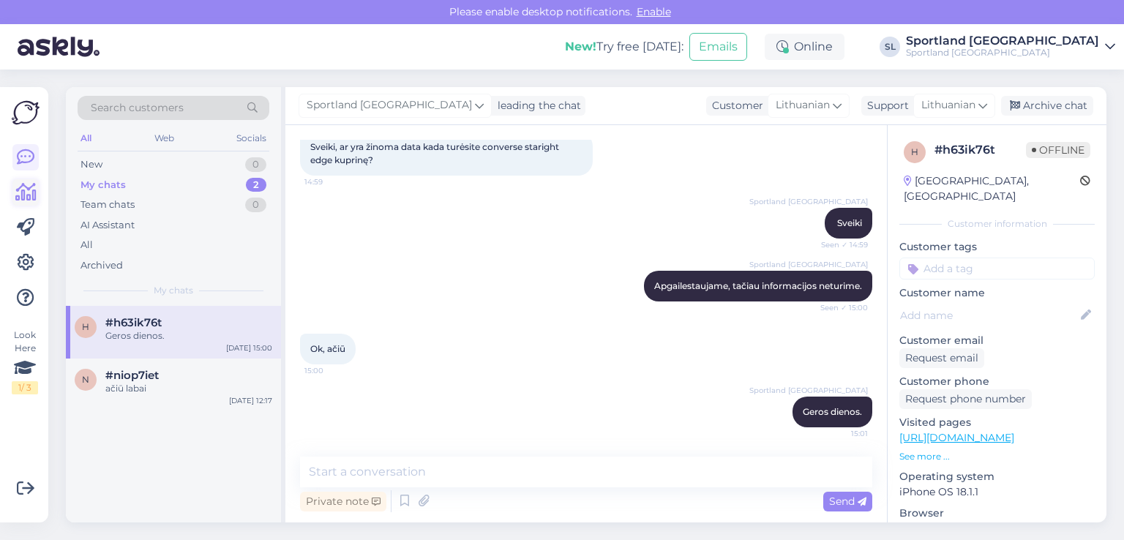
click at [23, 200] on icon at bounding box center [25, 193] width 21 height 18
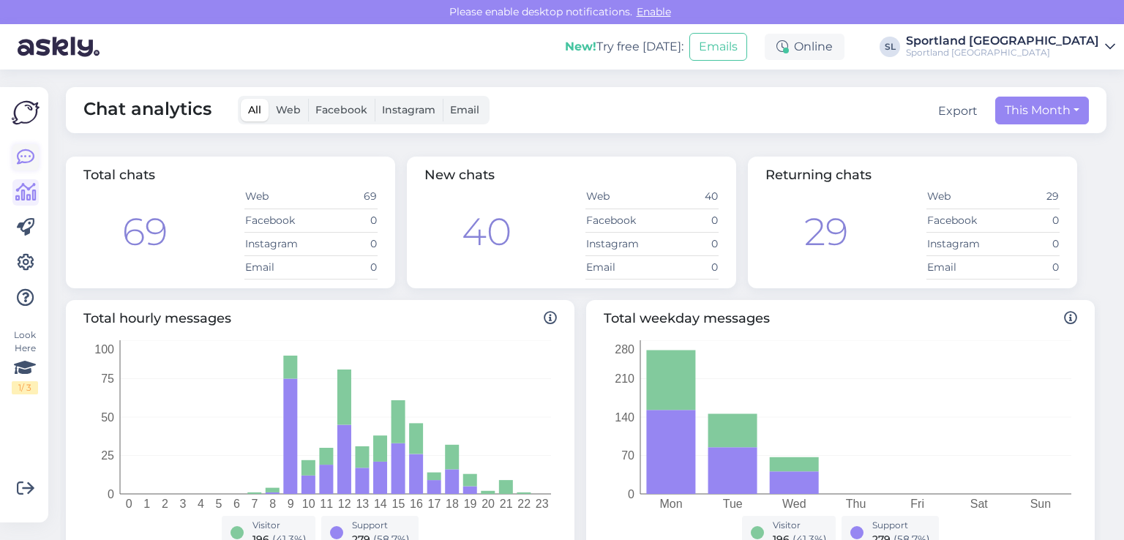
click at [23, 168] on link at bounding box center [25, 157] width 26 height 26
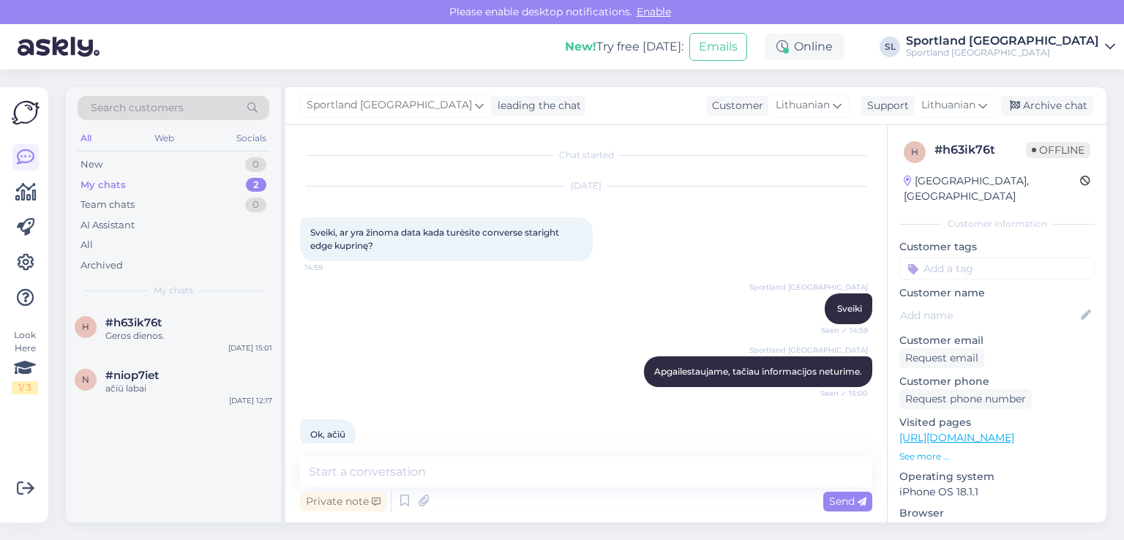
scroll to position [86, 0]
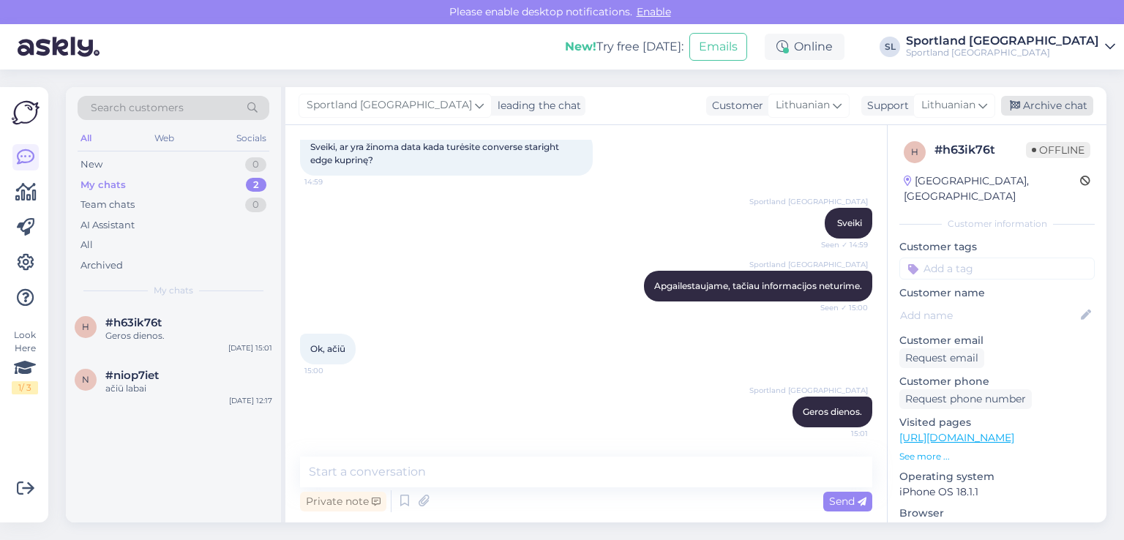
click at [1061, 99] on div "Archive chat" at bounding box center [1047, 106] width 92 height 20
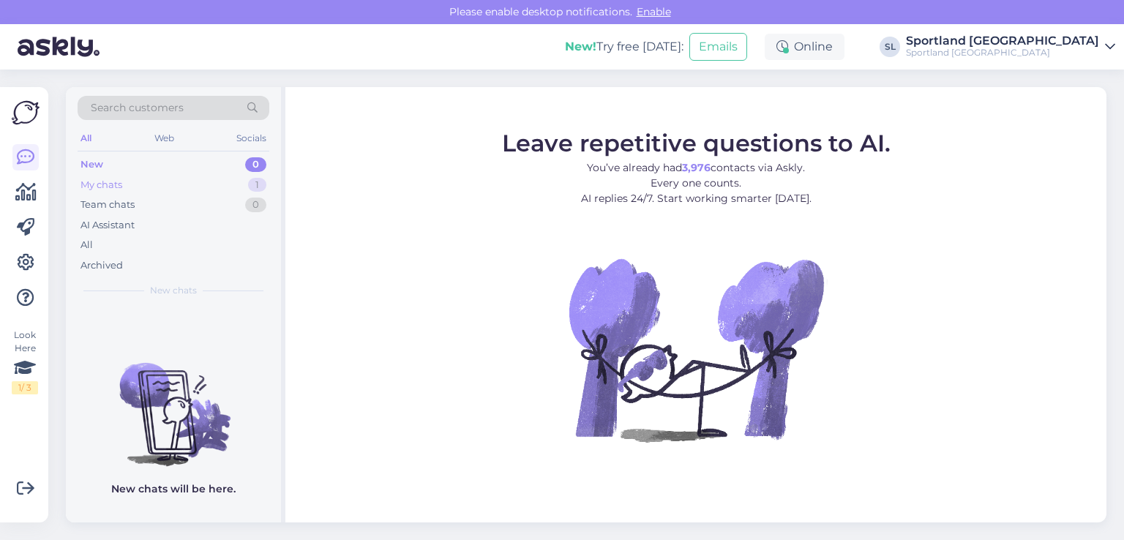
click at [136, 189] on div "My chats 1" at bounding box center [174, 185] width 192 height 20
click at [185, 189] on div "My chats 1" at bounding box center [174, 185] width 192 height 20
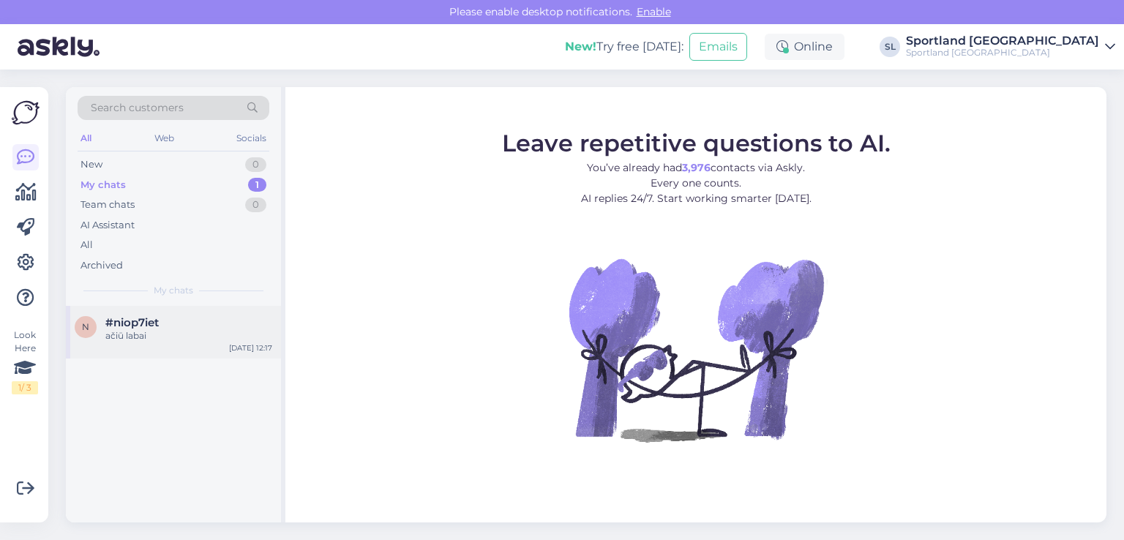
click at [155, 336] on div "ačiū labai" at bounding box center [188, 335] width 167 height 13
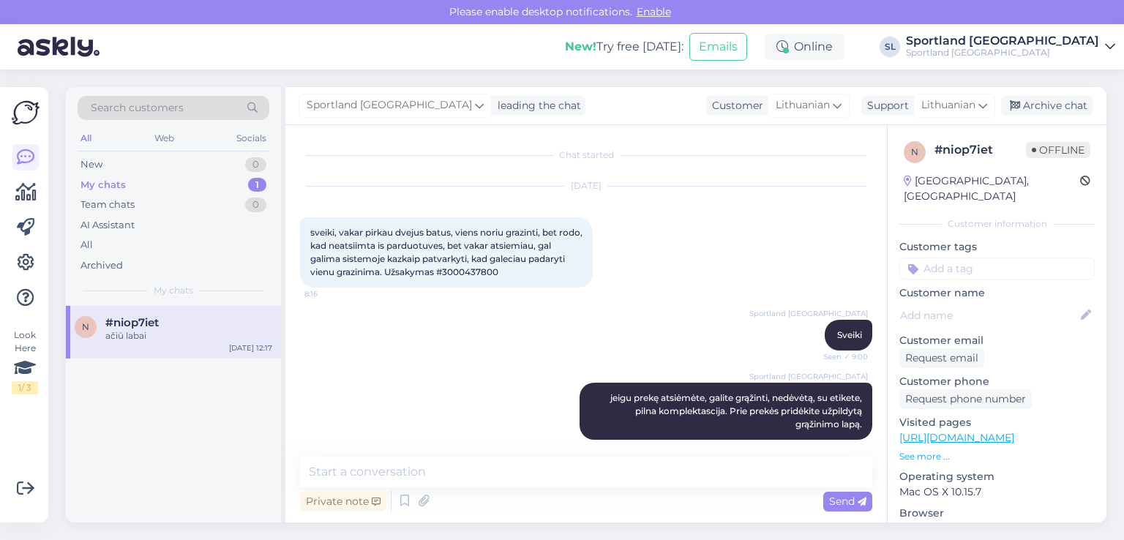
scroll to position [1533, 0]
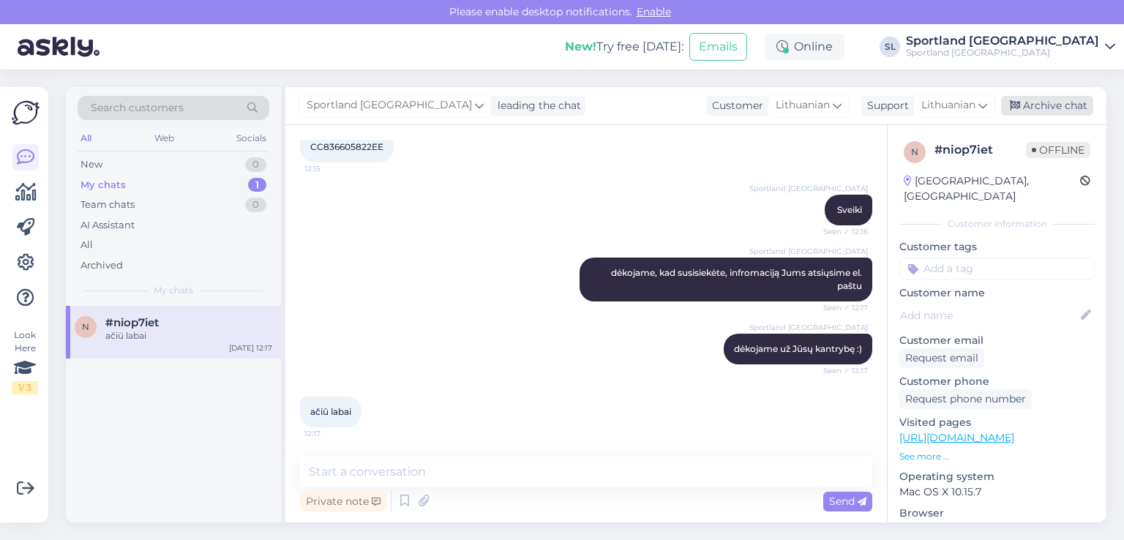
click at [1086, 101] on div "Archive chat" at bounding box center [1047, 106] width 92 height 20
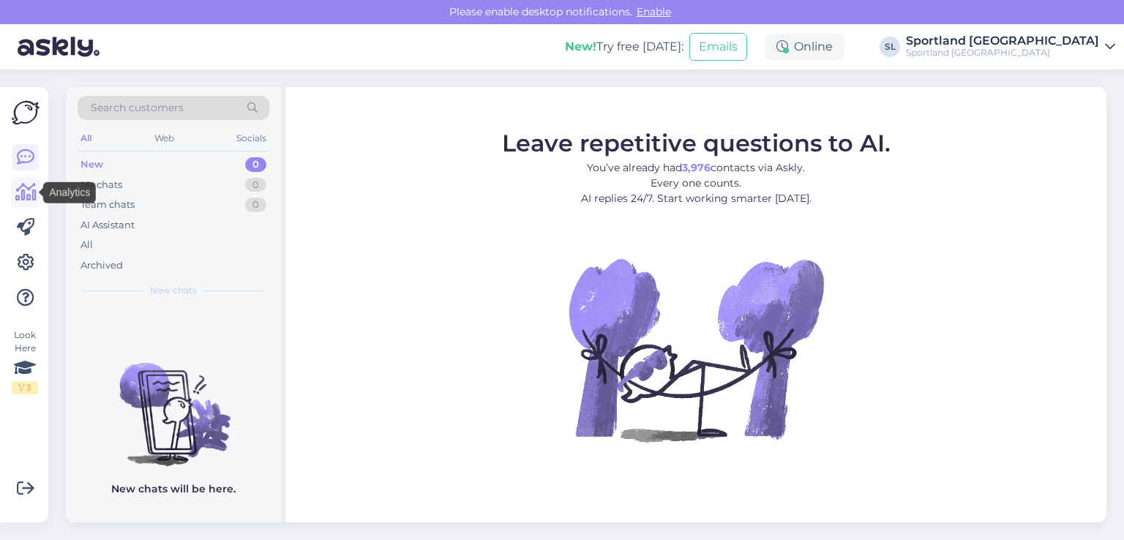
click at [15, 197] on icon at bounding box center [25, 193] width 21 height 18
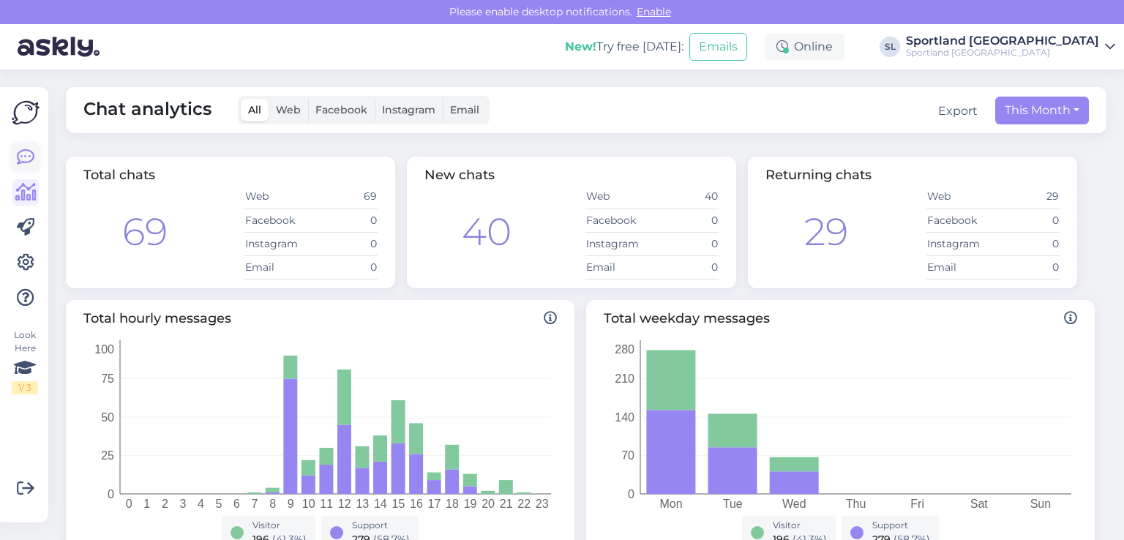
click at [22, 158] on icon at bounding box center [26, 157] width 18 height 18
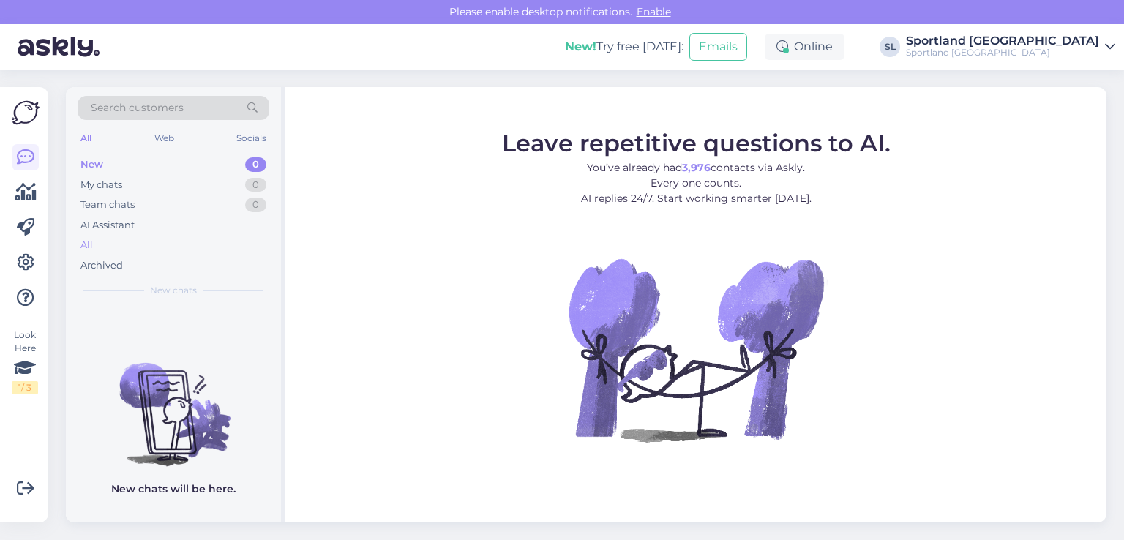
click at [174, 242] on div "All" at bounding box center [174, 245] width 192 height 20
